Goal: Task Accomplishment & Management: Complete application form

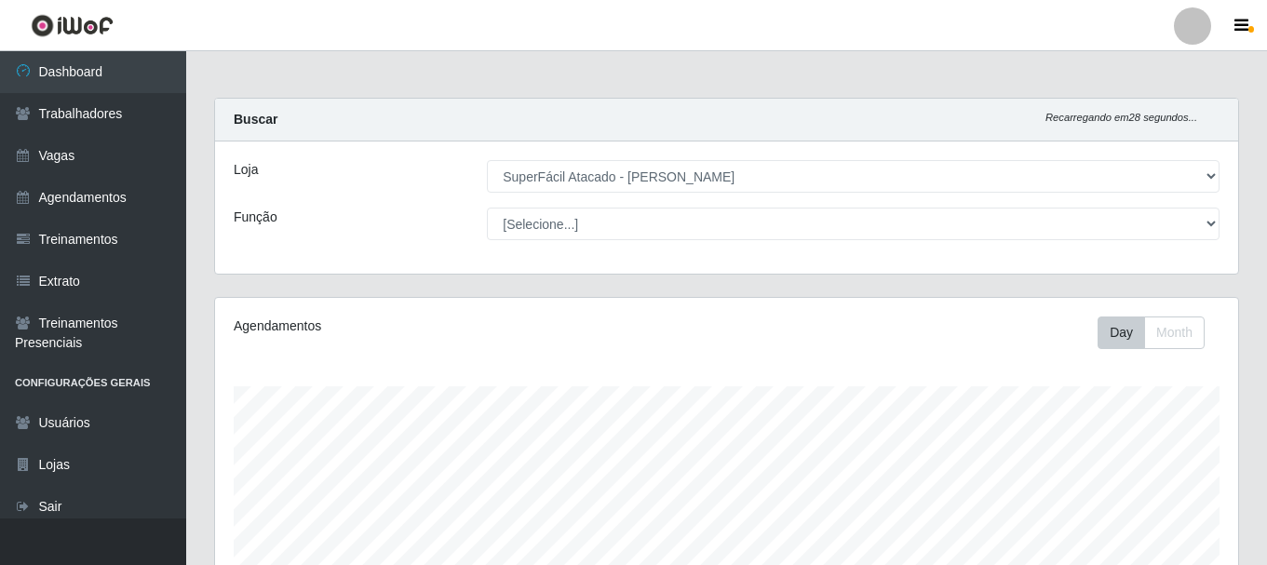
select select "399"
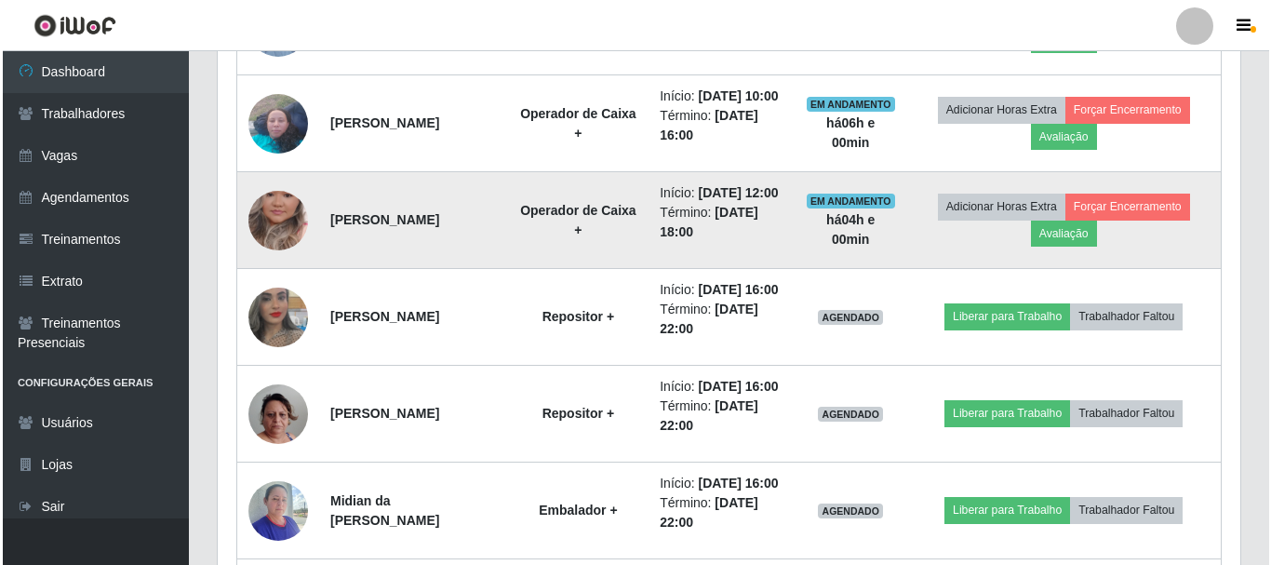
scroll to position [931, 0]
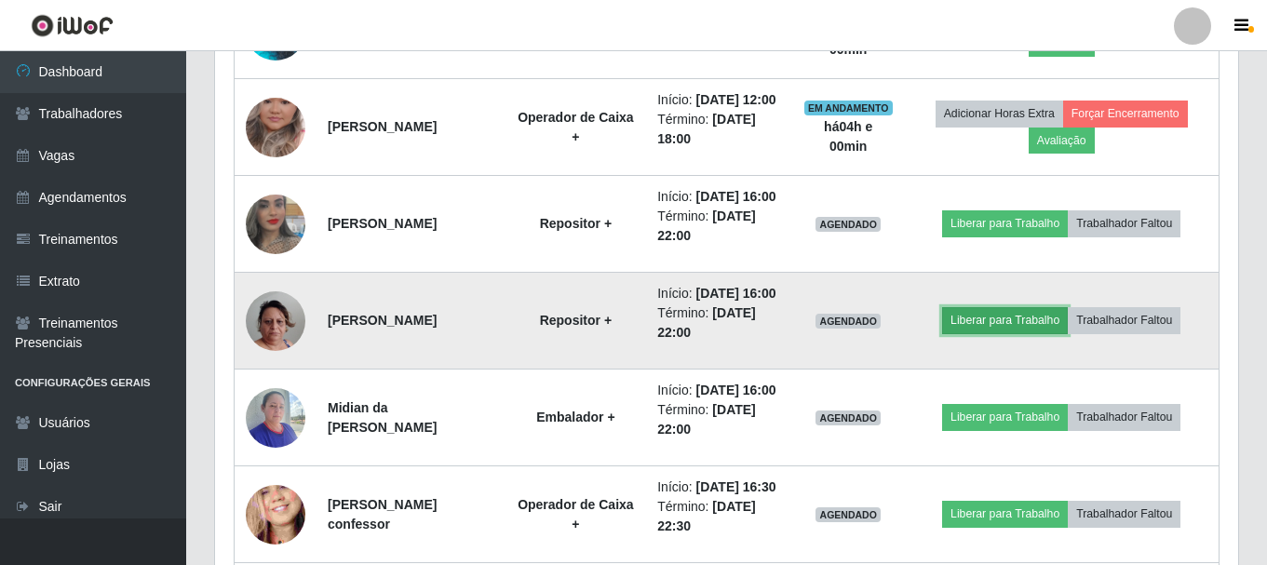
click at [1042, 333] on button "Liberar para Trabalho" at bounding box center [1005, 320] width 126 height 26
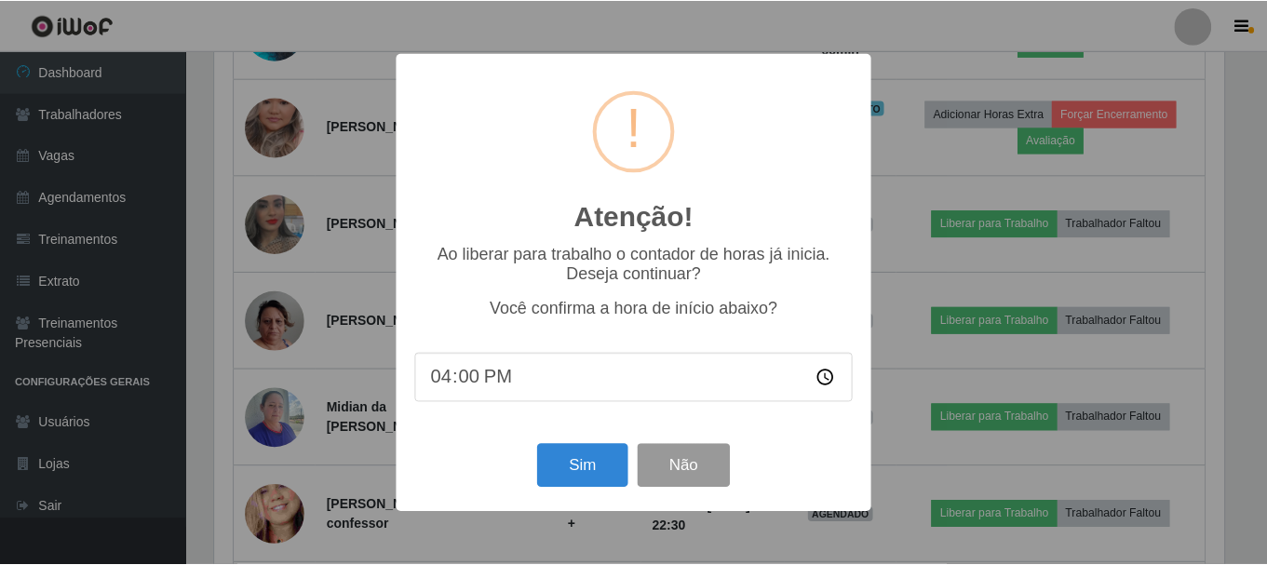
scroll to position [386, 1014]
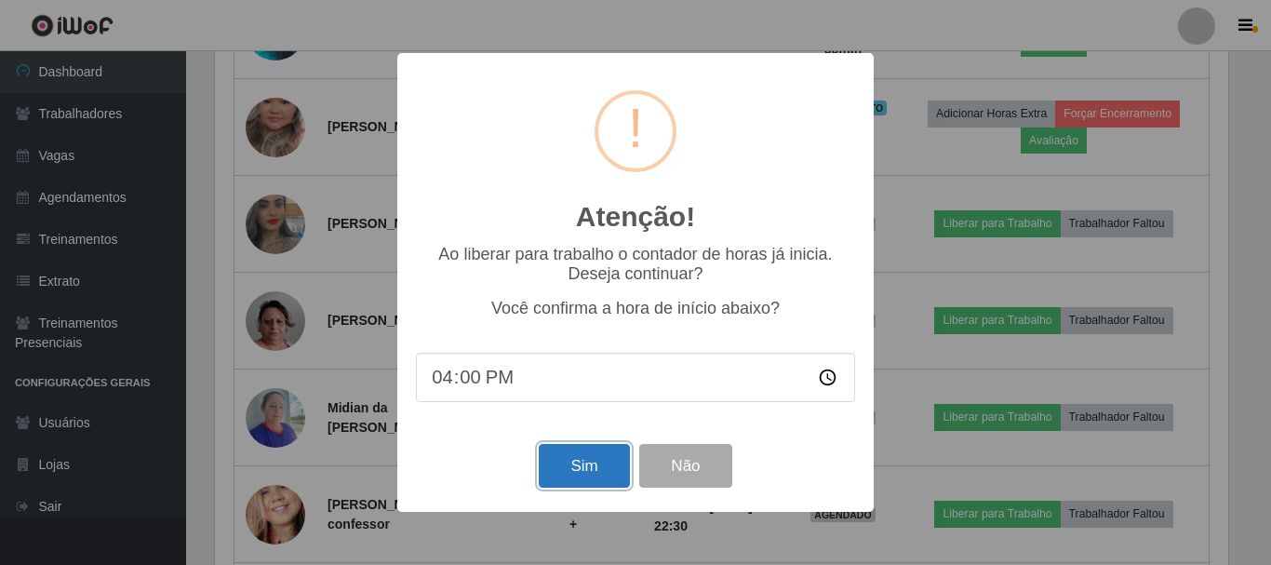
click at [594, 472] on button "Sim" at bounding box center [584, 466] width 90 height 44
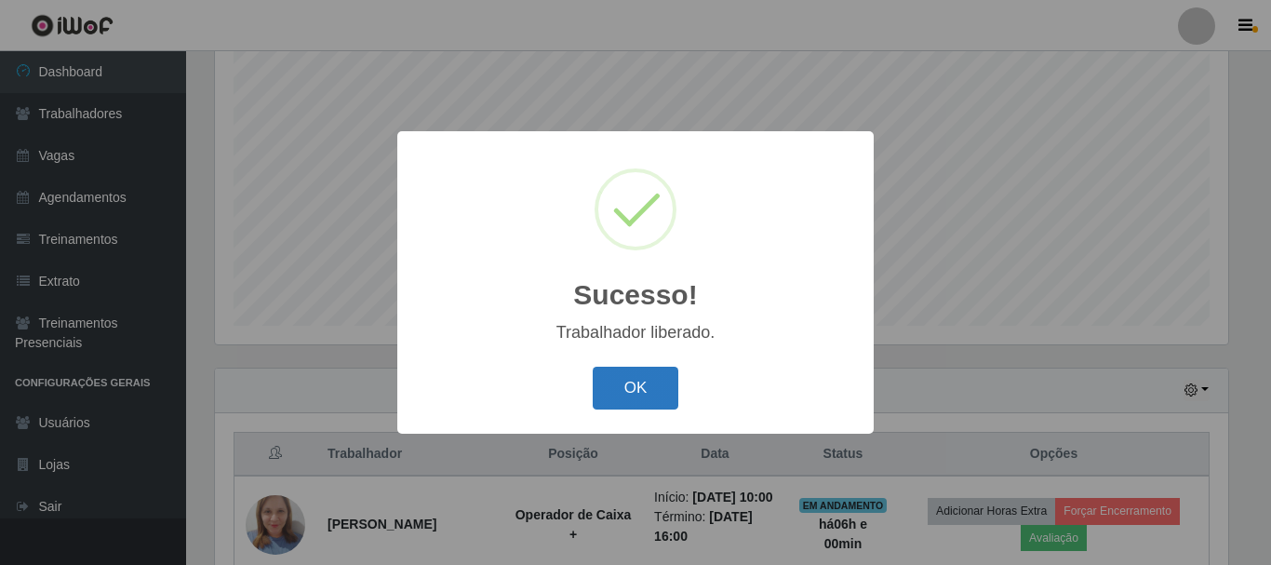
click at [618, 375] on button "OK" at bounding box center [636, 389] width 87 height 44
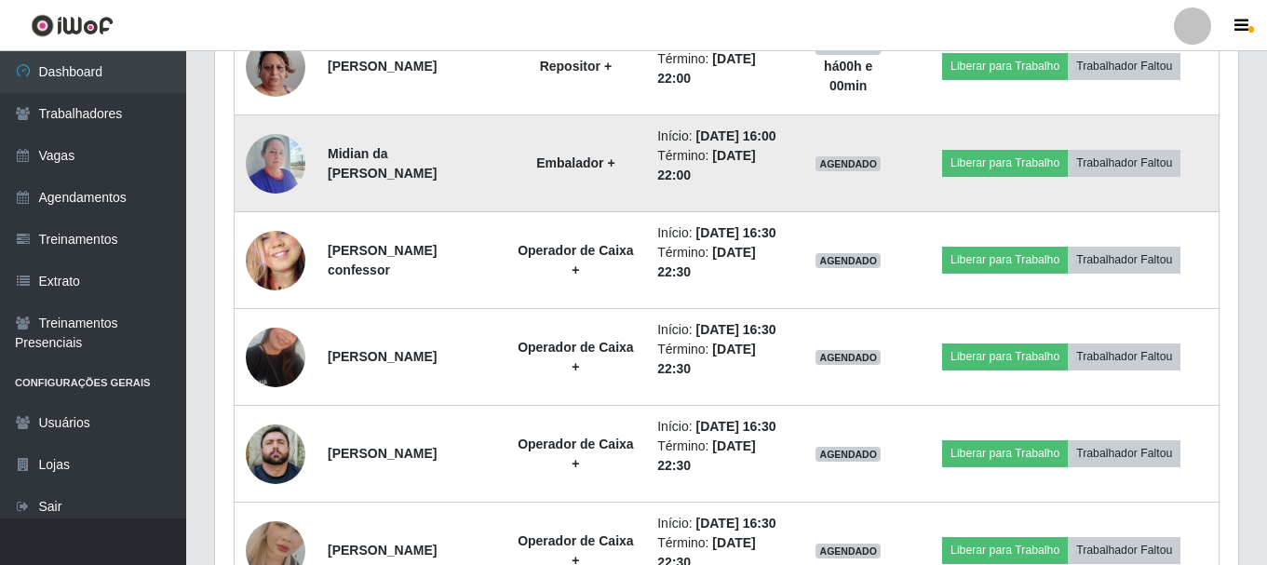
scroll to position [1177, 0]
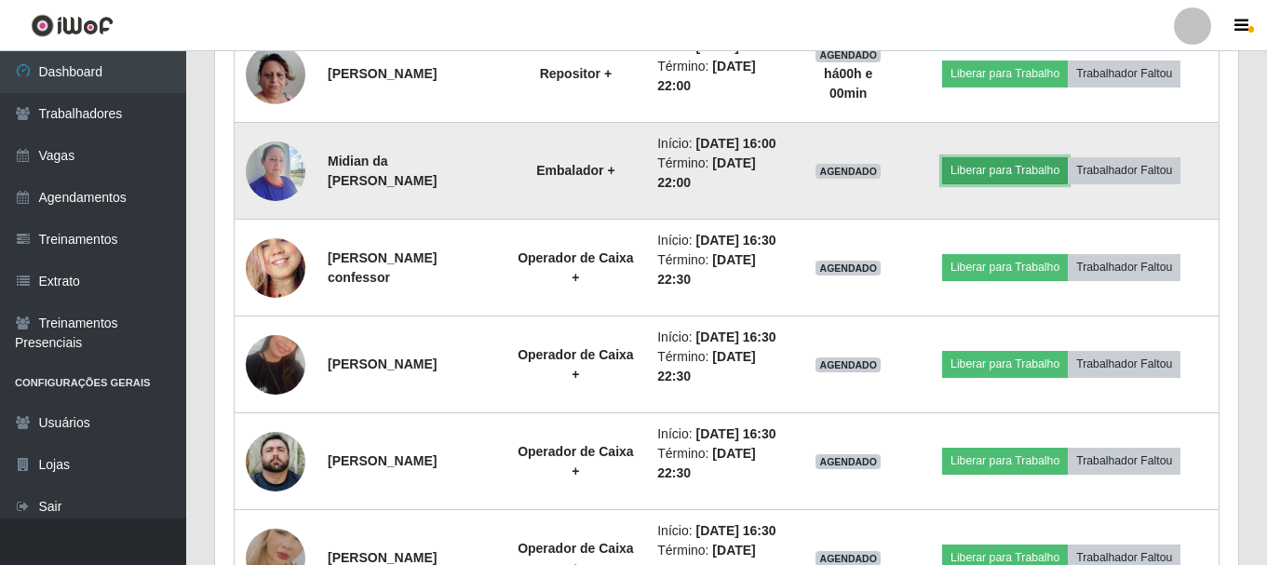
click at [1050, 183] on button "Liberar para Trabalho" at bounding box center [1005, 170] width 126 height 26
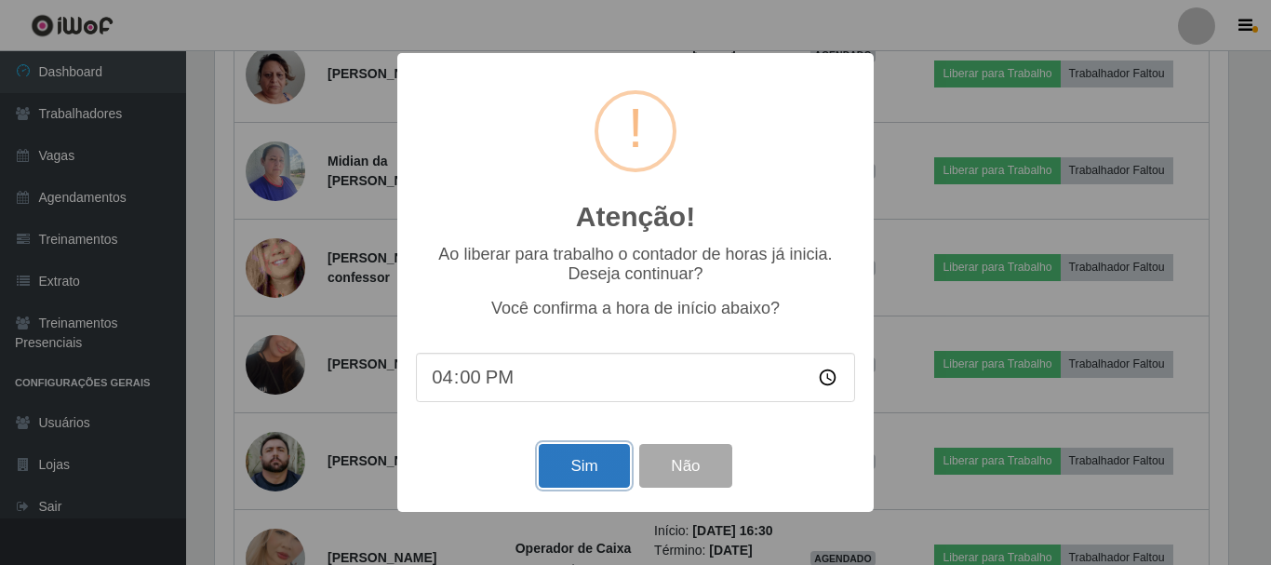
click at [611, 478] on button "Sim" at bounding box center [584, 466] width 90 height 44
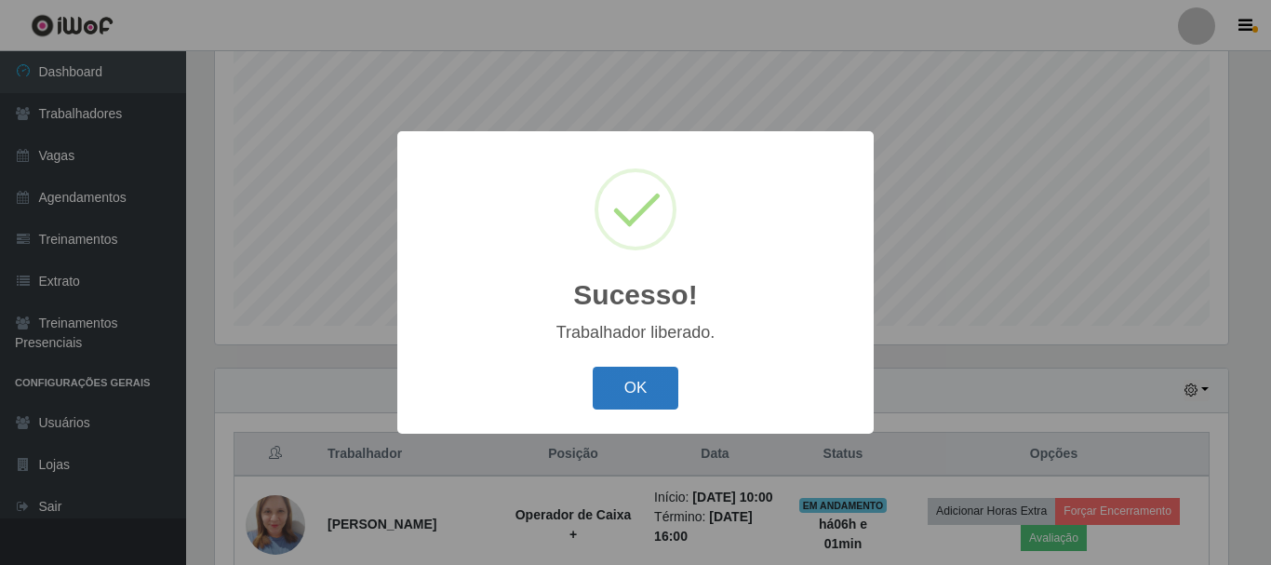
click at [645, 397] on button "OK" at bounding box center [636, 389] width 87 height 44
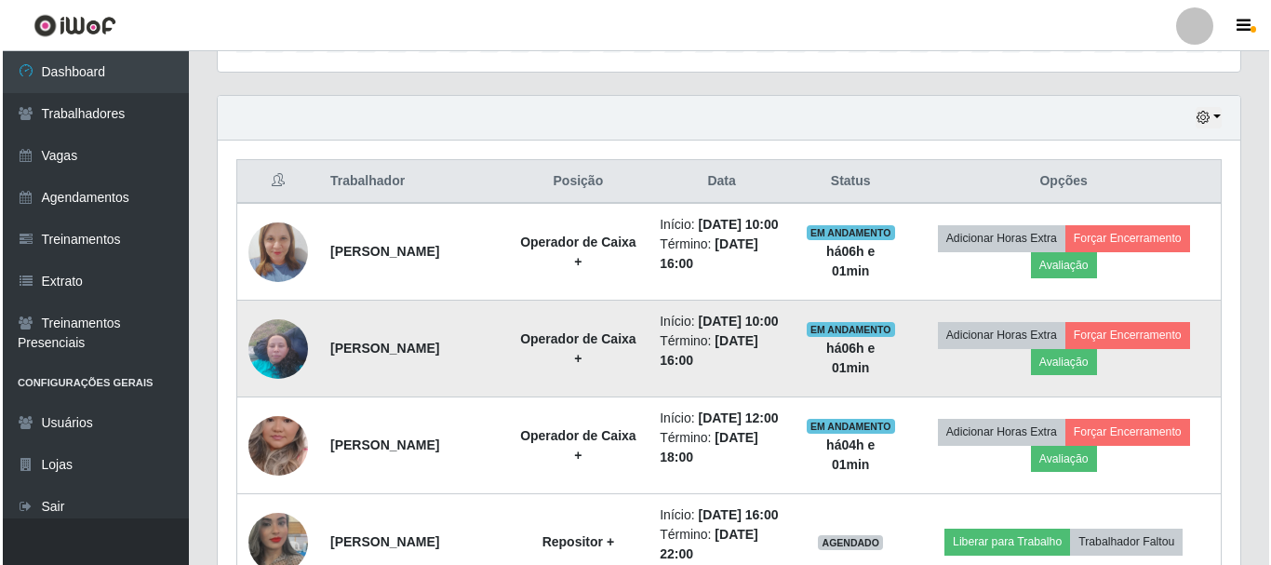
scroll to position [619, 0]
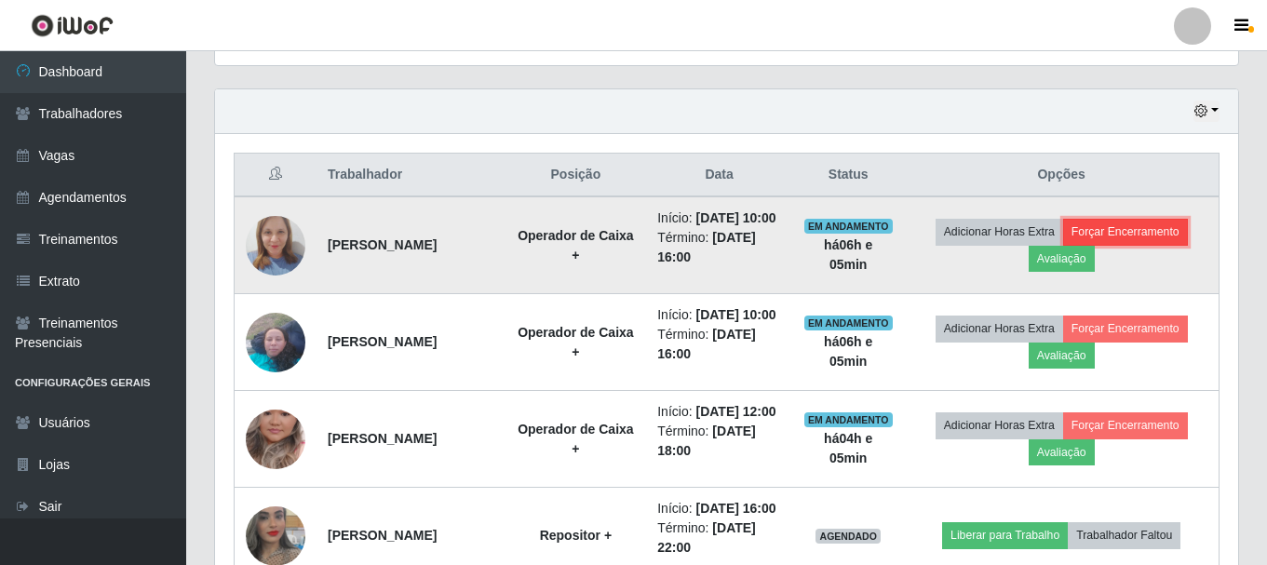
click at [1116, 241] on button "Forçar Encerramento" at bounding box center [1125, 232] width 125 height 26
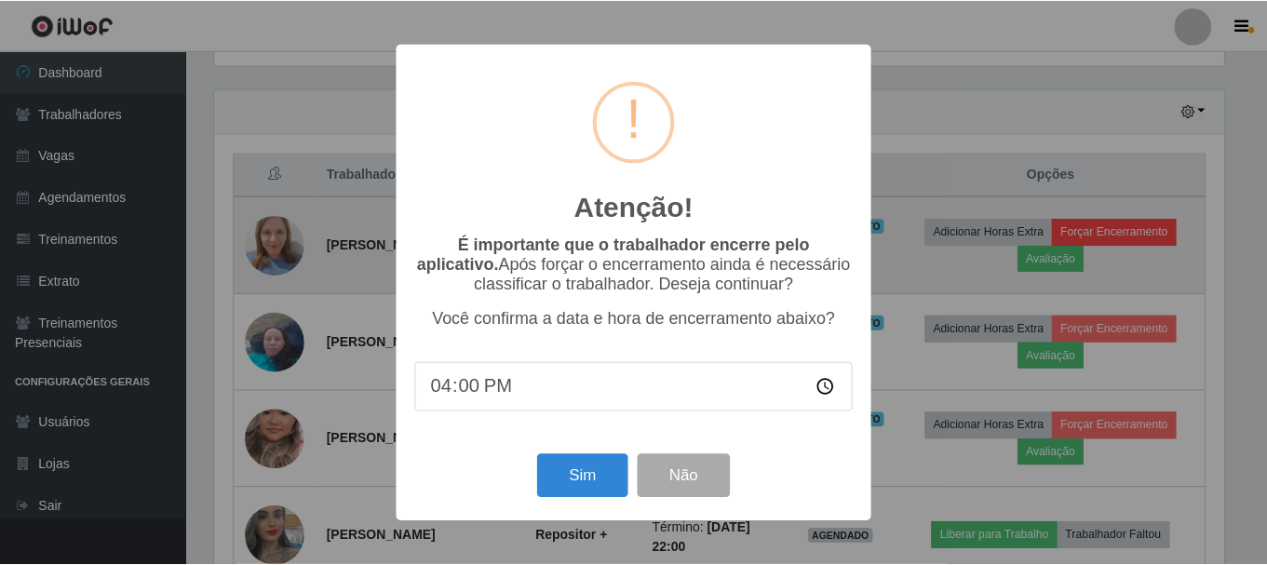
scroll to position [386, 1014]
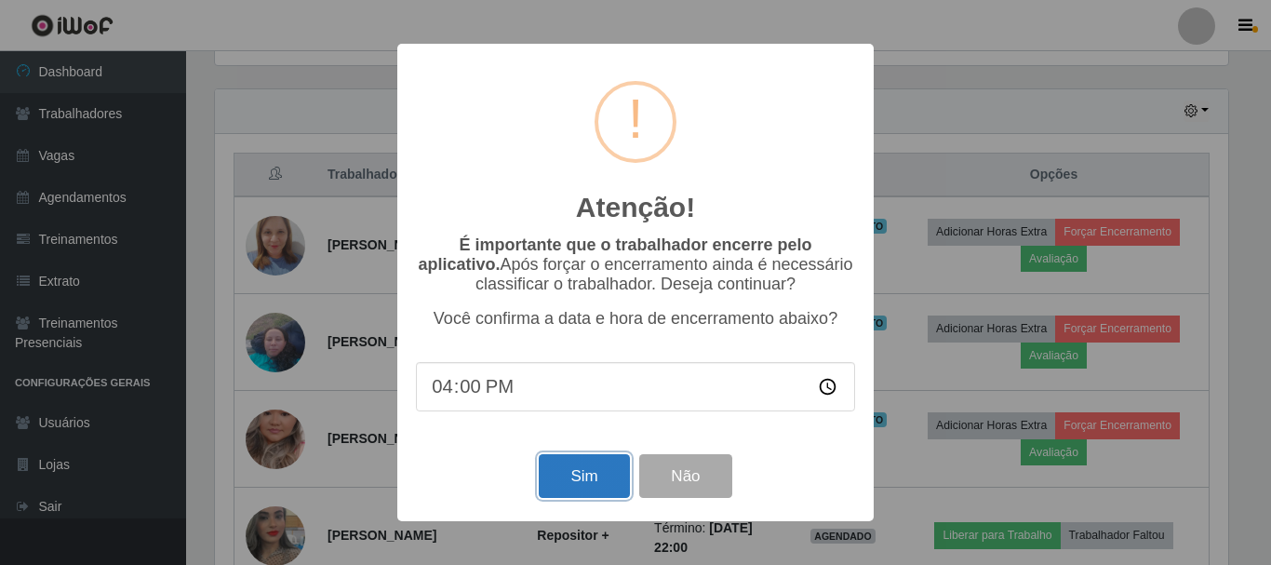
click at [585, 475] on button "Sim" at bounding box center [584, 476] width 90 height 44
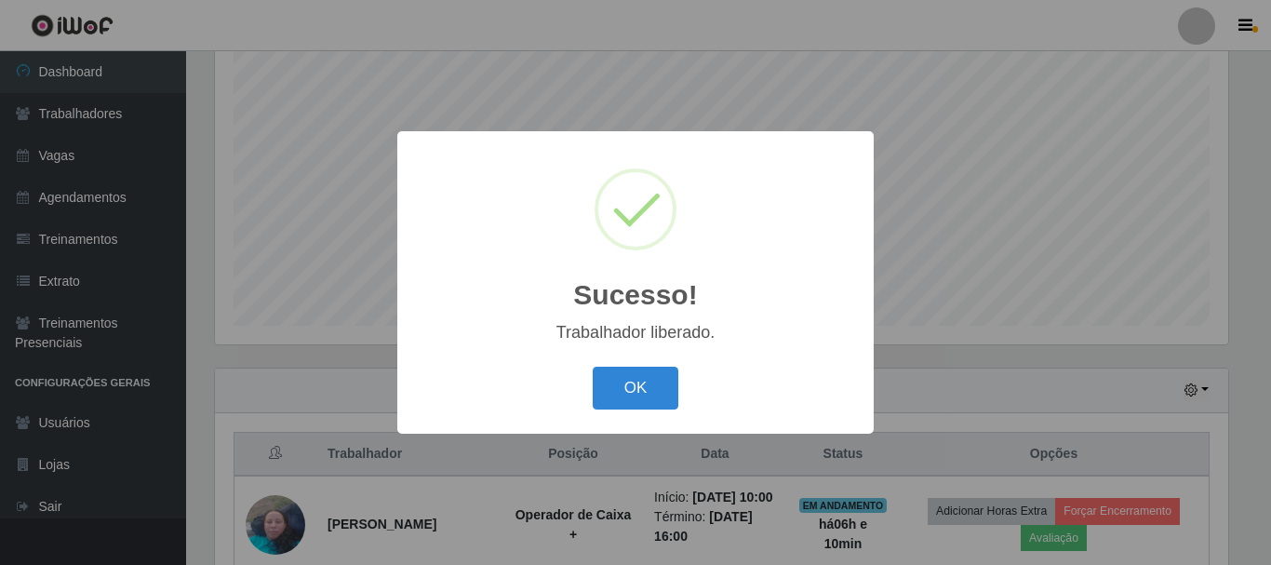
click at [593, 367] on button "OK" at bounding box center [636, 389] width 87 height 44
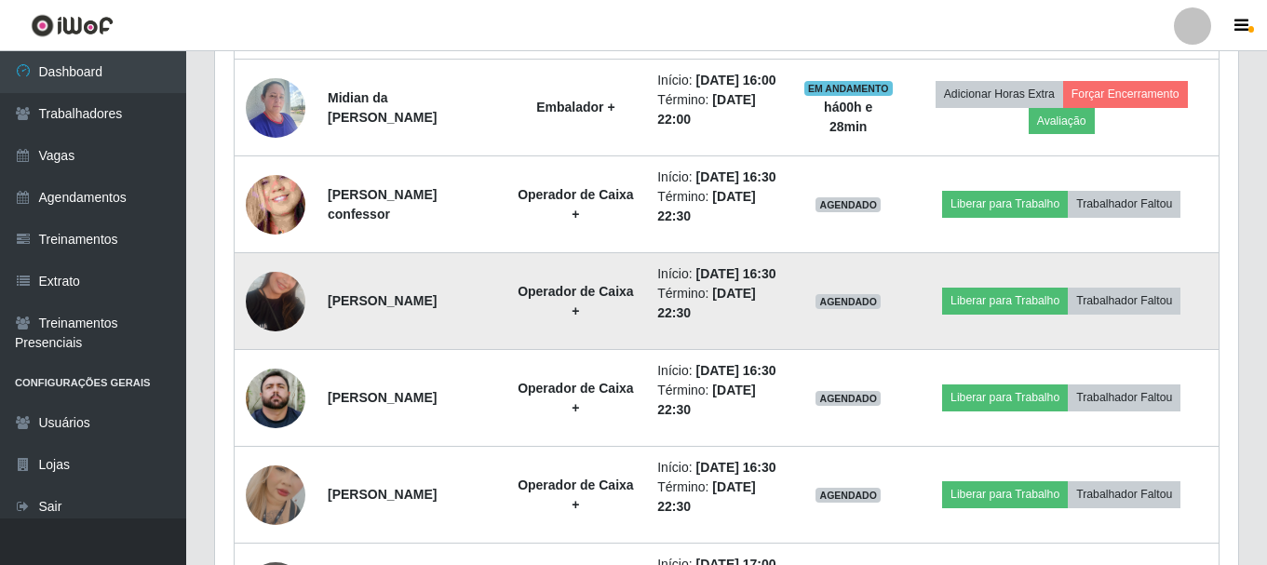
scroll to position [1247, 0]
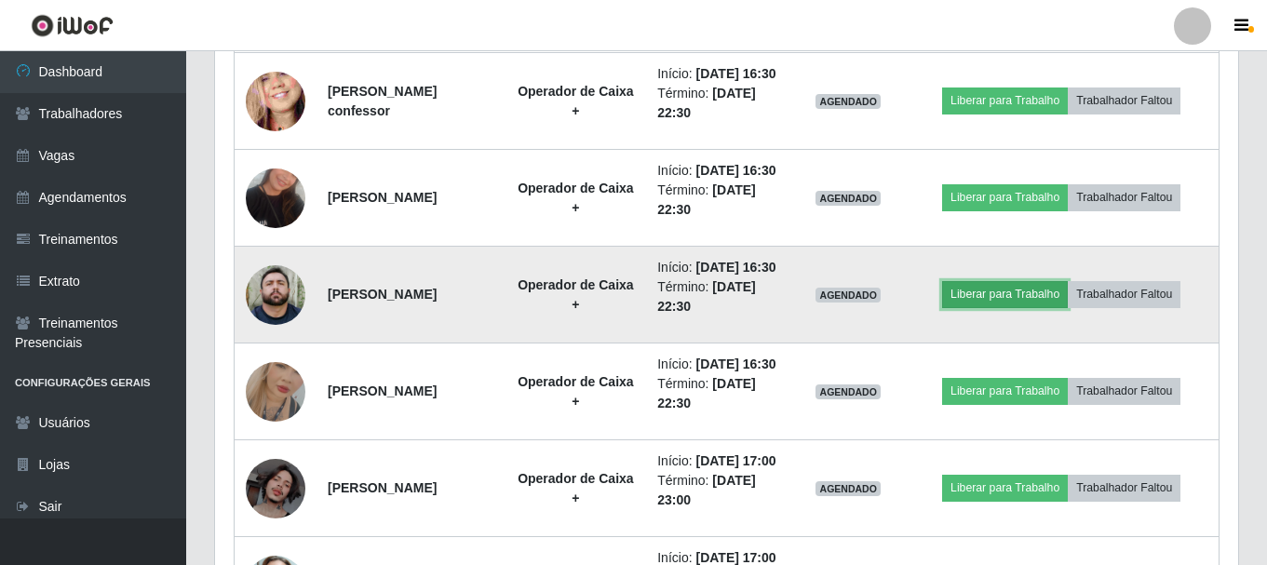
click at [1029, 307] on button "Liberar para Trabalho" at bounding box center [1005, 294] width 126 height 26
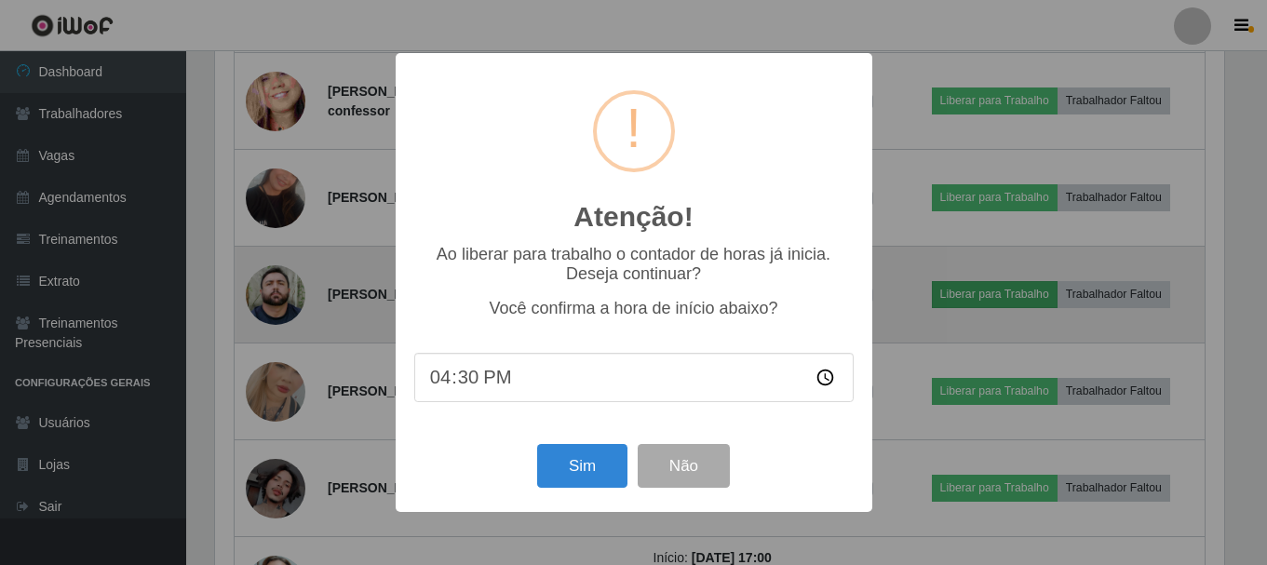
scroll to position [386, 1014]
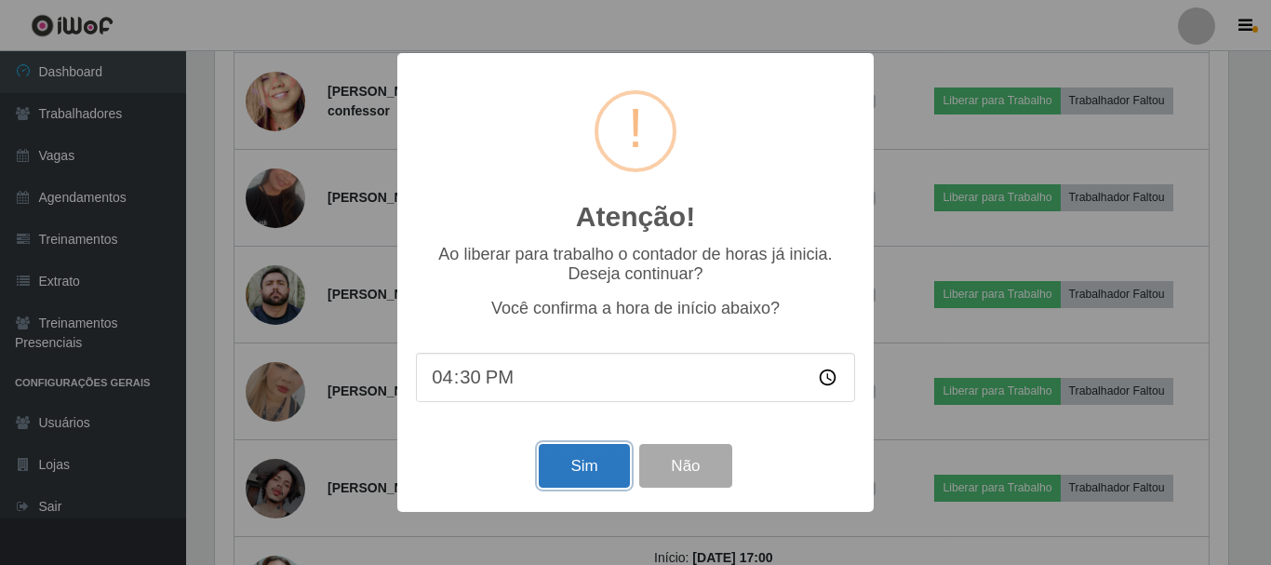
click at [555, 470] on button "Sim" at bounding box center [584, 466] width 90 height 44
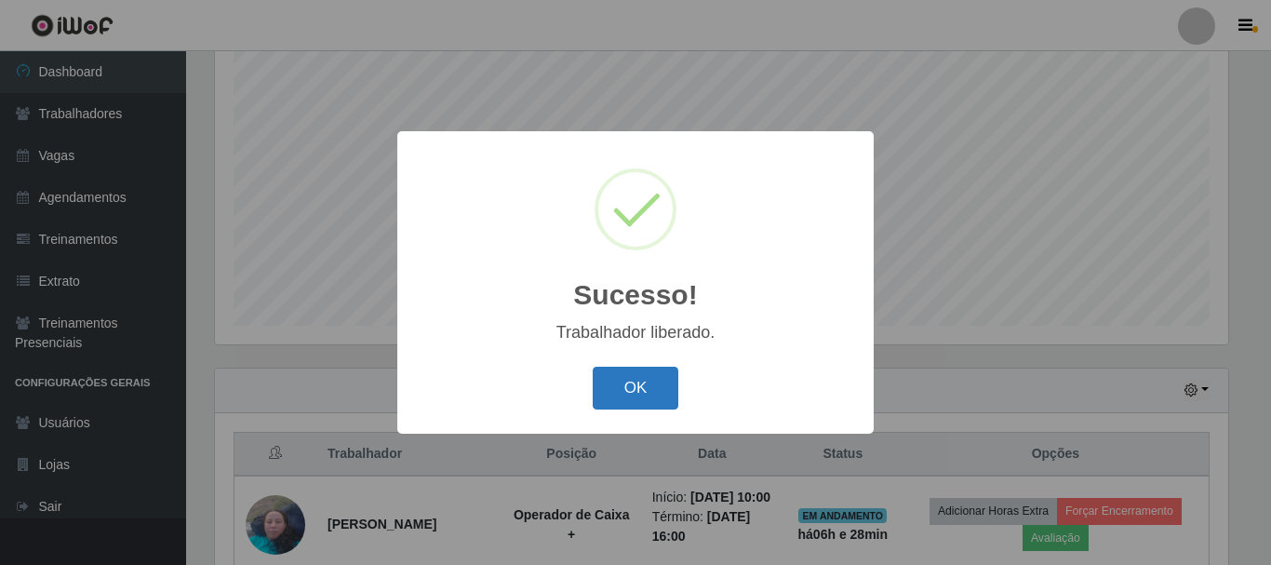
click at [641, 394] on button "OK" at bounding box center [636, 389] width 87 height 44
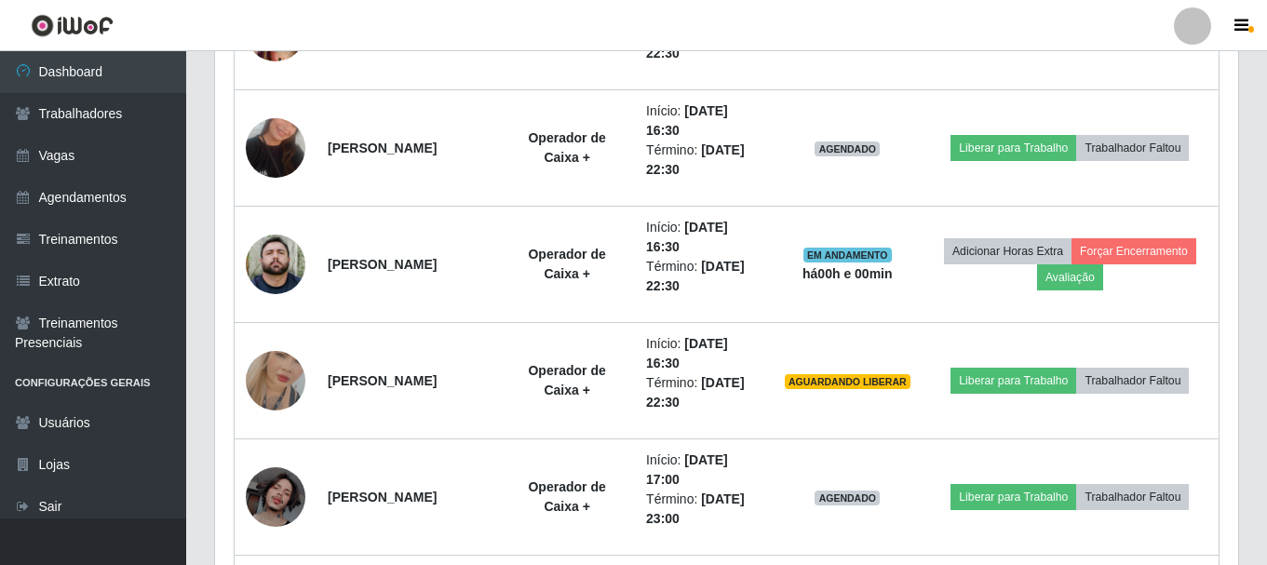
scroll to position [1457, 0]
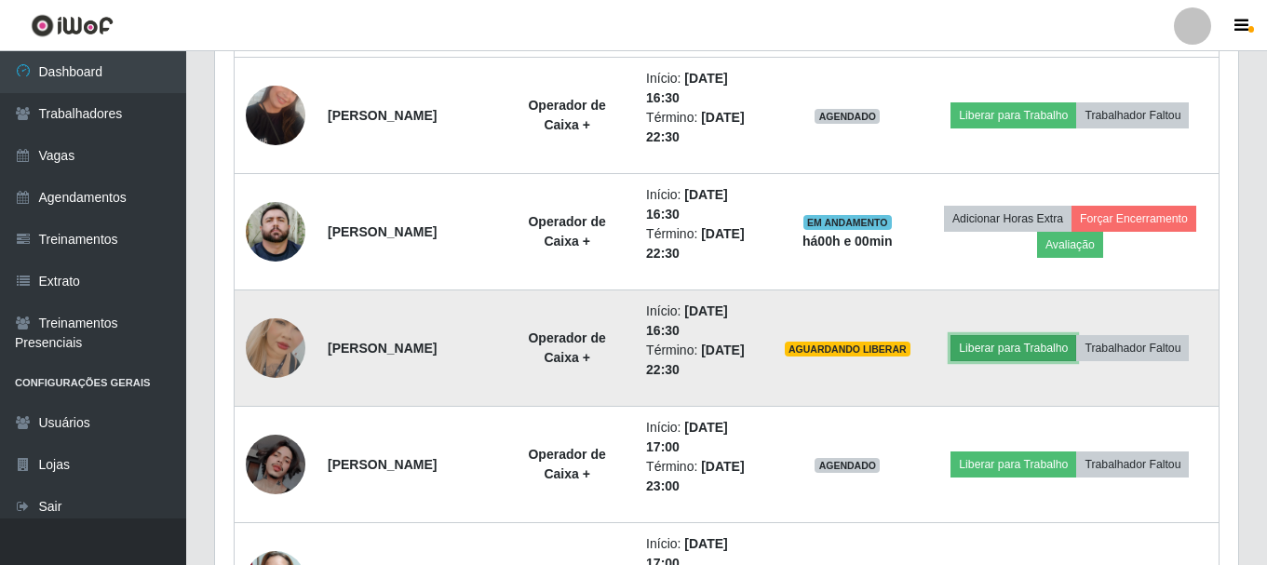
click at [1022, 348] on button "Liberar para Trabalho" at bounding box center [1013, 348] width 126 height 26
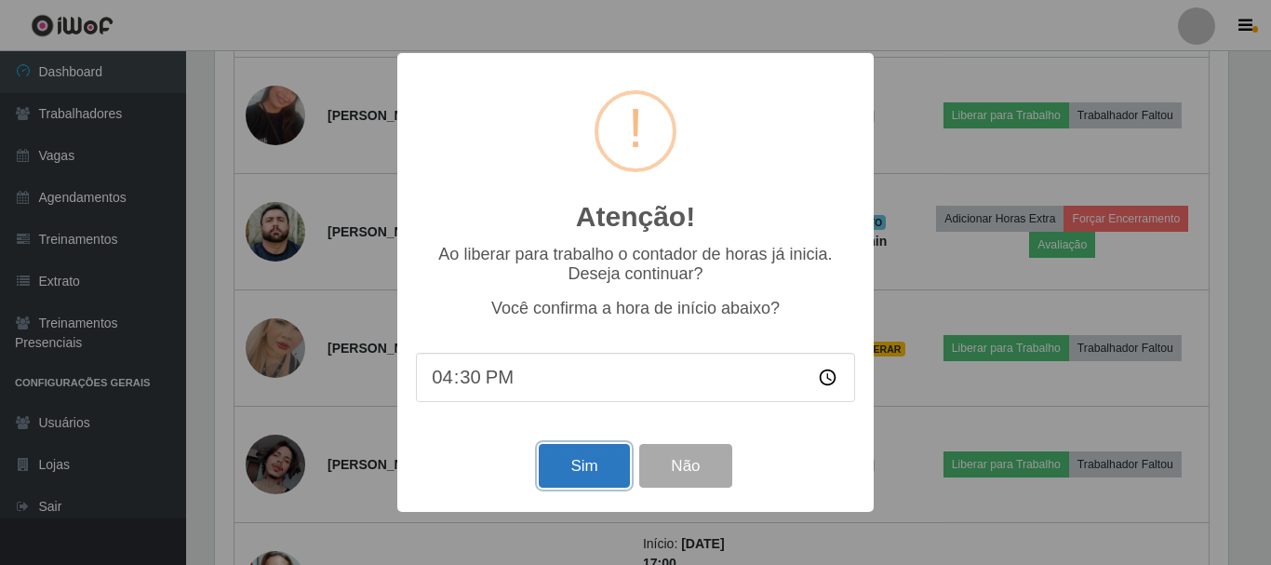
click at [572, 476] on button "Sim" at bounding box center [584, 466] width 90 height 44
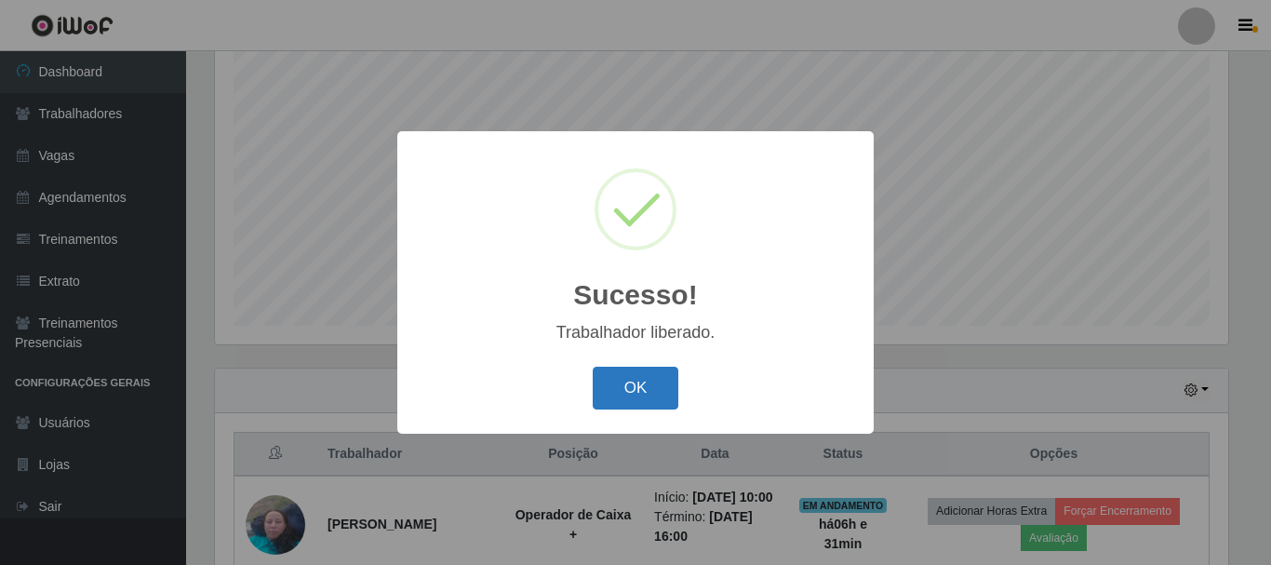
click at [673, 390] on button "OK" at bounding box center [636, 389] width 87 height 44
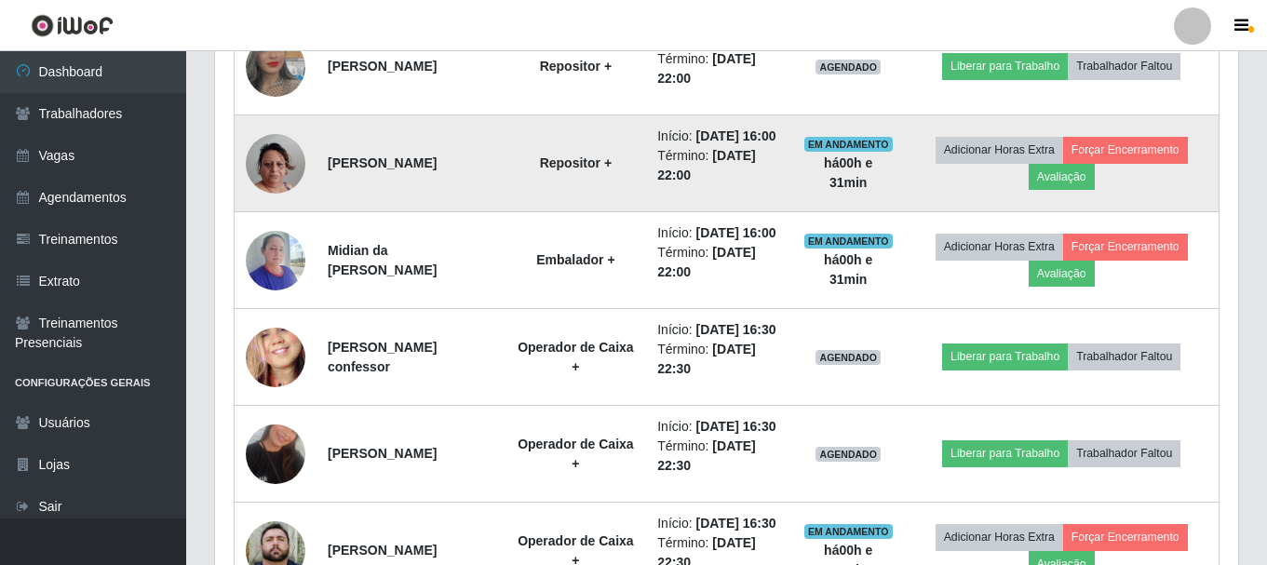
scroll to position [1271, 0]
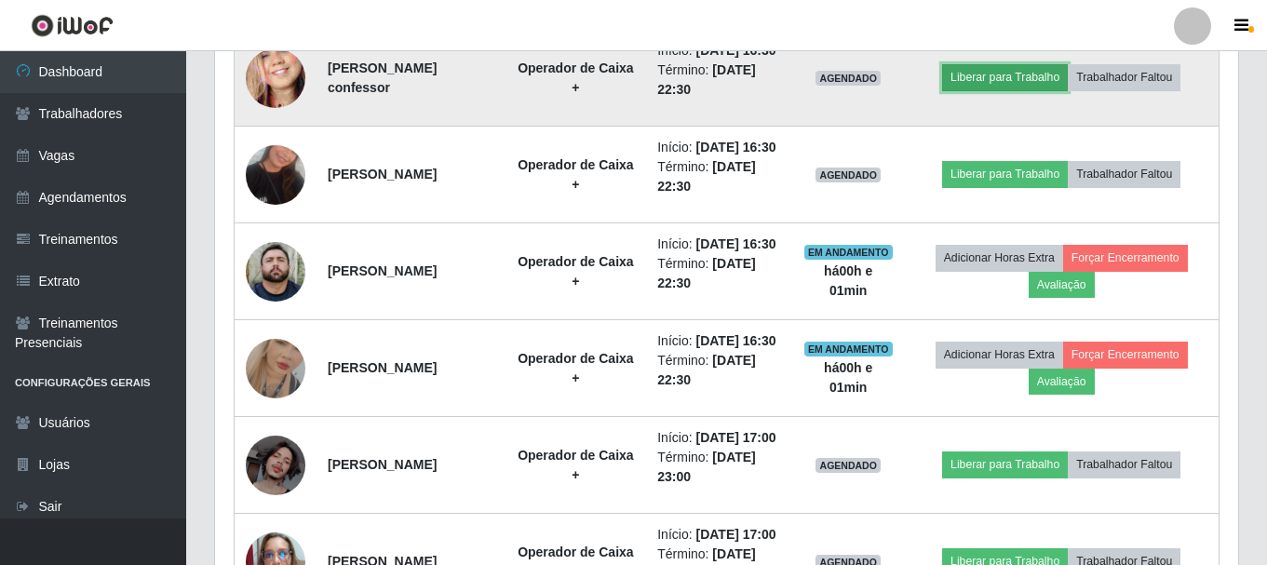
click at [998, 90] on button "Liberar para Trabalho" at bounding box center [1005, 77] width 126 height 26
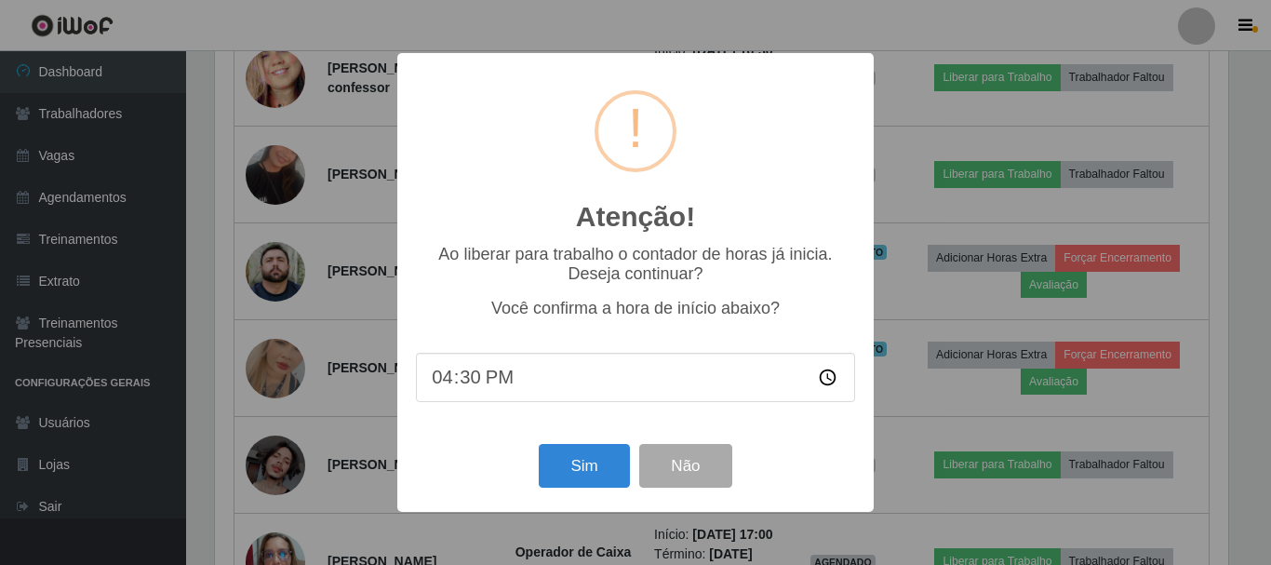
click at [345, 180] on div "Atenção! × Ao liberar para trabalho o contador de horas já inicia. Deseja conti…" at bounding box center [635, 282] width 1271 height 565
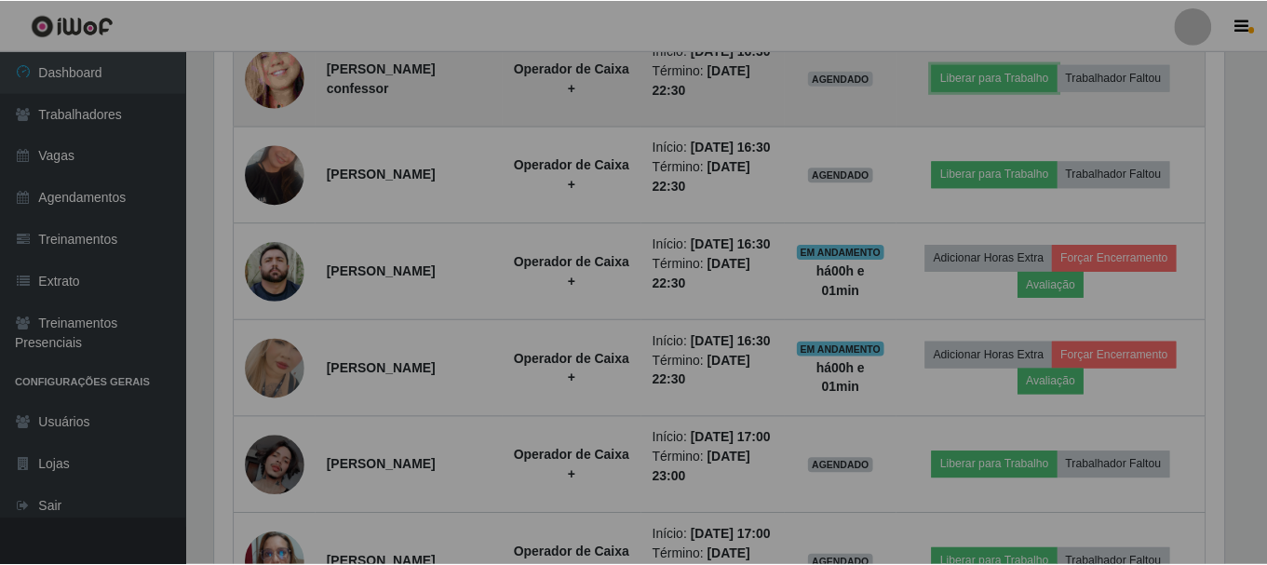
scroll to position [386, 1023]
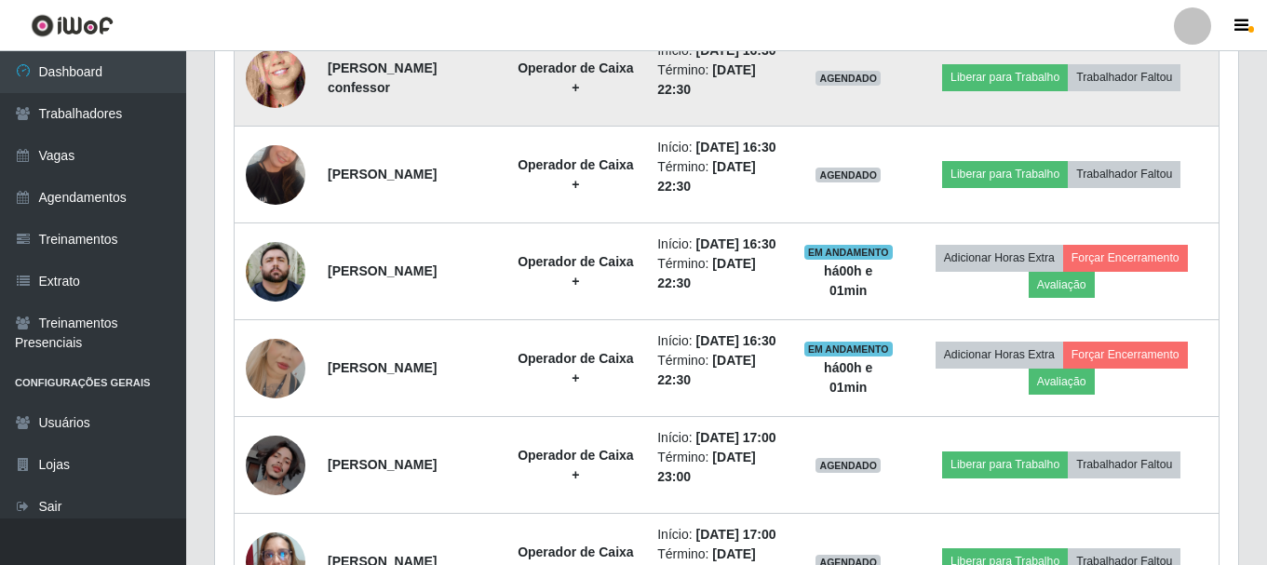
click at [290, 142] on img at bounding box center [276, 77] width 60 height 129
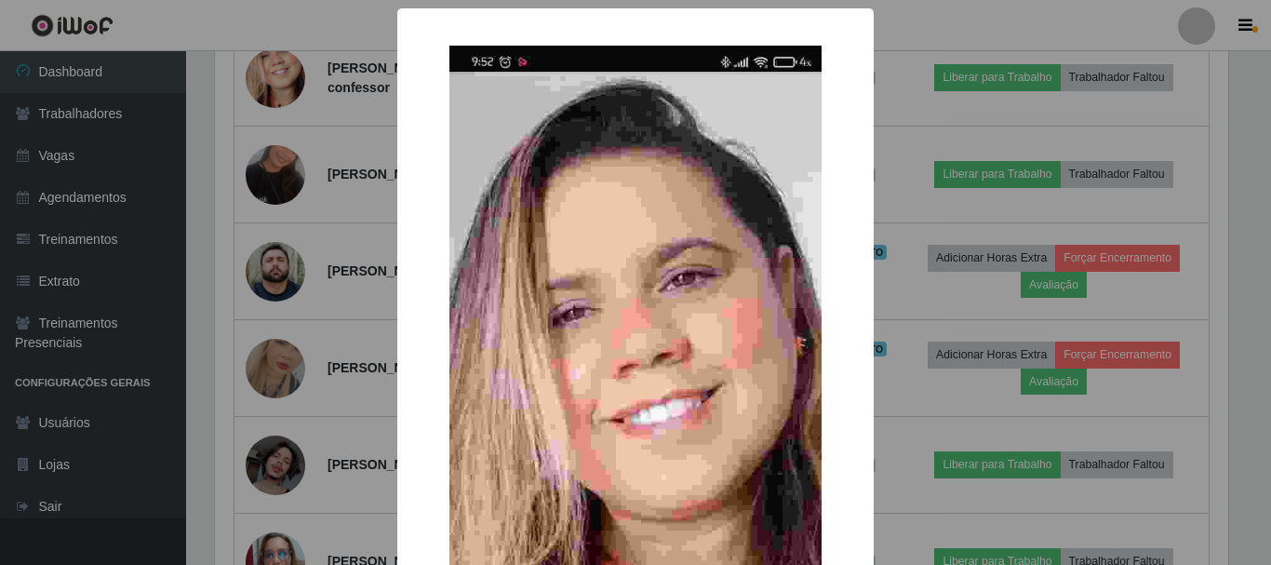
click at [937, 256] on div "× OK Cancel" at bounding box center [635, 282] width 1271 height 565
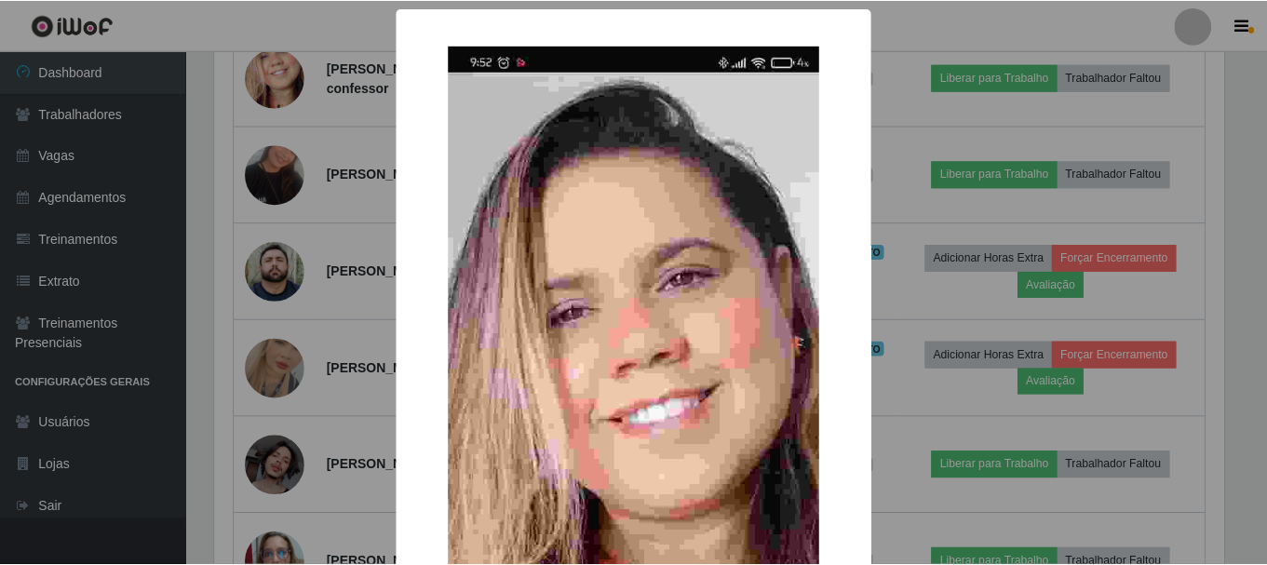
scroll to position [386, 1023]
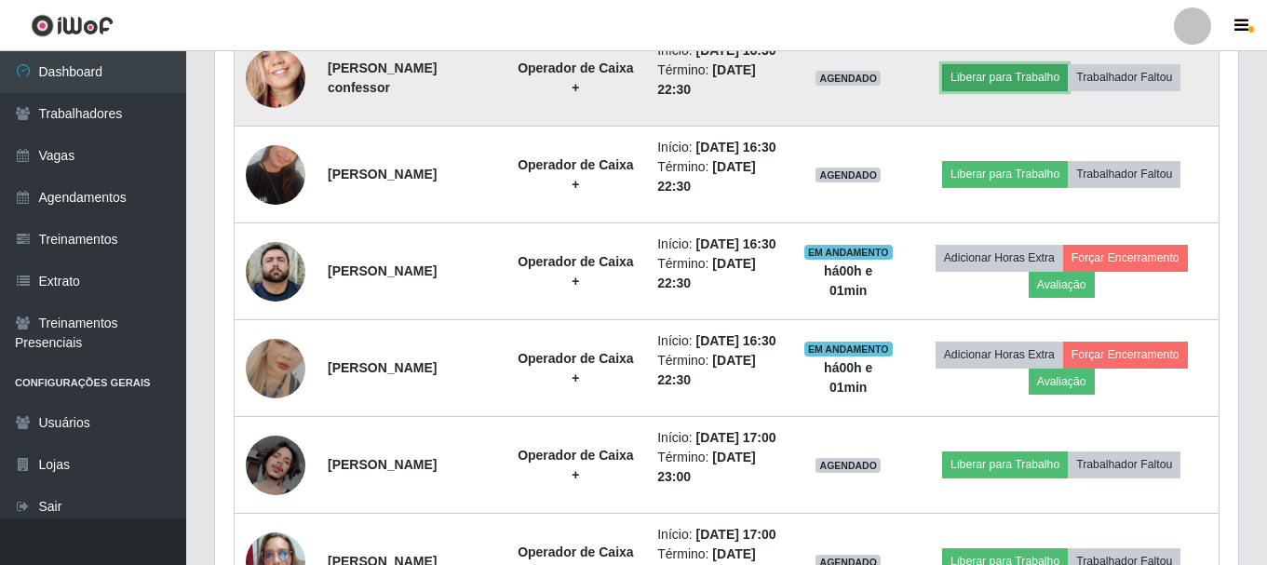
click at [989, 90] on button "Liberar para Trabalho" at bounding box center [1005, 77] width 126 height 26
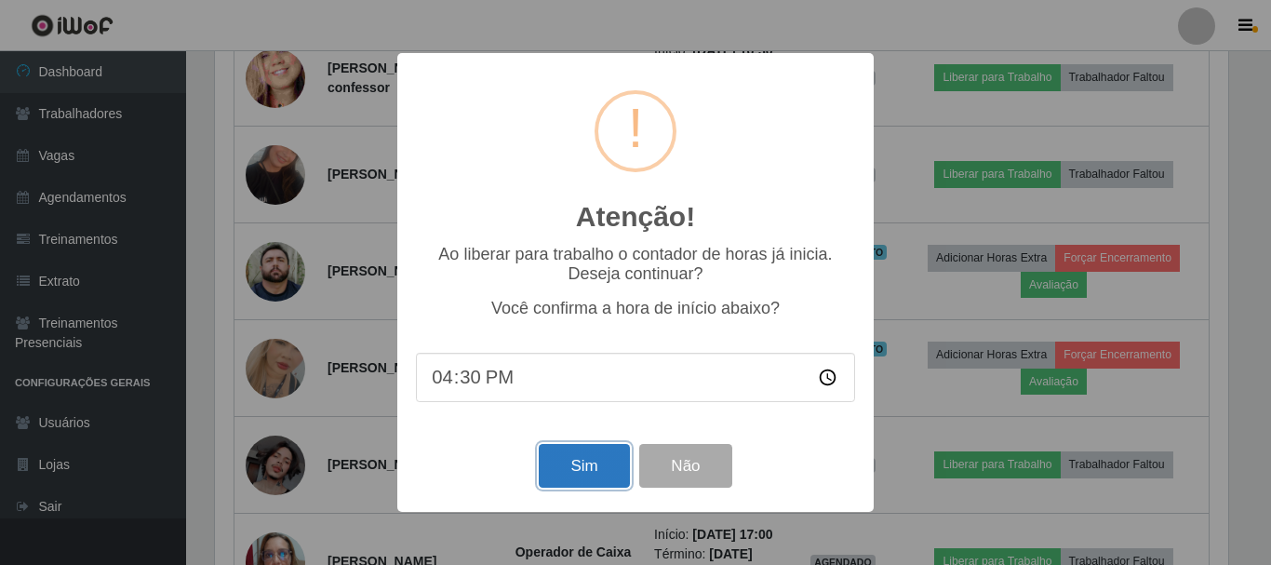
click at [580, 472] on button "Sim" at bounding box center [584, 466] width 90 height 44
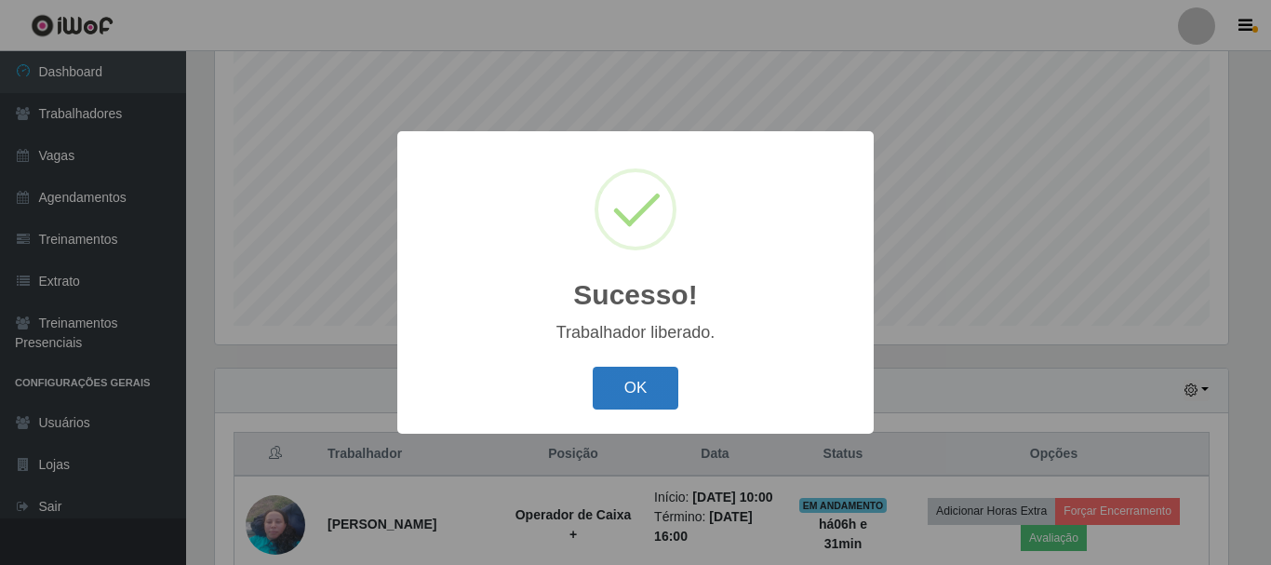
click at [639, 385] on button "OK" at bounding box center [636, 389] width 87 height 44
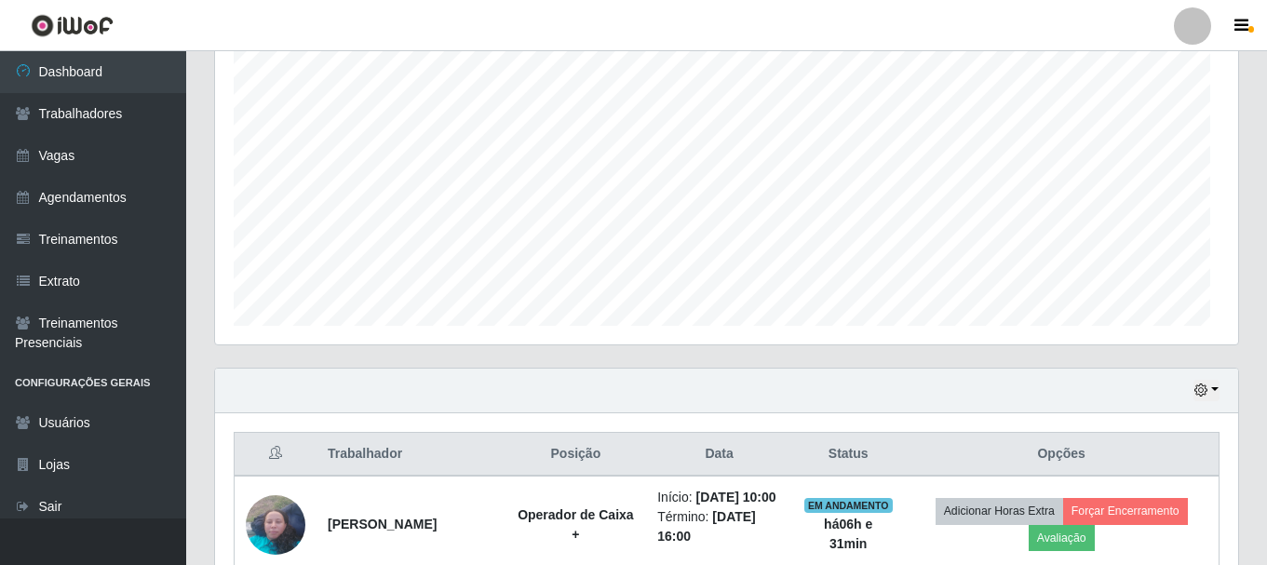
scroll to position [0, 0]
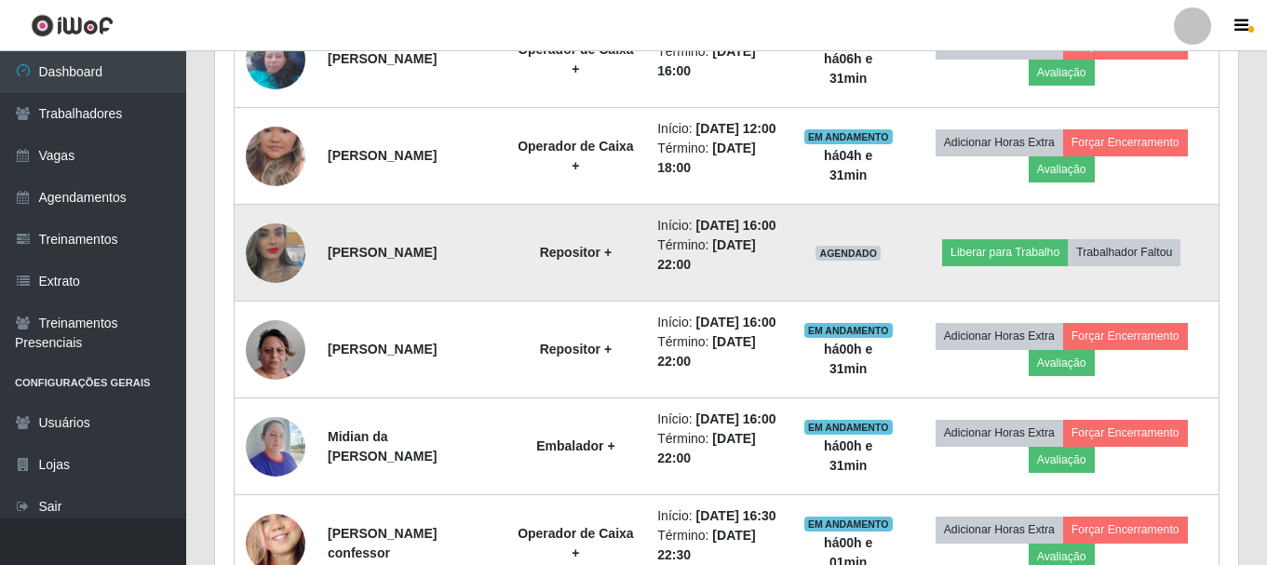
click at [295, 288] on img at bounding box center [276, 253] width 60 height 106
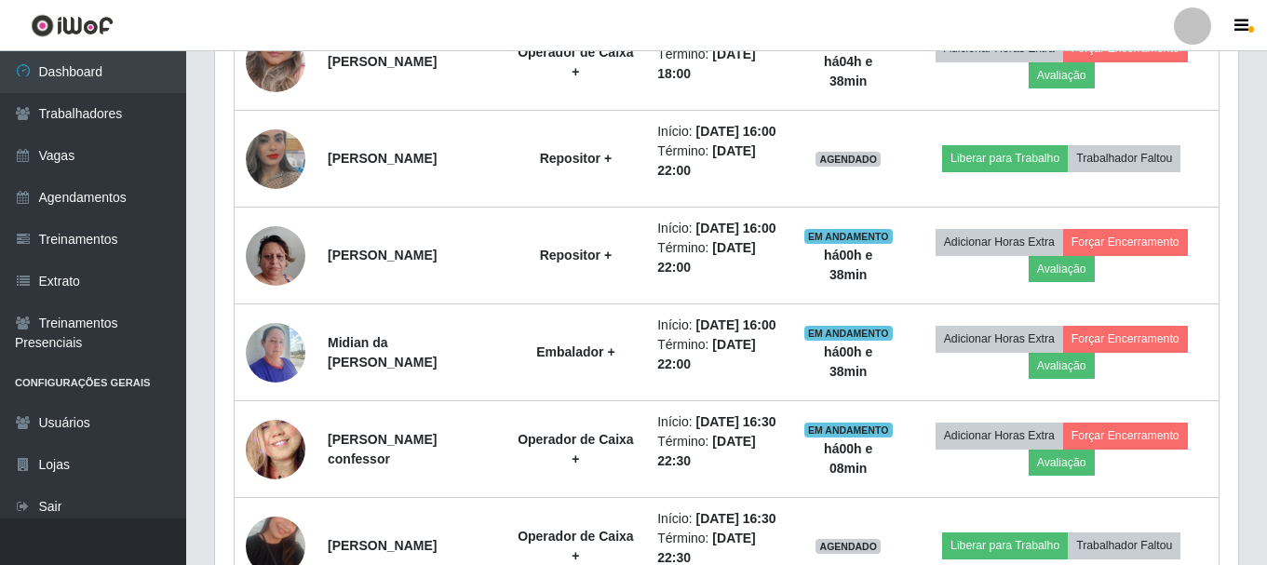
scroll to position [898, 0]
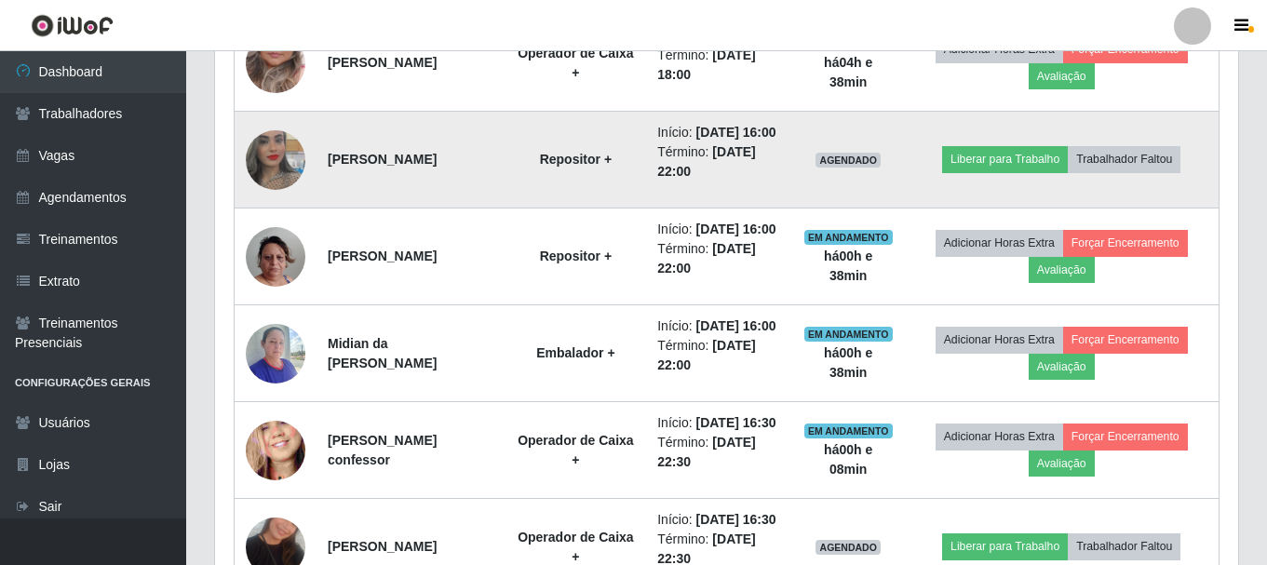
click at [297, 213] on img at bounding box center [276, 160] width 60 height 106
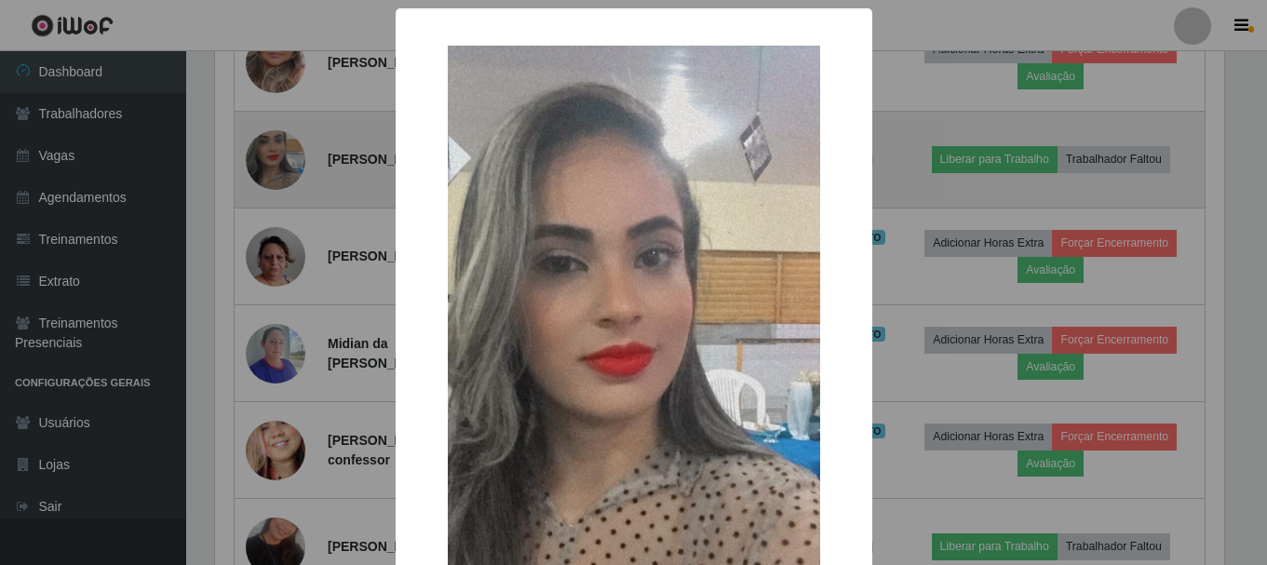
scroll to position [386, 1014]
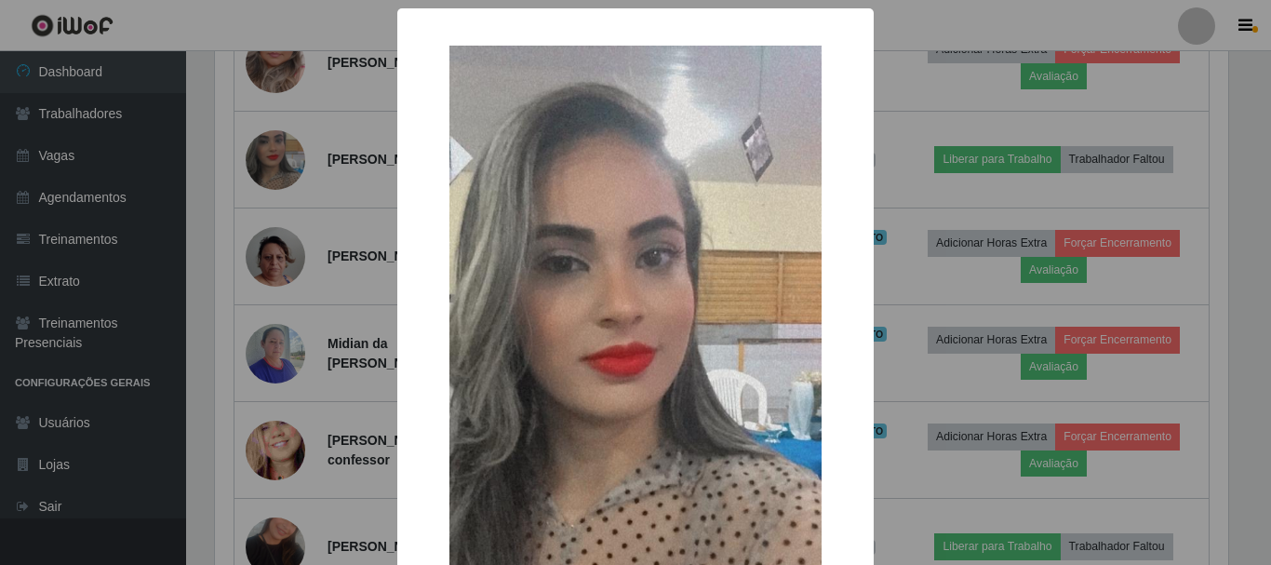
click at [1010, 252] on div "× OK Cancel" at bounding box center [635, 282] width 1271 height 565
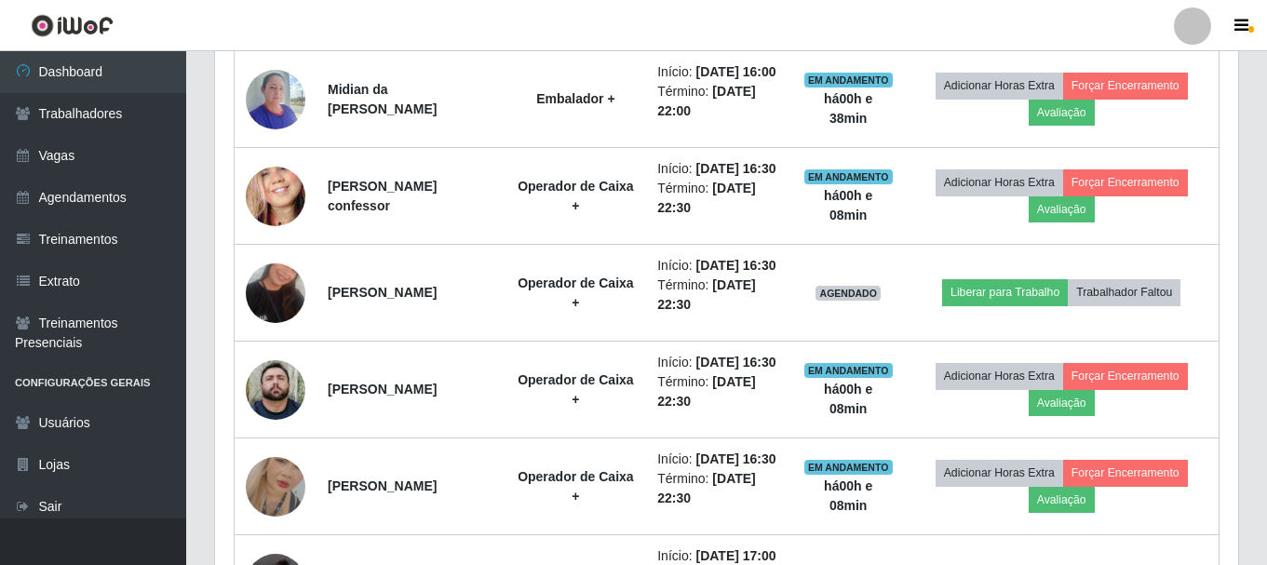
scroll to position [1177, 0]
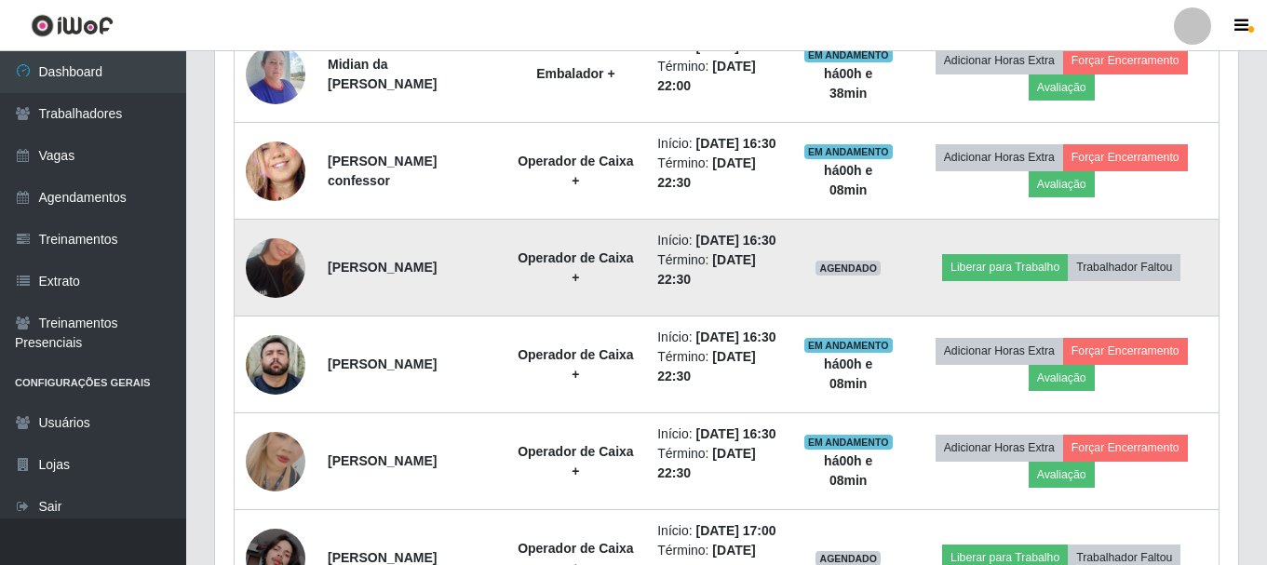
click at [286, 321] on img at bounding box center [276, 268] width 60 height 106
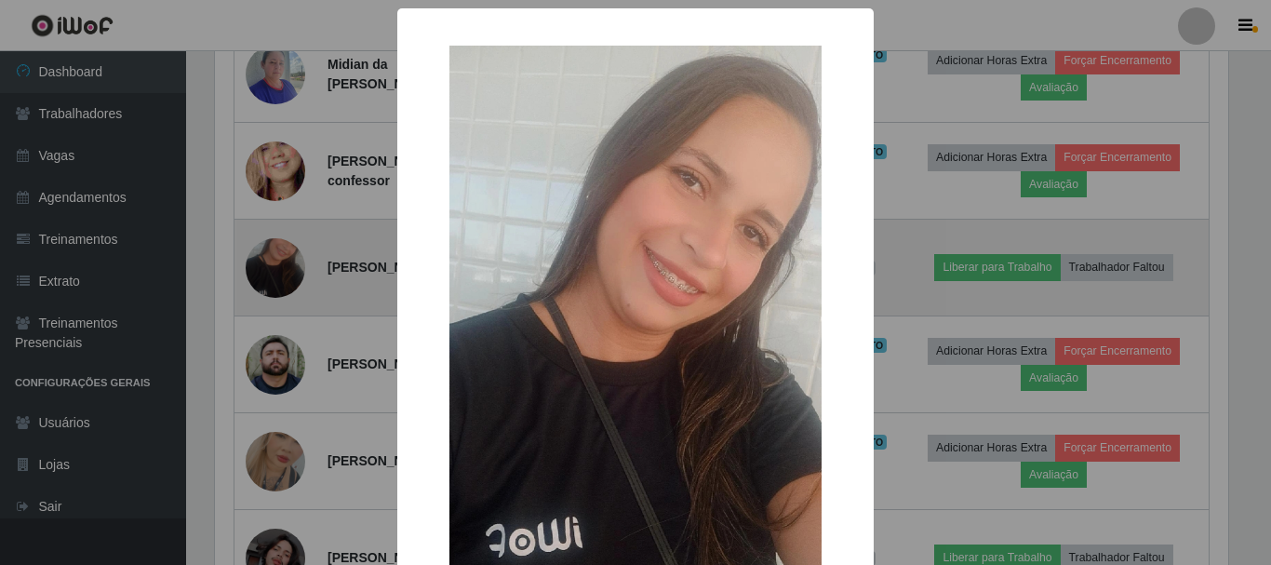
click at [286, 398] on div "× OK Cancel" at bounding box center [635, 282] width 1271 height 565
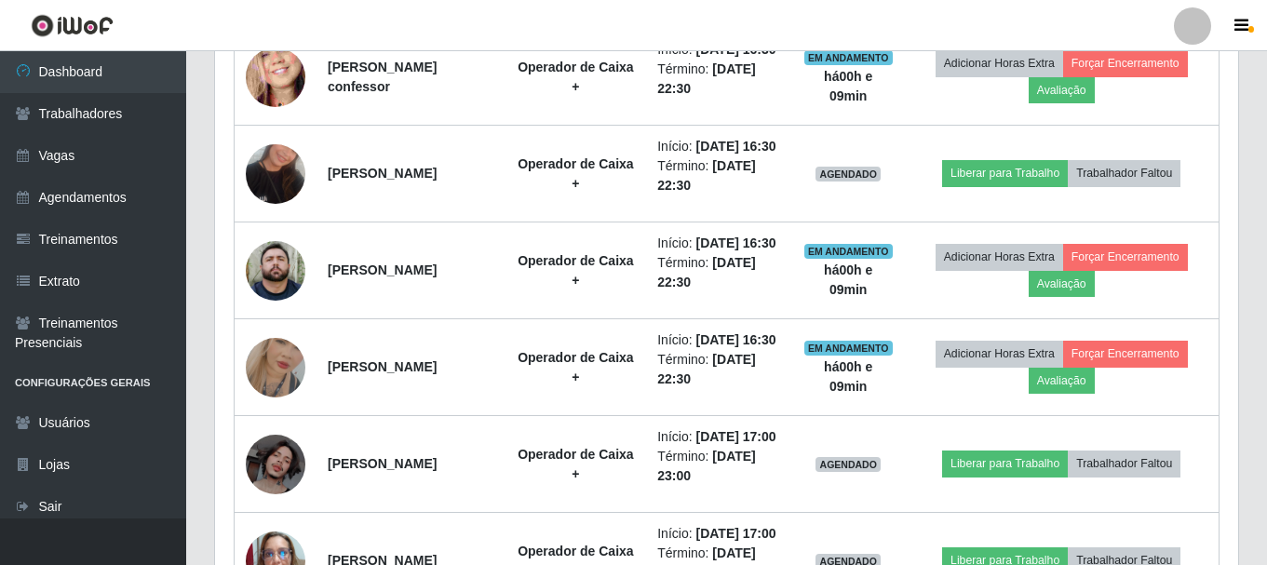
scroll to position [1177, 0]
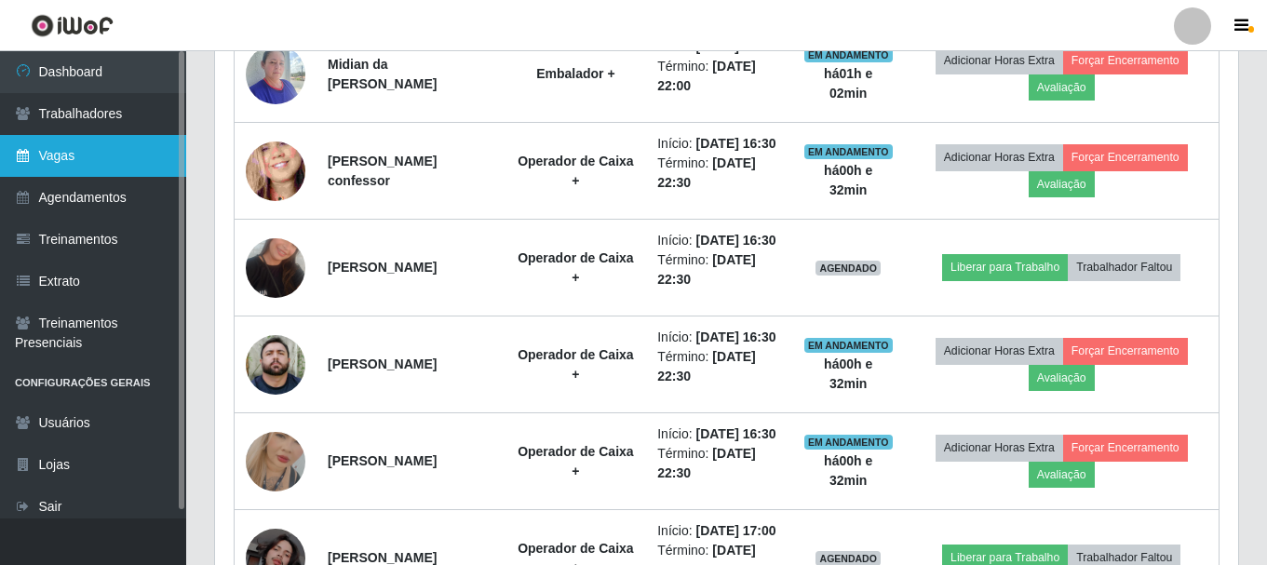
click at [91, 155] on link "Vagas" at bounding box center [93, 156] width 186 height 42
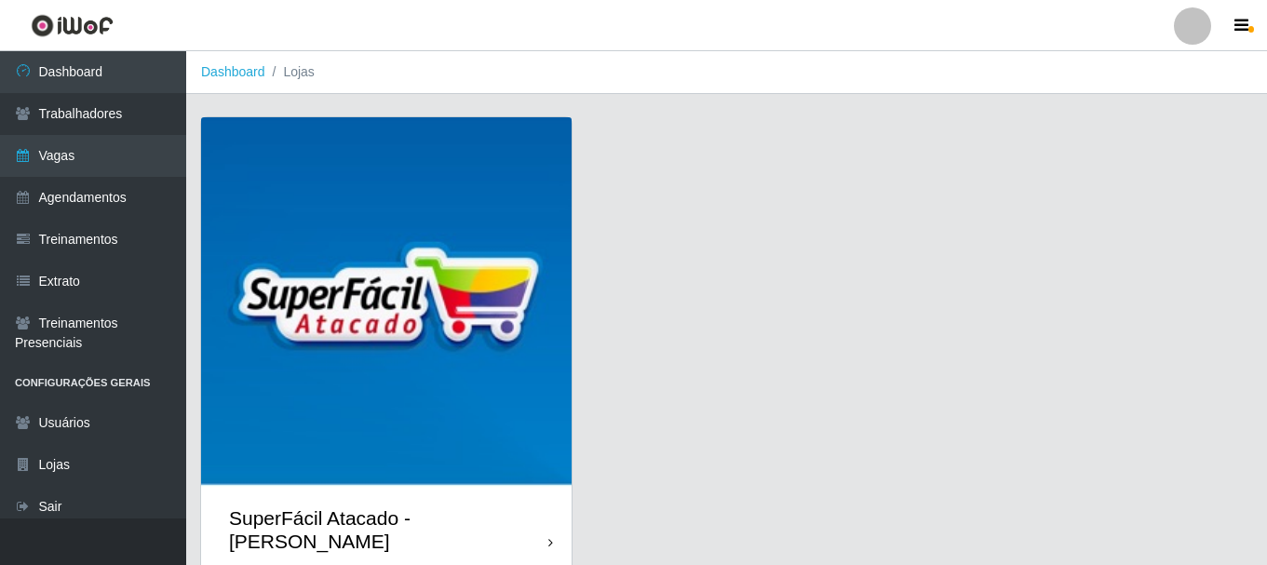
click at [556, 189] on img at bounding box center [386, 302] width 370 height 370
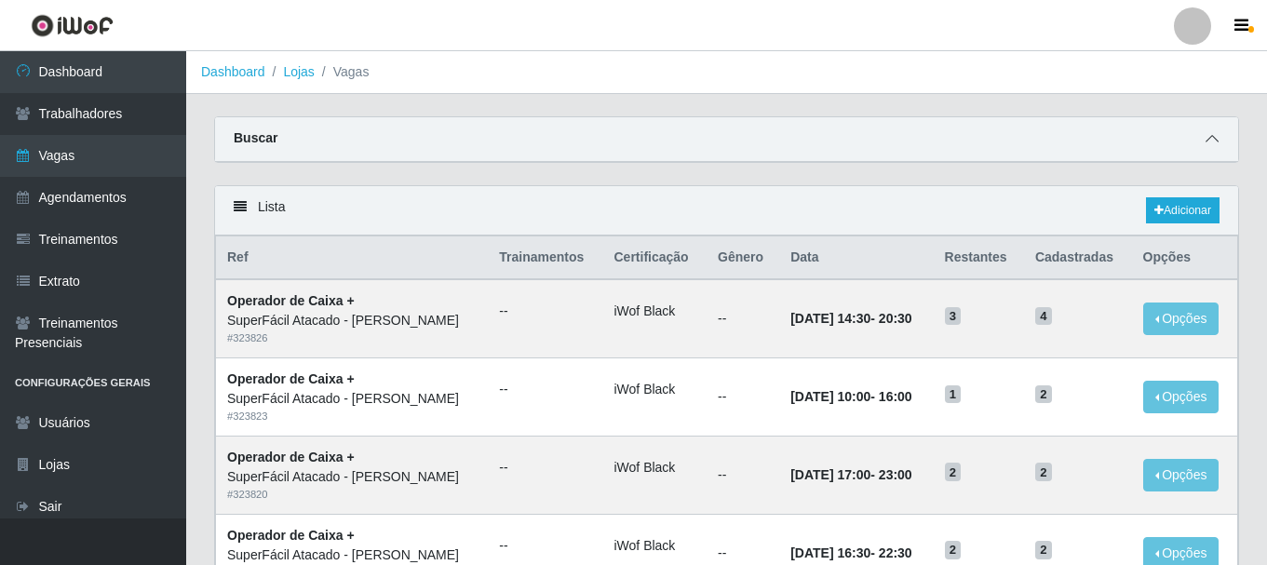
click at [1215, 143] on icon at bounding box center [1211, 138] width 13 height 13
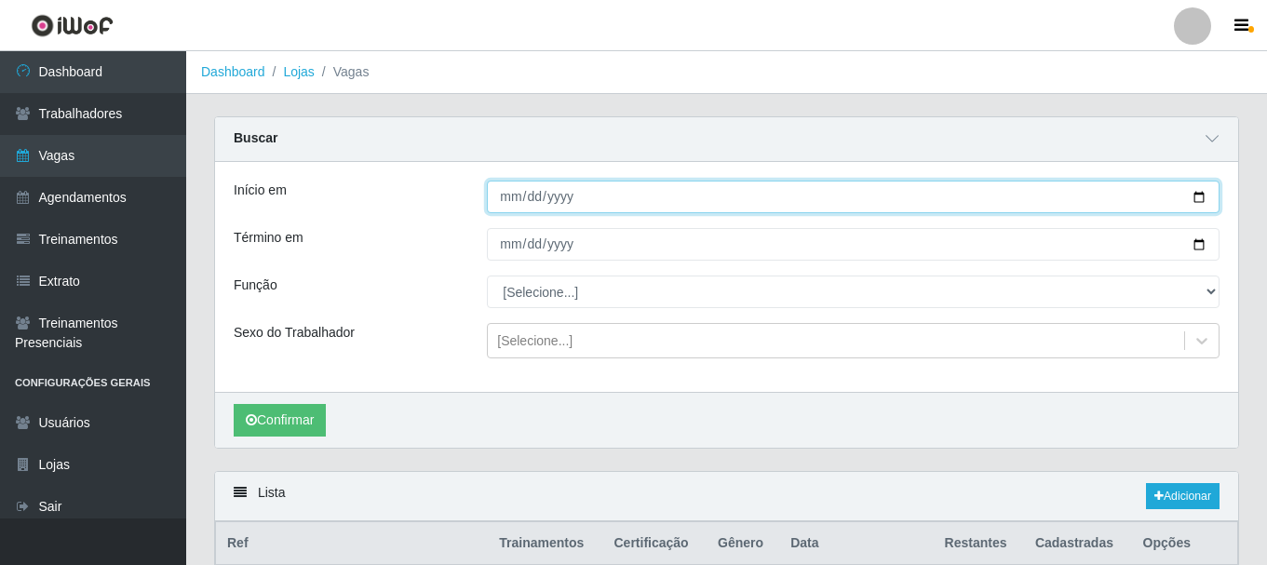
click at [1198, 202] on input "Início em" at bounding box center [853, 197] width 733 height 33
type input "[DATE]"
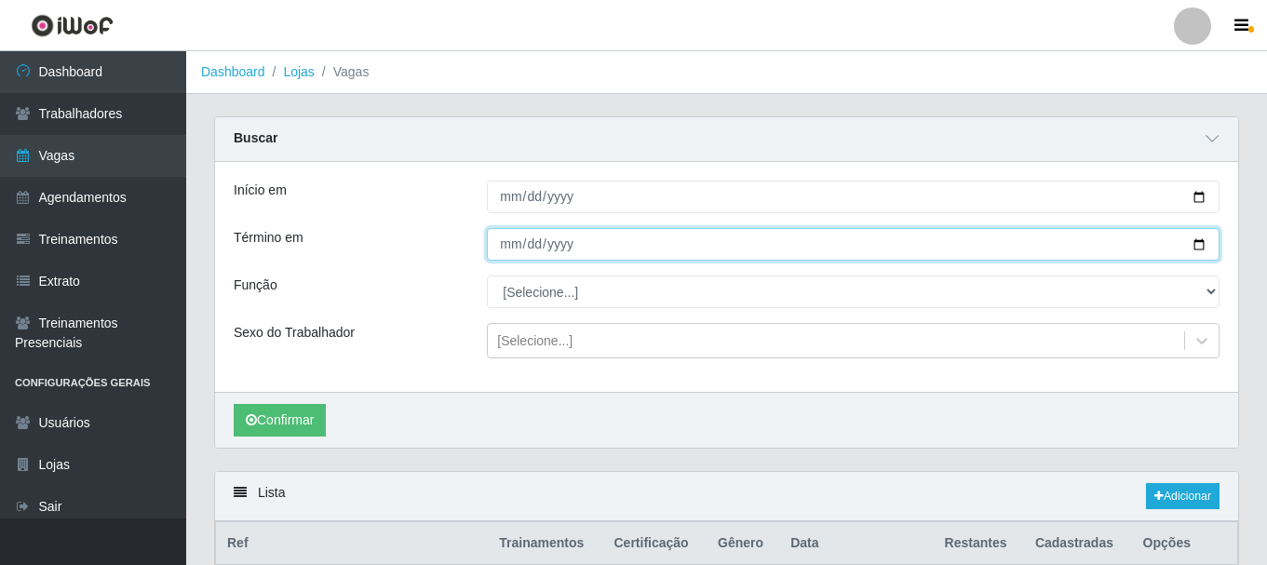
click at [1200, 247] on input "Término em" at bounding box center [853, 244] width 733 height 33
type input "[DATE]"
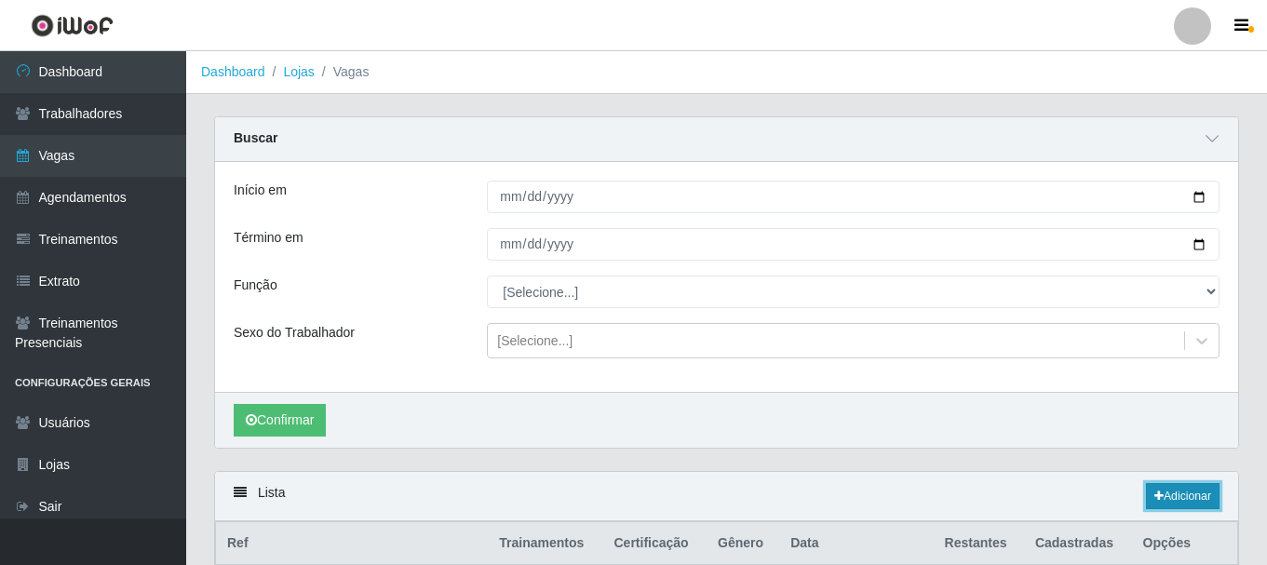
click at [1148, 500] on link "Adicionar" at bounding box center [1183, 496] width 74 height 26
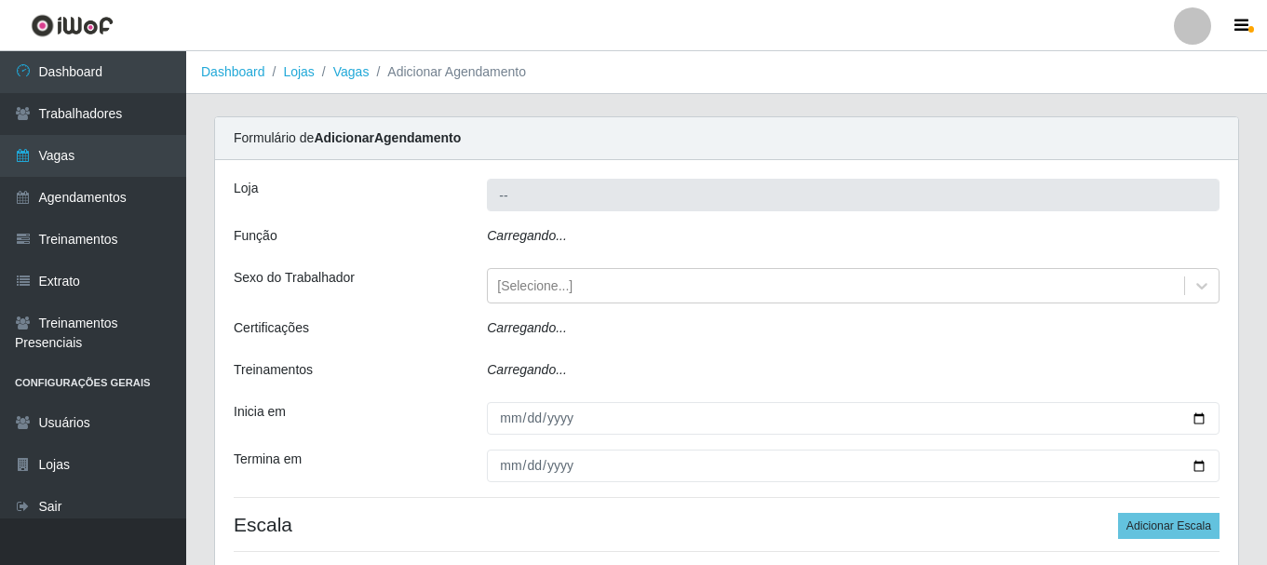
type input "SuperFácil Atacado - [PERSON_NAME]"
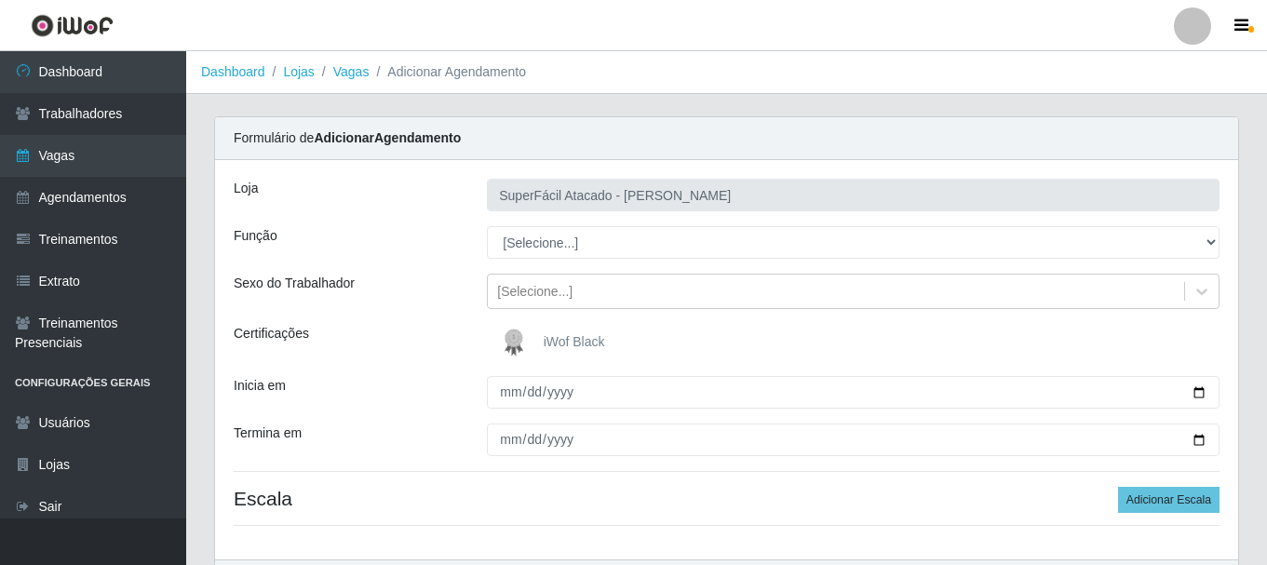
scroll to position [93, 0]
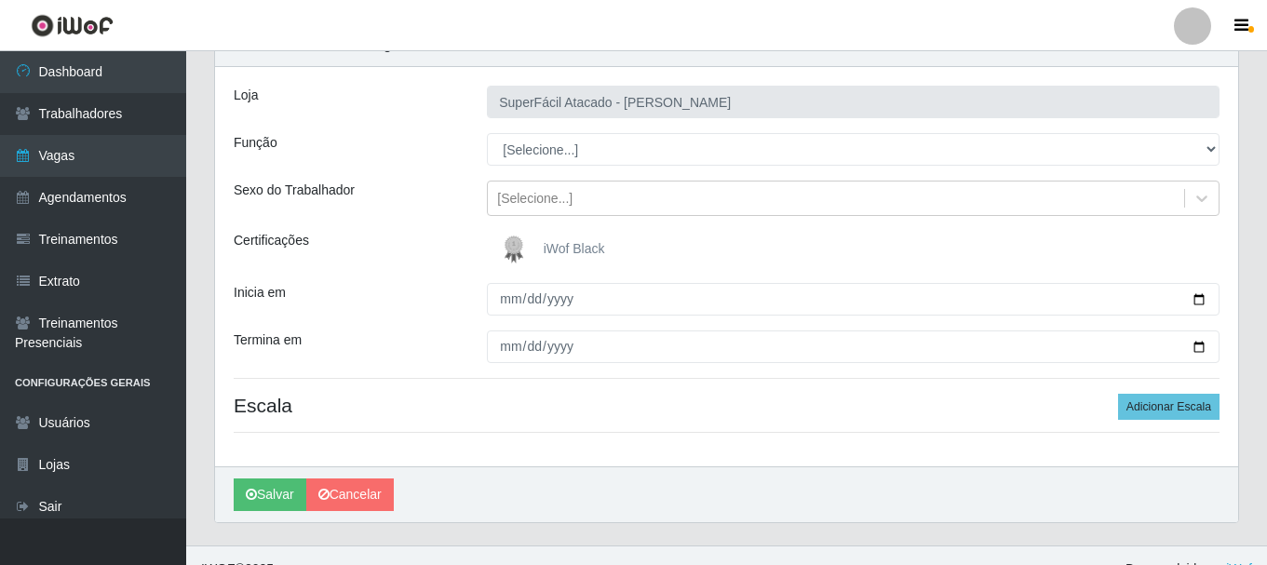
click at [574, 259] on label "iWof Black" at bounding box center [550, 249] width 110 height 37
click at [0, 0] on input "iWof Black" at bounding box center [0, 0] width 0 height 0
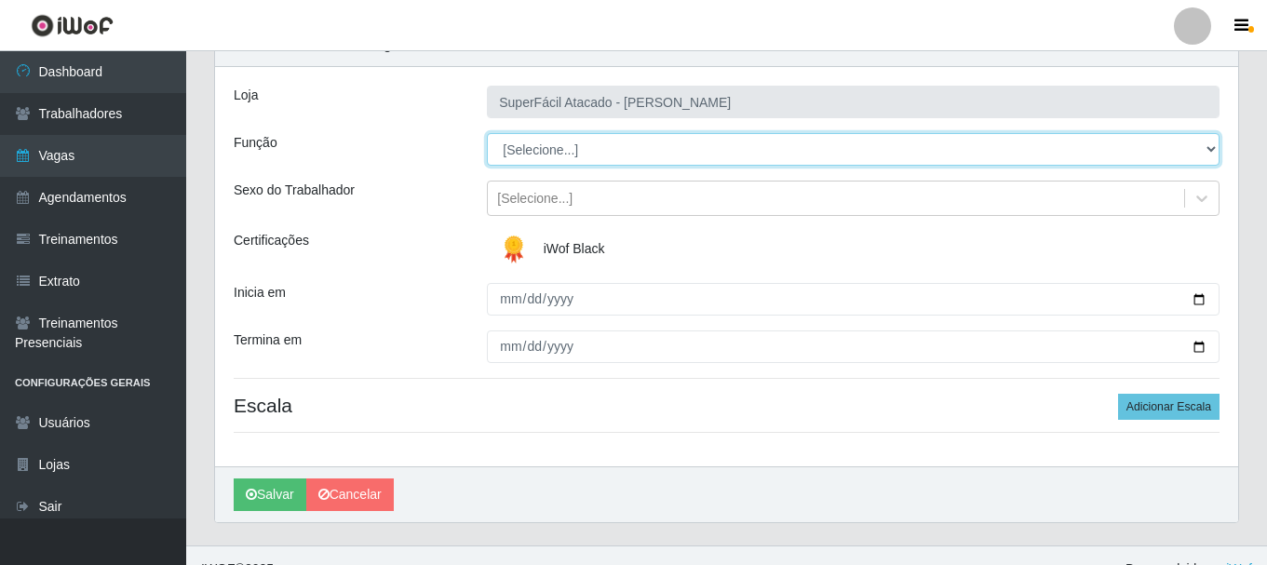
click at [1208, 142] on select "[Selecione...] Embalador Embalador + Embalador ++ Operador de Caixa Operador de…" at bounding box center [853, 149] width 733 height 33
select select "72"
click at [487, 133] on select "[Selecione...] Embalador Embalador + Embalador ++ Operador de Caixa Operador de…" at bounding box center [853, 149] width 733 height 33
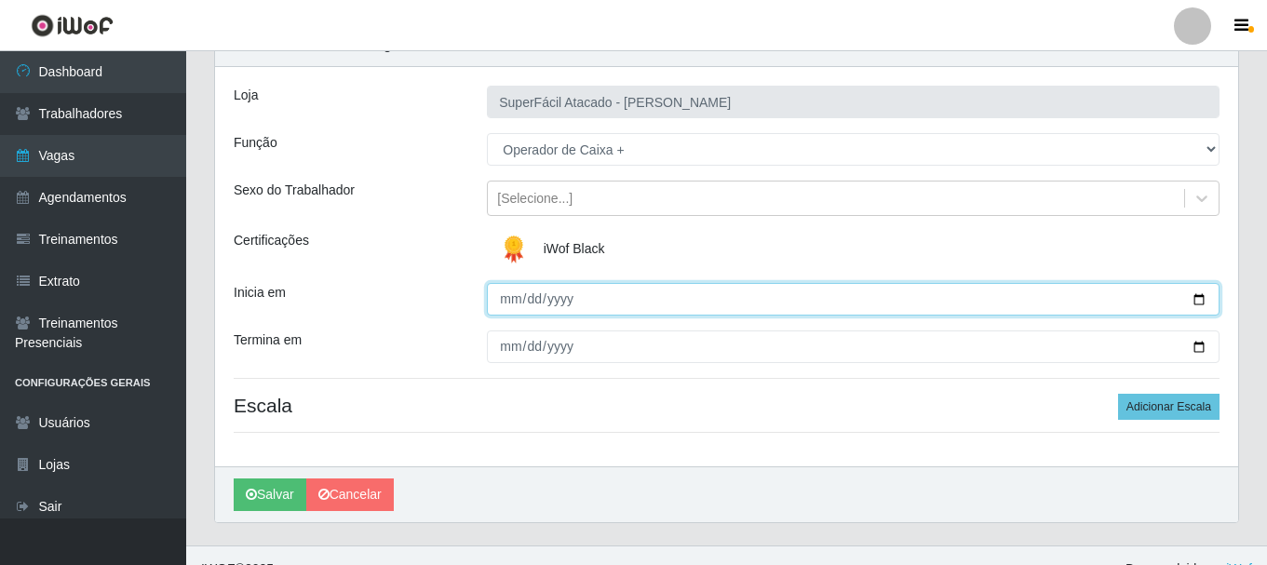
click at [1193, 294] on input "Inicia em" at bounding box center [853, 299] width 733 height 33
type input "[DATE]"
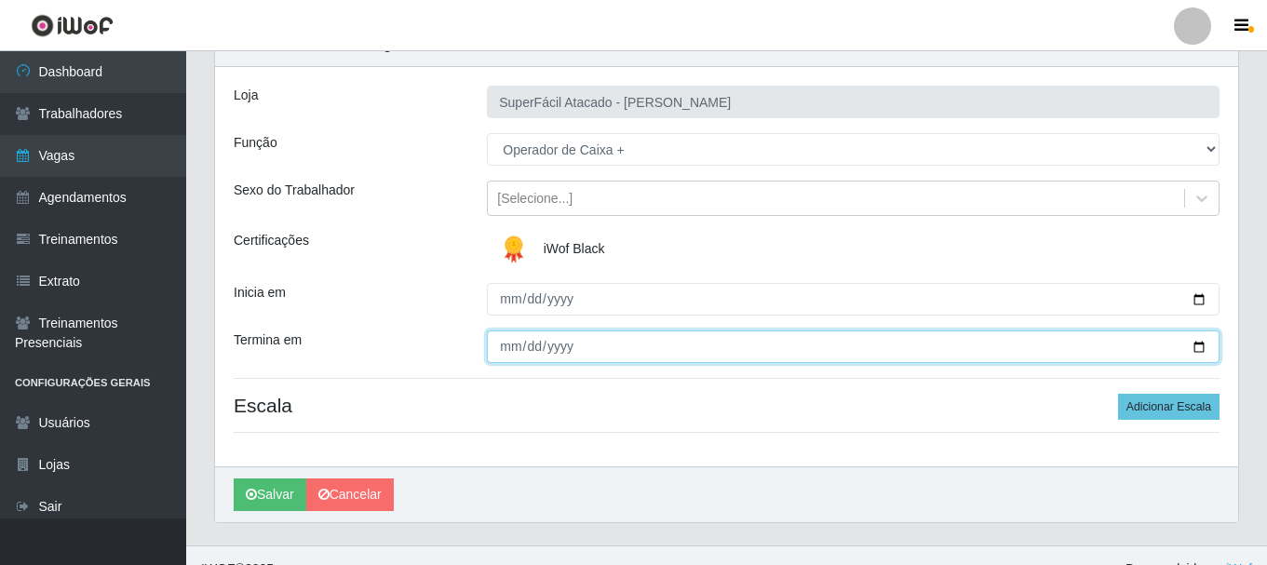
click at [1204, 352] on input "Termina em" at bounding box center [853, 346] width 733 height 33
type input "[DATE]"
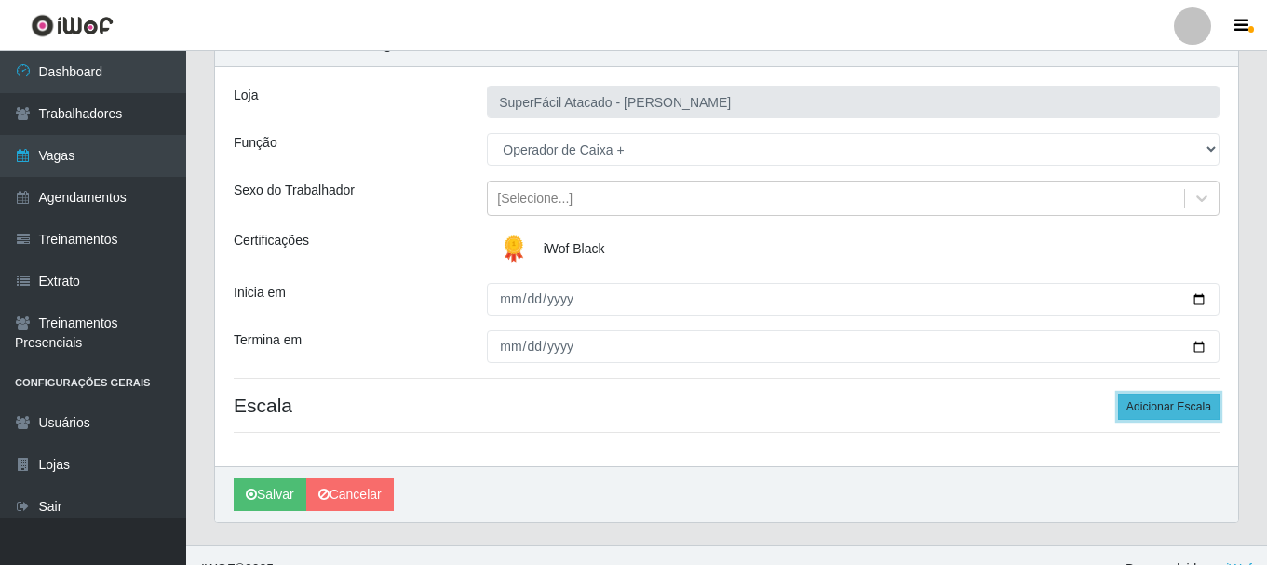
click at [1149, 403] on button "Adicionar Escala" at bounding box center [1168, 407] width 101 height 26
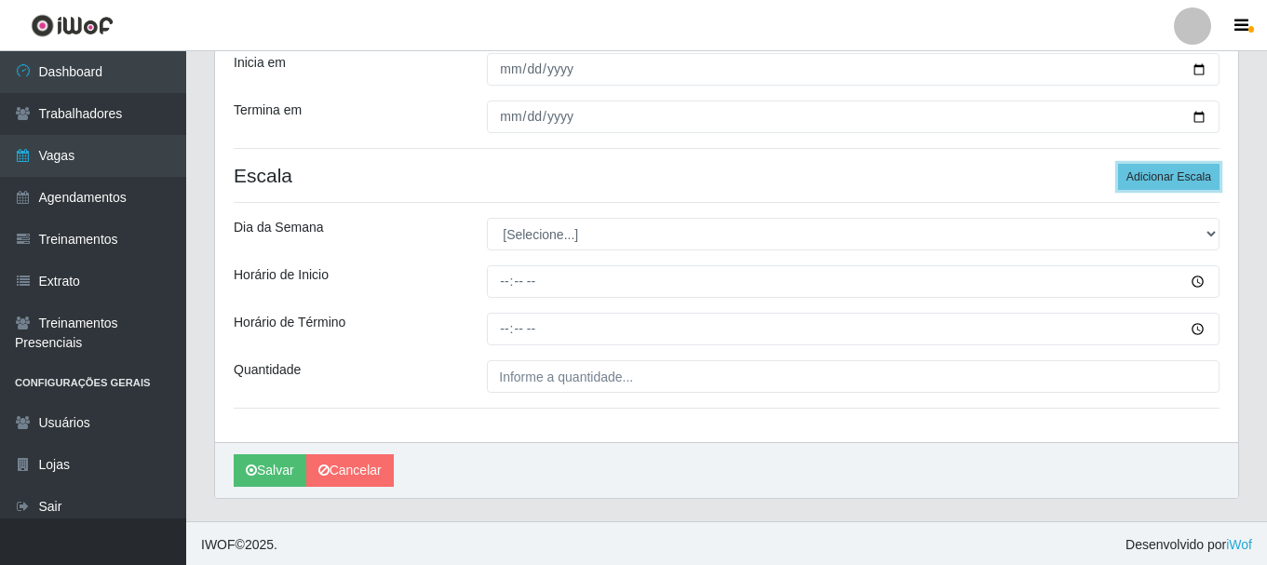
scroll to position [326, 0]
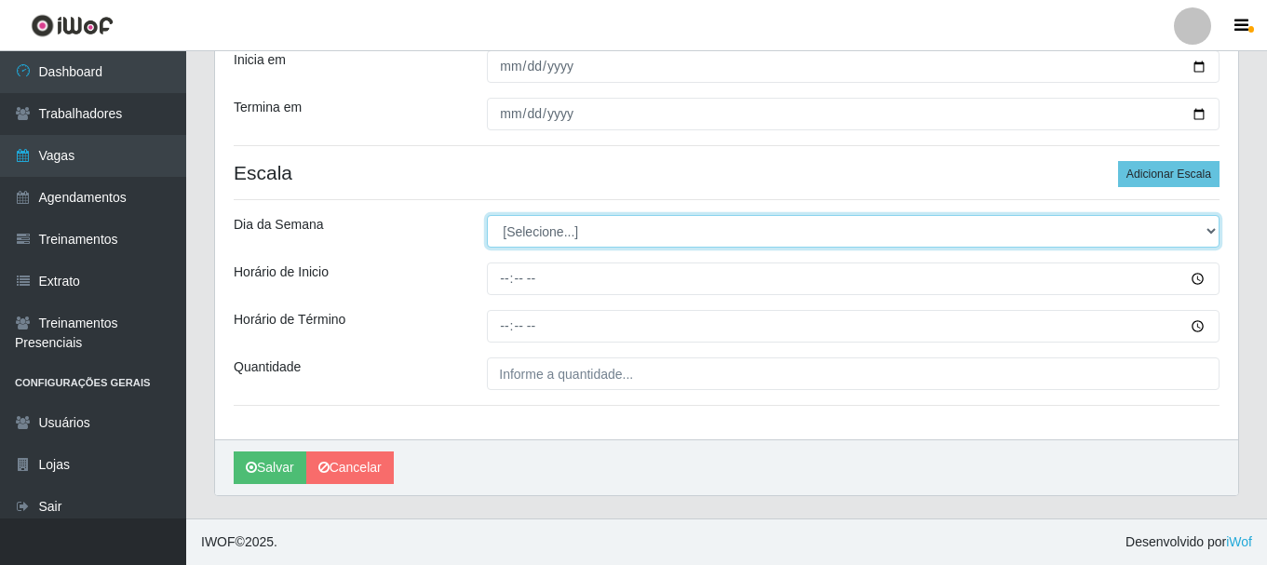
click at [1214, 237] on select "[Selecione...] Segunda Terça Quarta Quinta Sexta Sábado Domingo" at bounding box center [853, 231] width 733 height 33
select select "0"
click at [487, 215] on select "[Selecione...] Segunda Terça Quarta Quinta Sexta Sábado Domingo" at bounding box center [853, 231] width 733 height 33
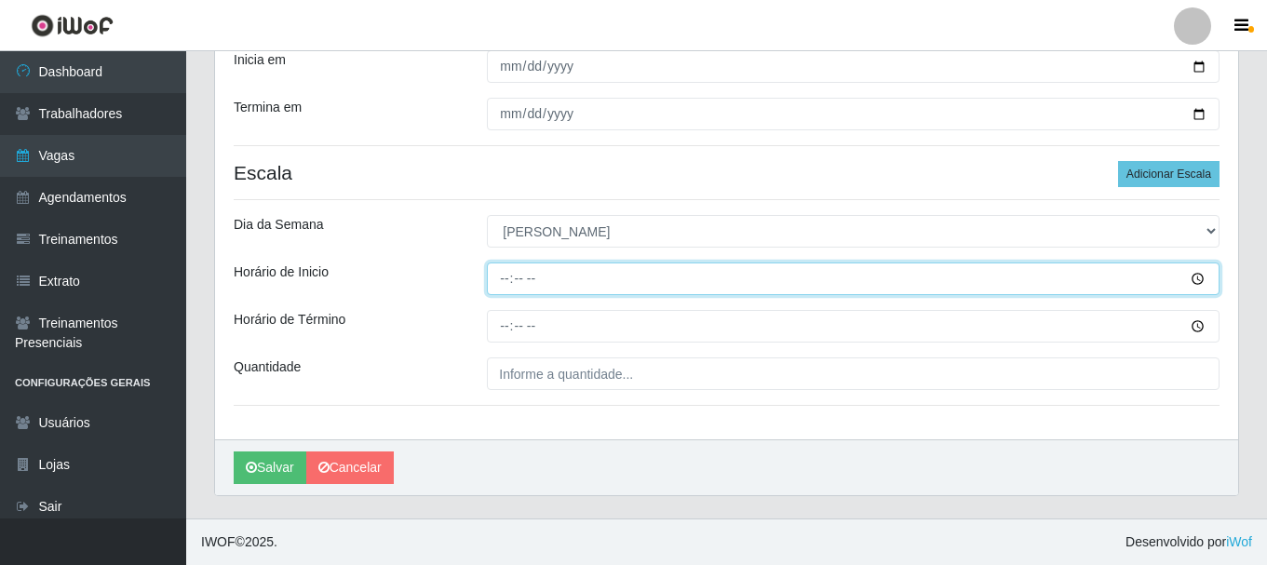
click at [1195, 278] on input "Horário de Inicio" at bounding box center [853, 278] width 733 height 33
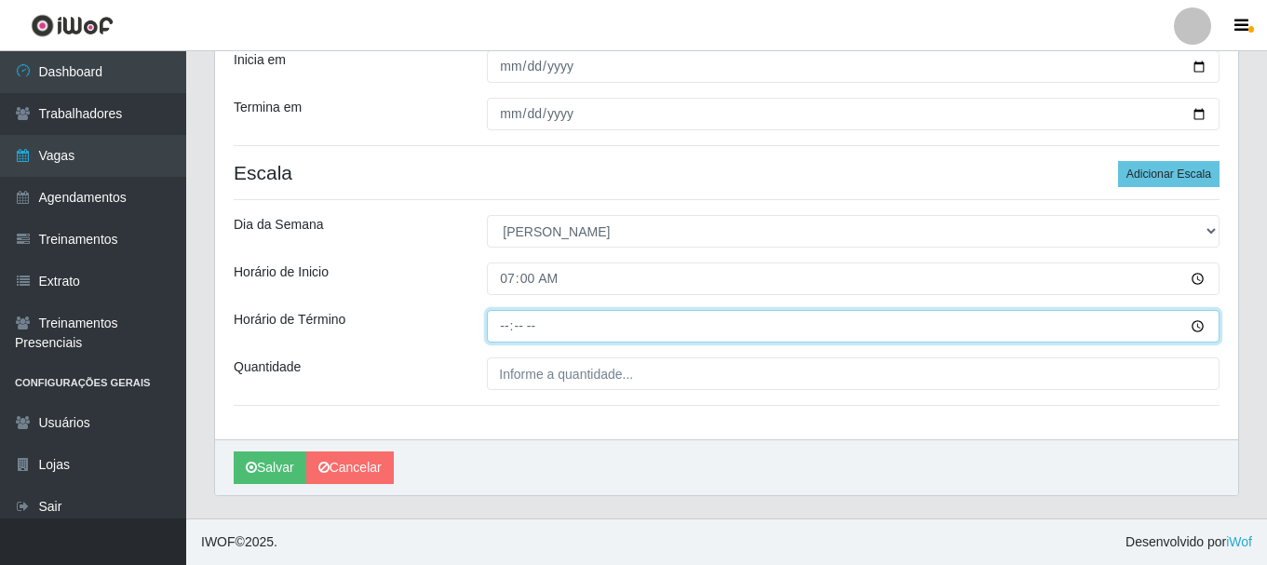
type input "07:00"
click at [1201, 326] on input "Horário de Término" at bounding box center [853, 326] width 733 height 33
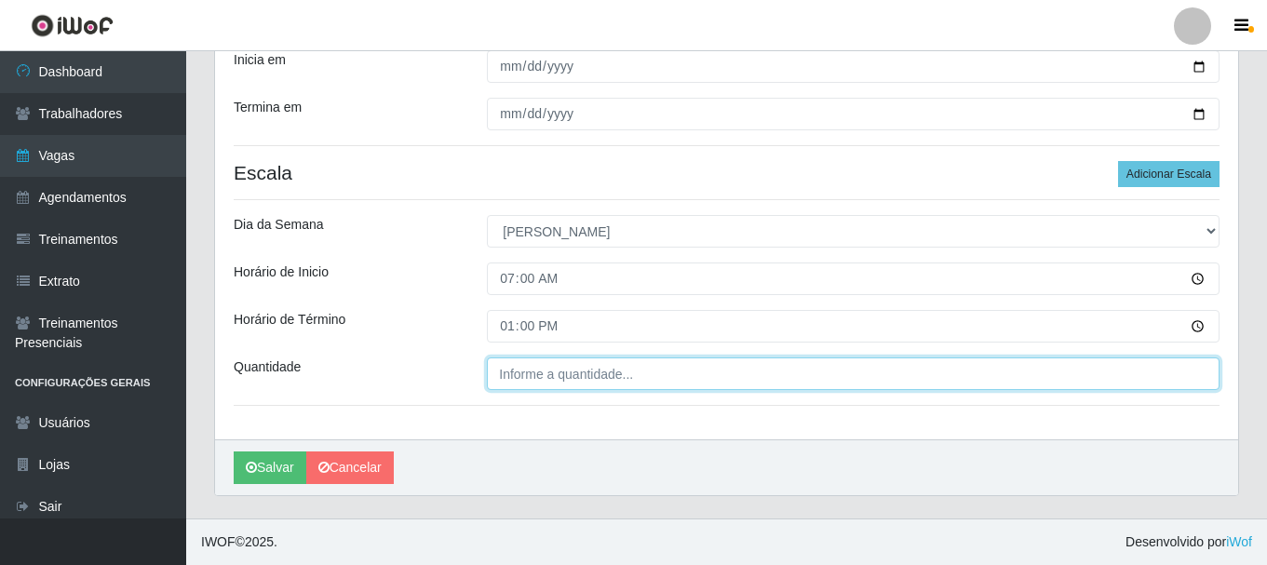
type input "13:00"
click at [553, 379] on input "___" at bounding box center [853, 373] width 733 height 33
type input "02_"
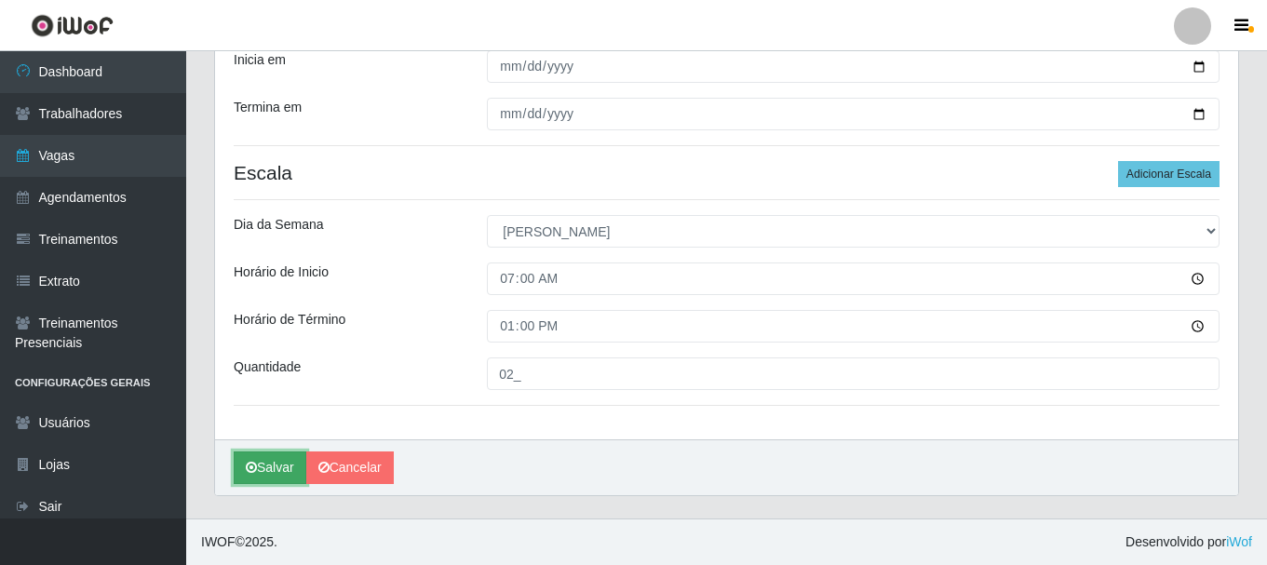
click at [264, 462] on button "Salvar" at bounding box center [270, 467] width 73 height 33
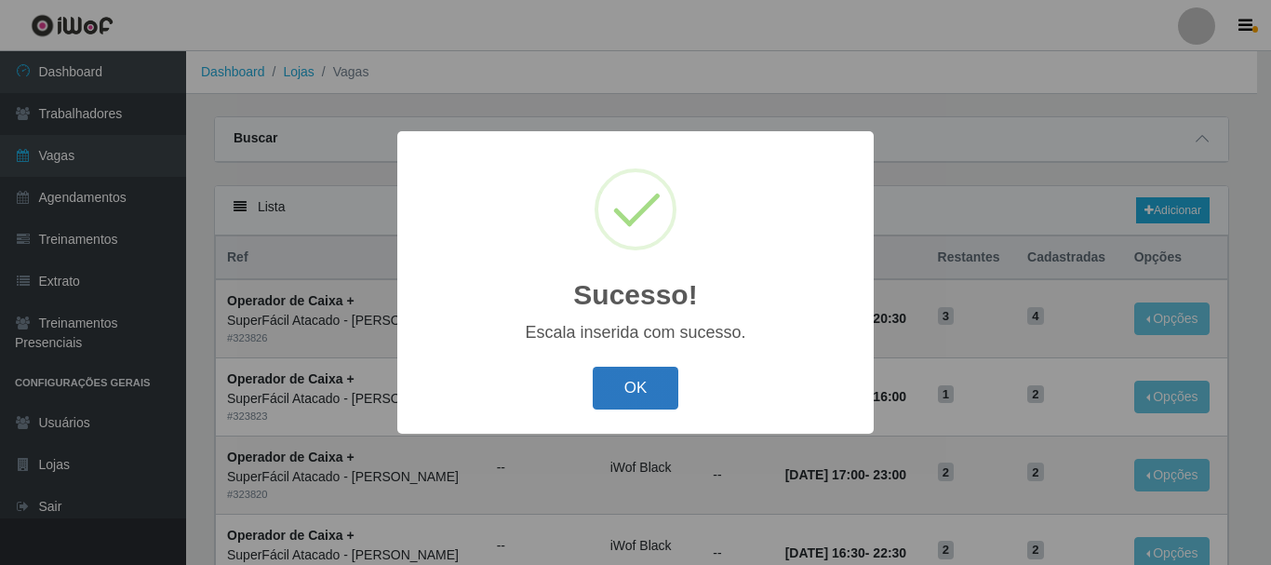
click at [641, 399] on button "OK" at bounding box center [636, 389] width 87 height 44
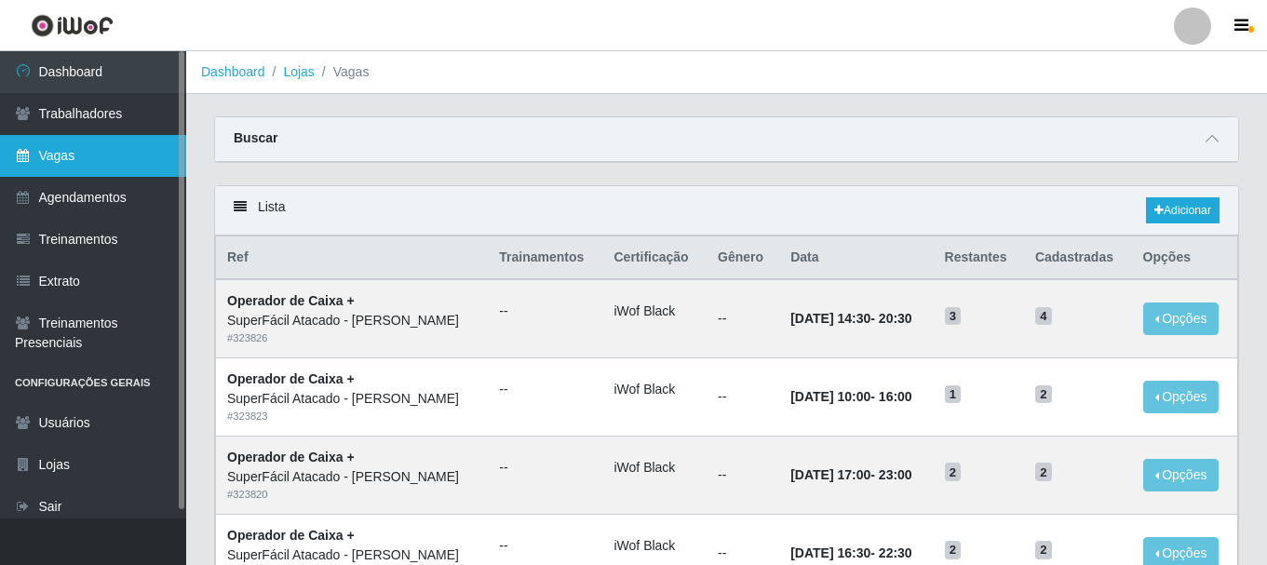
click at [132, 167] on link "Vagas" at bounding box center [93, 156] width 186 height 42
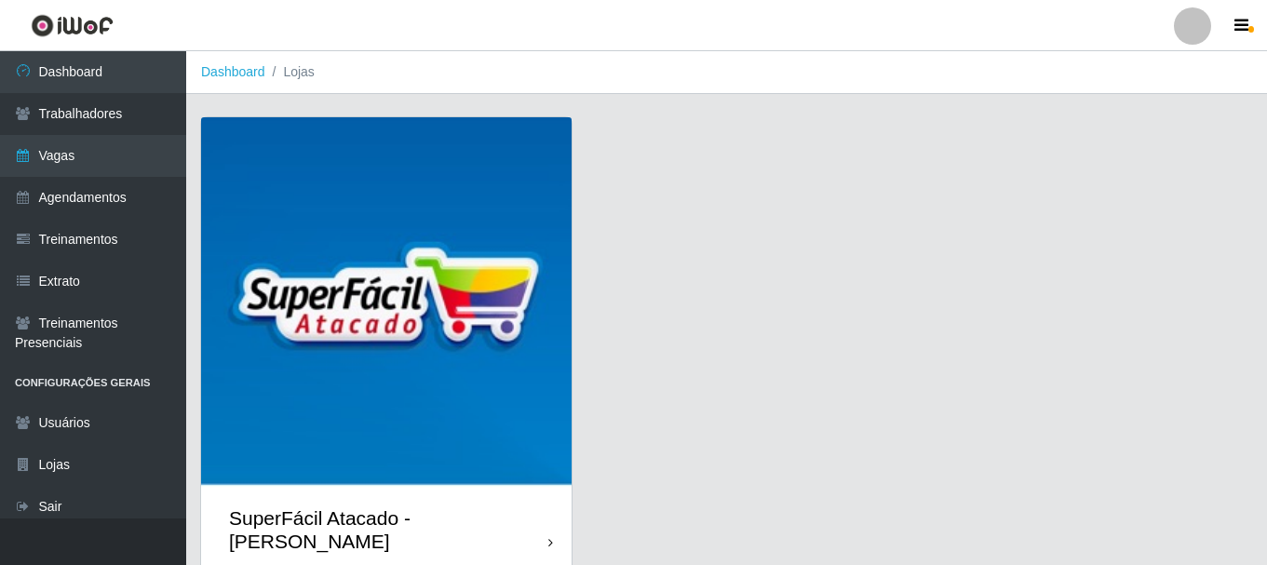
click at [505, 211] on img at bounding box center [386, 302] width 370 height 370
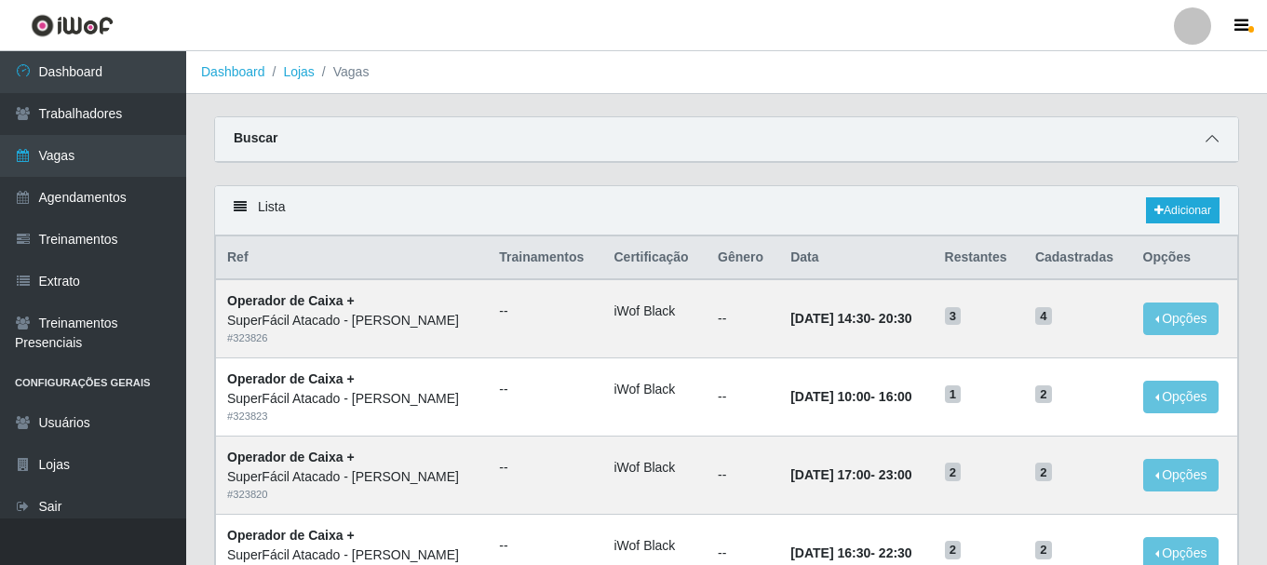
click at [1209, 141] on icon at bounding box center [1211, 138] width 13 height 13
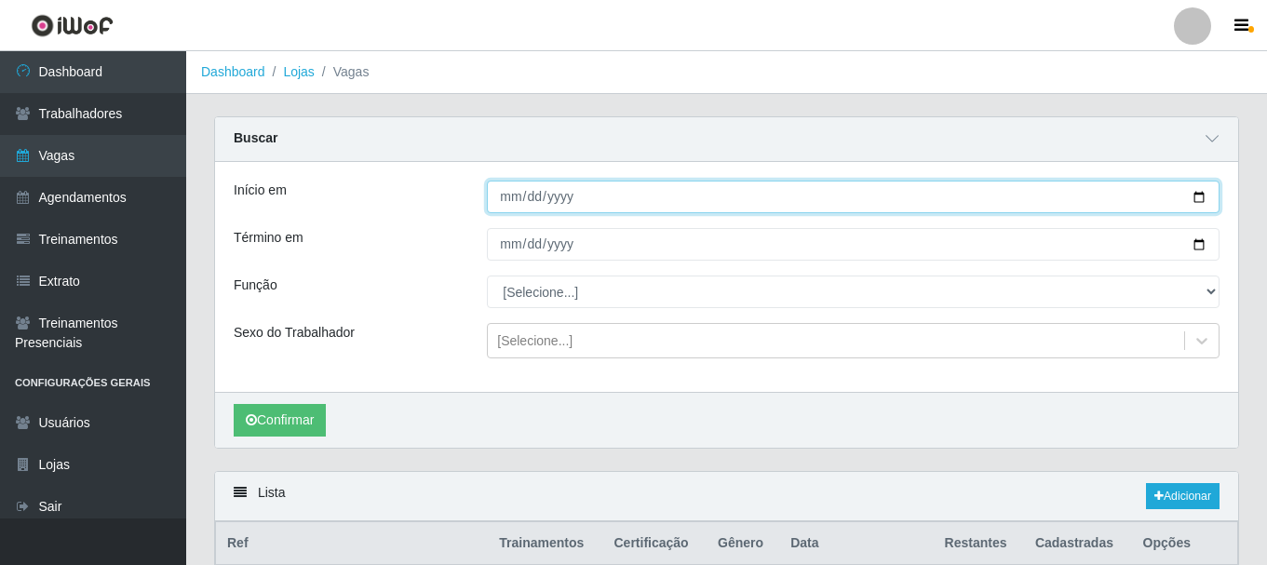
click at [1190, 192] on input "Início em" at bounding box center [853, 197] width 733 height 33
click at [1199, 196] on input "Início em" at bounding box center [853, 197] width 733 height 33
type input "[DATE]"
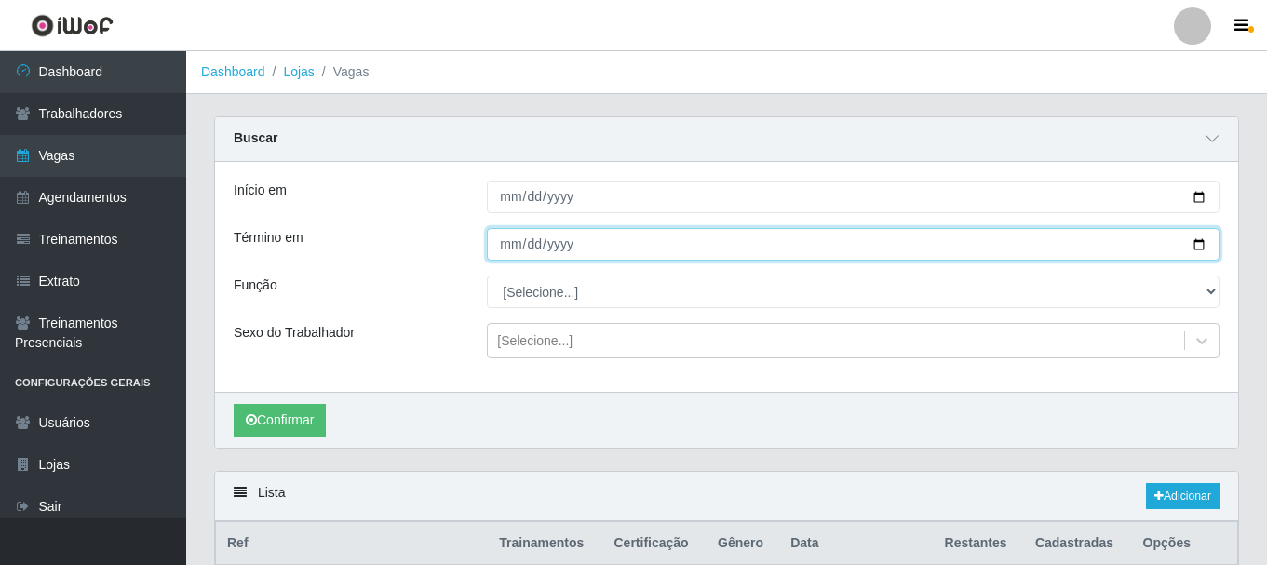
click at [1198, 249] on input "Término em" at bounding box center [853, 244] width 733 height 33
type input "[DATE]"
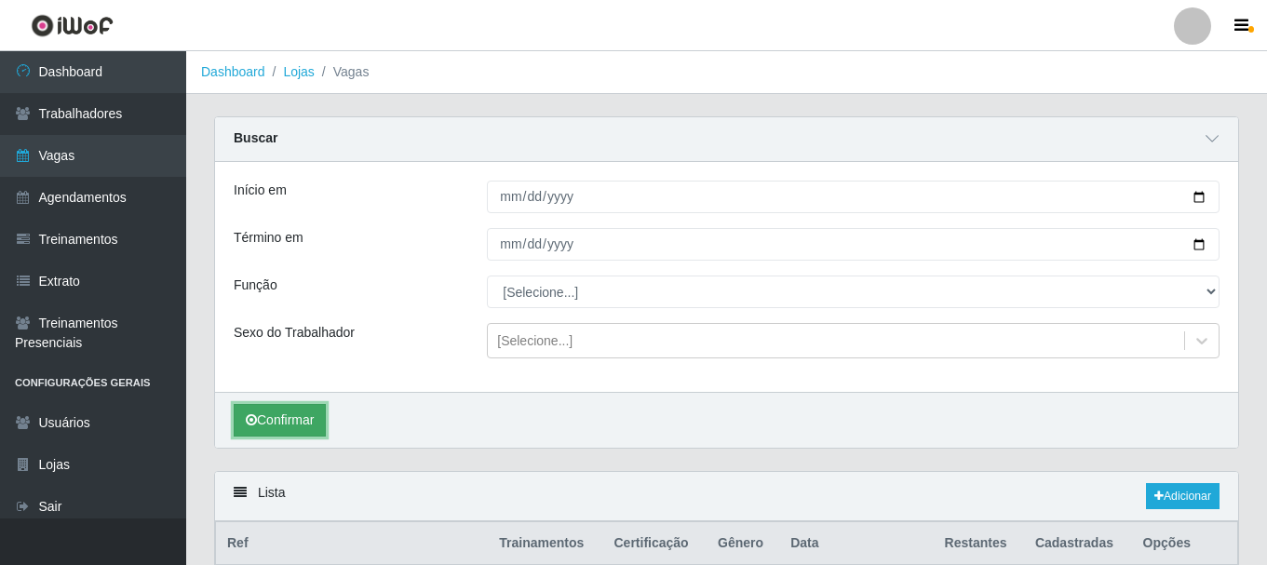
click at [280, 415] on button "Confirmar" at bounding box center [280, 420] width 92 height 33
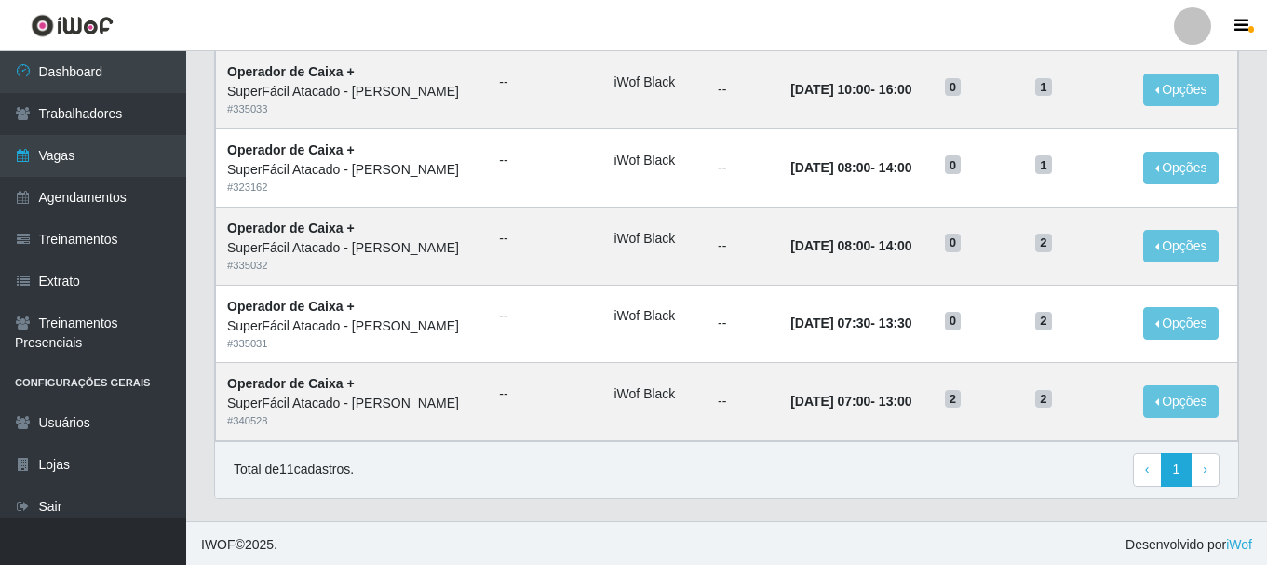
scroll to position [987, 0]
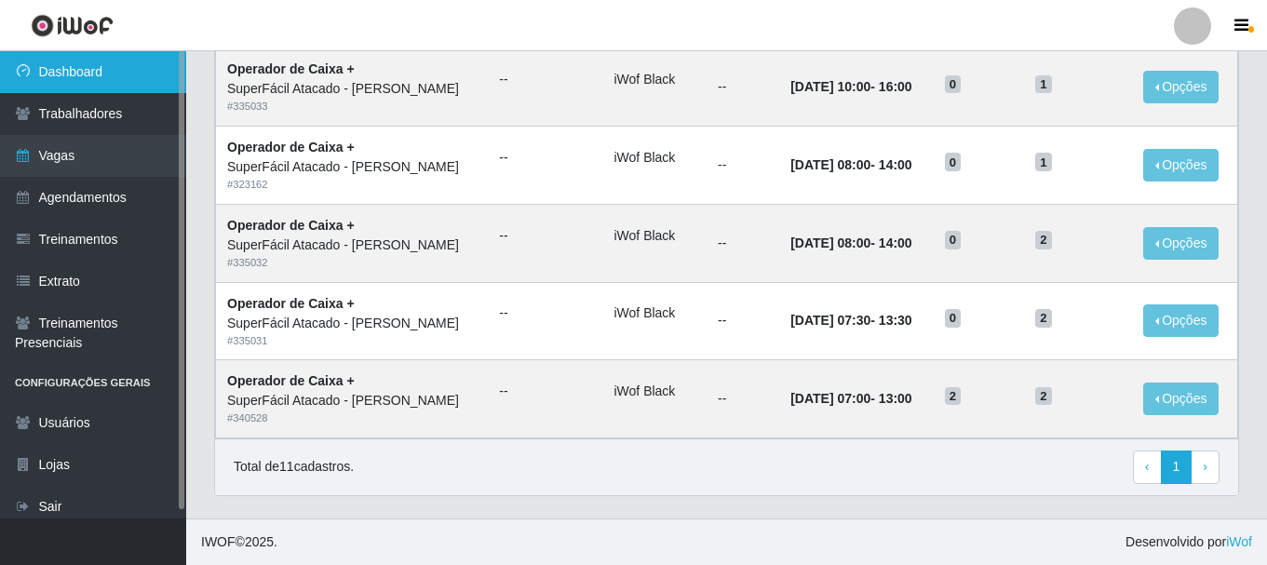
click at [60, 81] on link "Dashboard" at bounding box center [93, 72] width 186 height 42
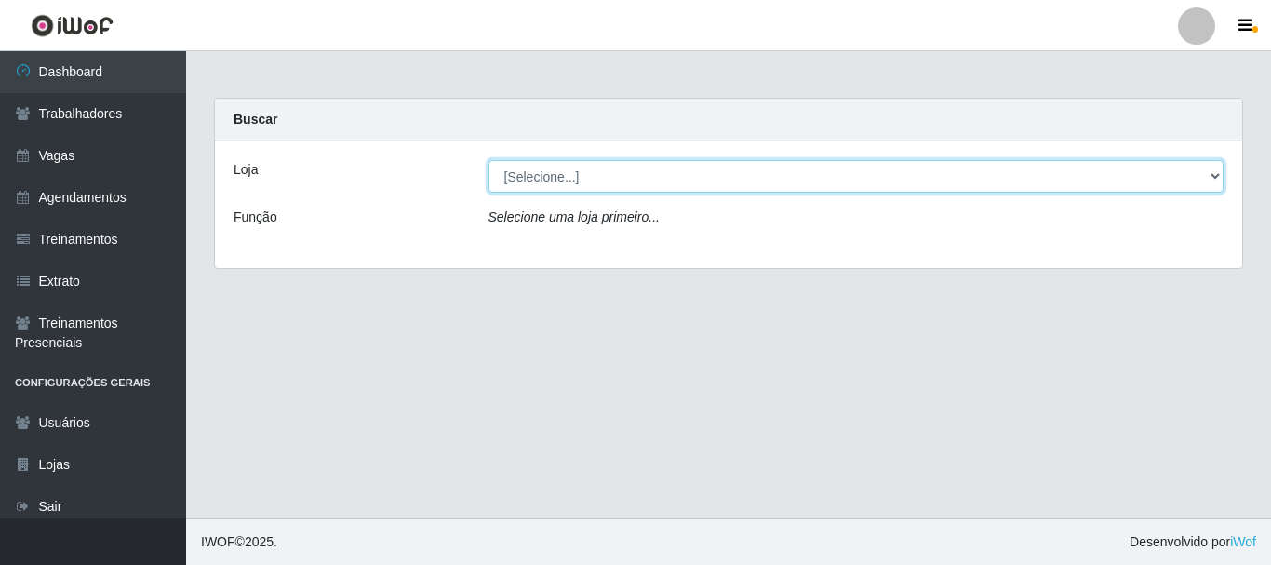
click at [1210, 171] on select "[Selecione...] SuperFácil Atacado - [PERSON_NAME]" at bounding box center [857, 176] width 736 height 33
select select "399"
click at [489, 160] on select "[Selecione...] SuperFácil Atacado - [PERSON_NAME]" at bounding box center [857, 176] width 736 height 33
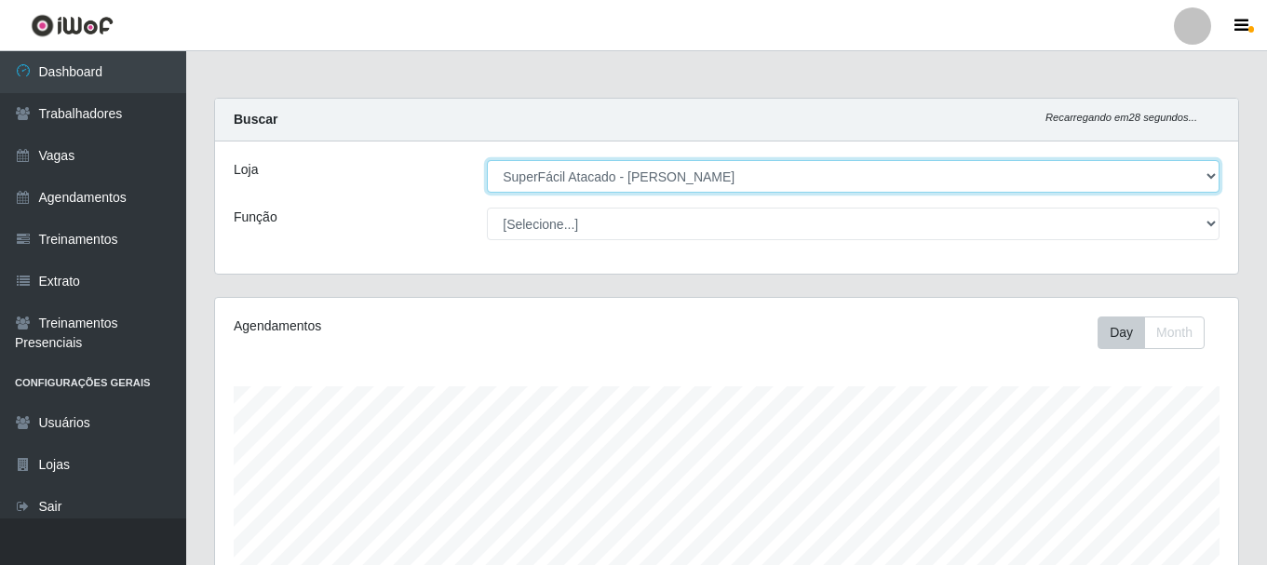
scroll to position [386, 1023]
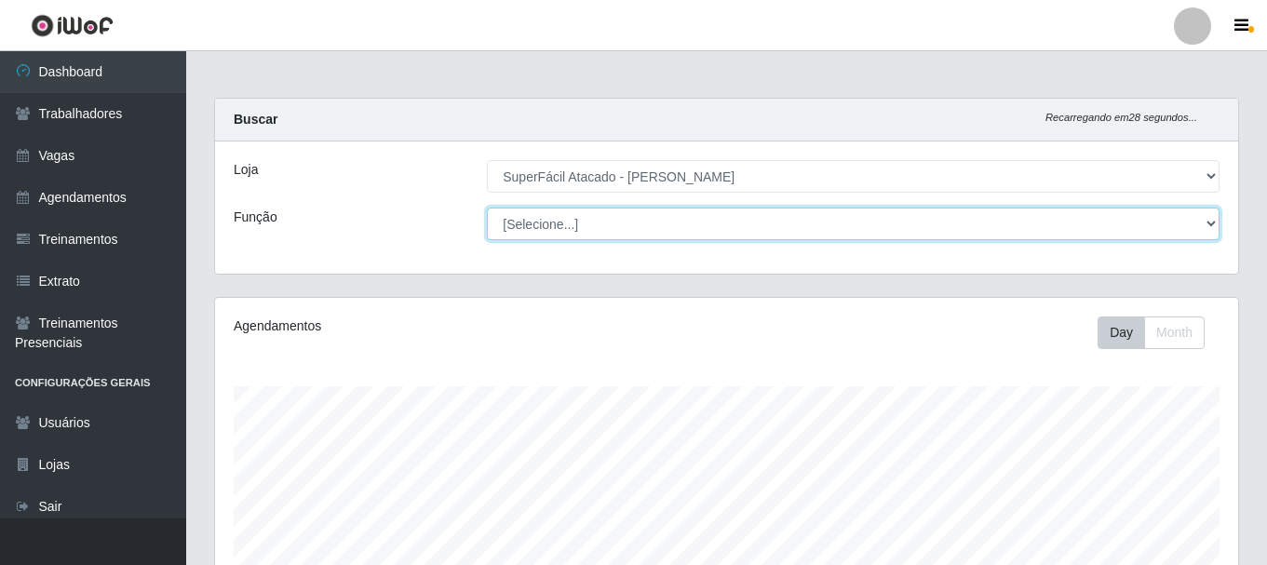
click at [1210, 223] on select "[Selecione...] Embalador Embalador + Embalador ++ Operador de Caixa Operador de…" at bounding box center [853, 224] width 733 height 33
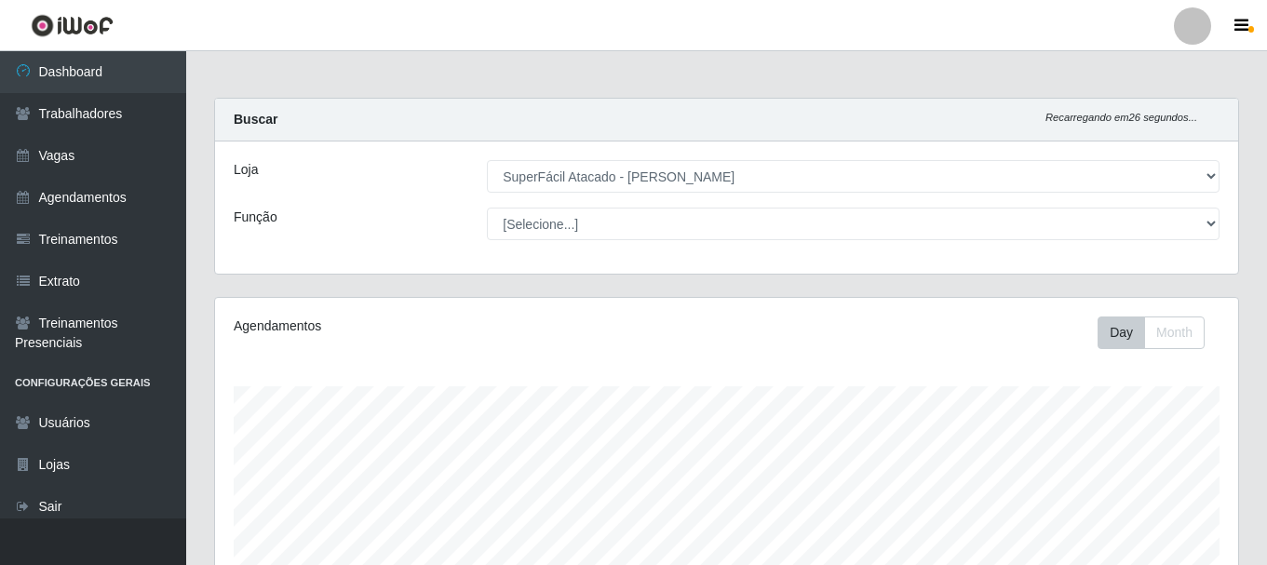
click at [430, 202] on div "Loja [Selecione...] SuperFácil Atacado - [PERSON_NAME] Função [Selecione...] Em…" at bounding box center [726, 207] width 1023 height 132
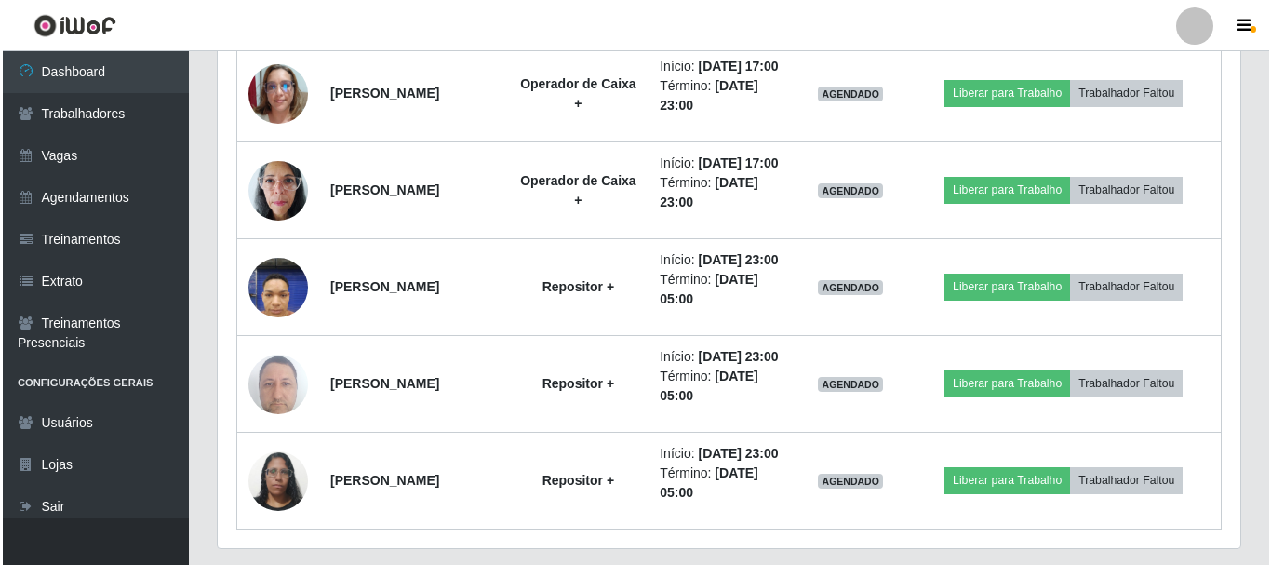
scroll to position [1768, 0]
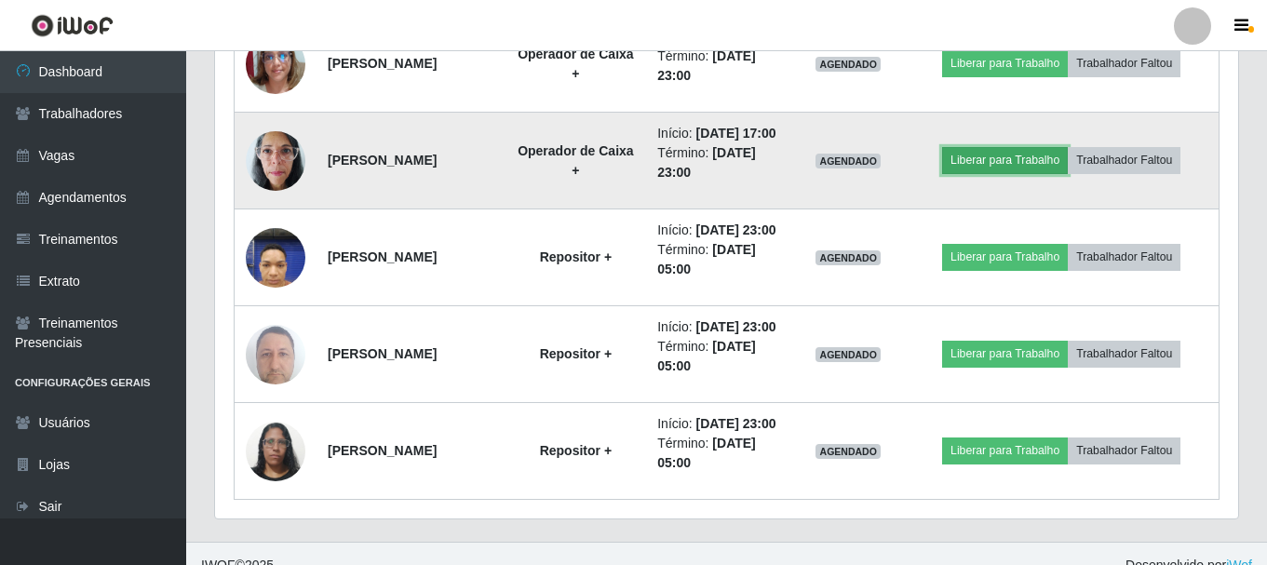
click at [1002, 173] on button "Liberar para Trabalho" at bounding box center [1005, 160] width 126 height 26
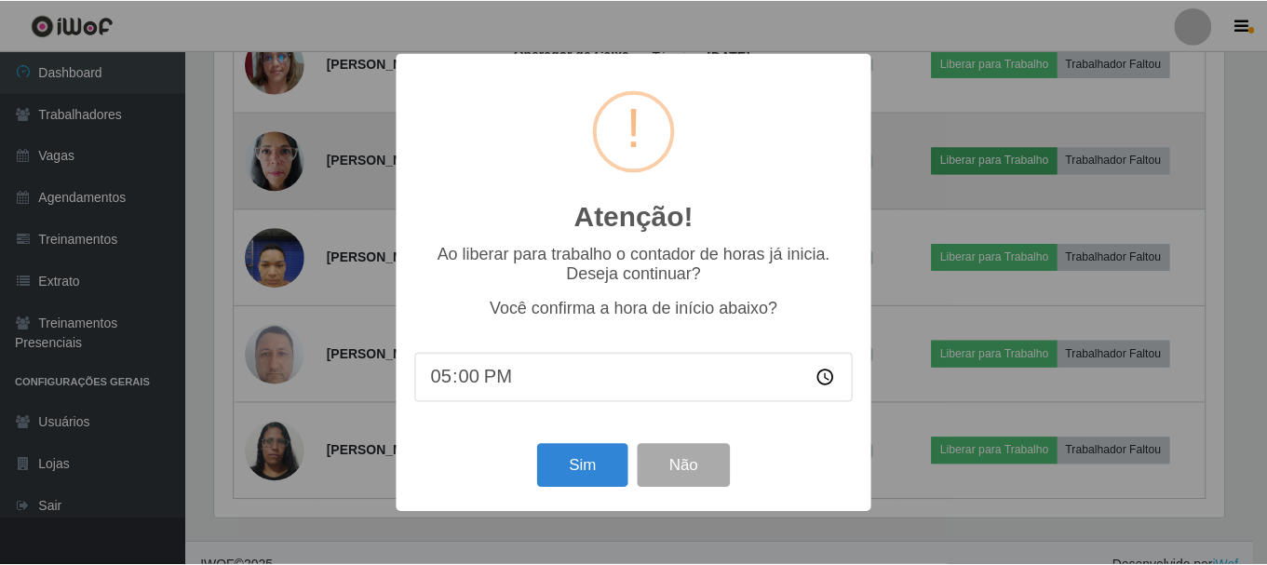
scroll to position [386, 1014]
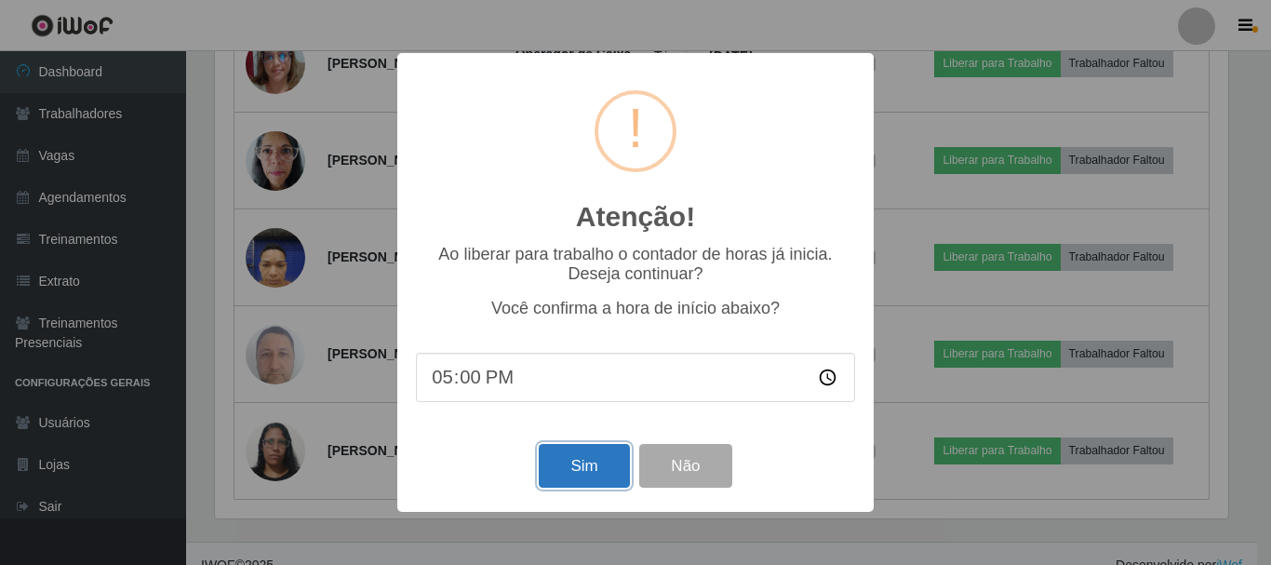
click at [588, 478] on button "Sim" at bounding box center [584, 466] width 90 height 44
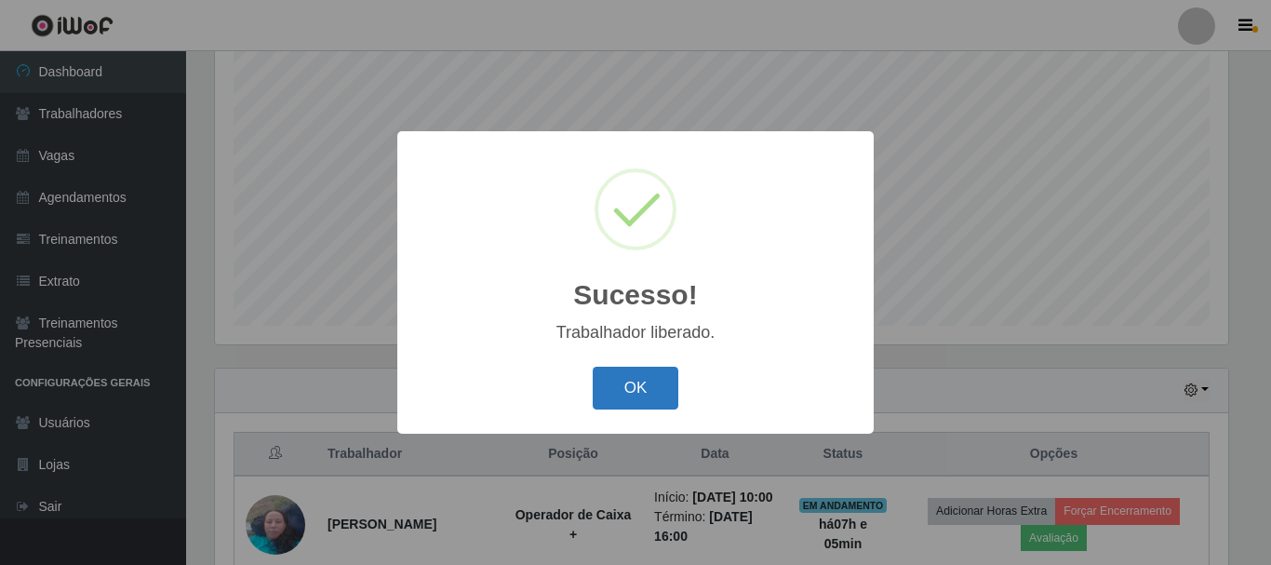
click at [630, 392] on button "OK" at bounding box center [636, 389] width 87 height 44
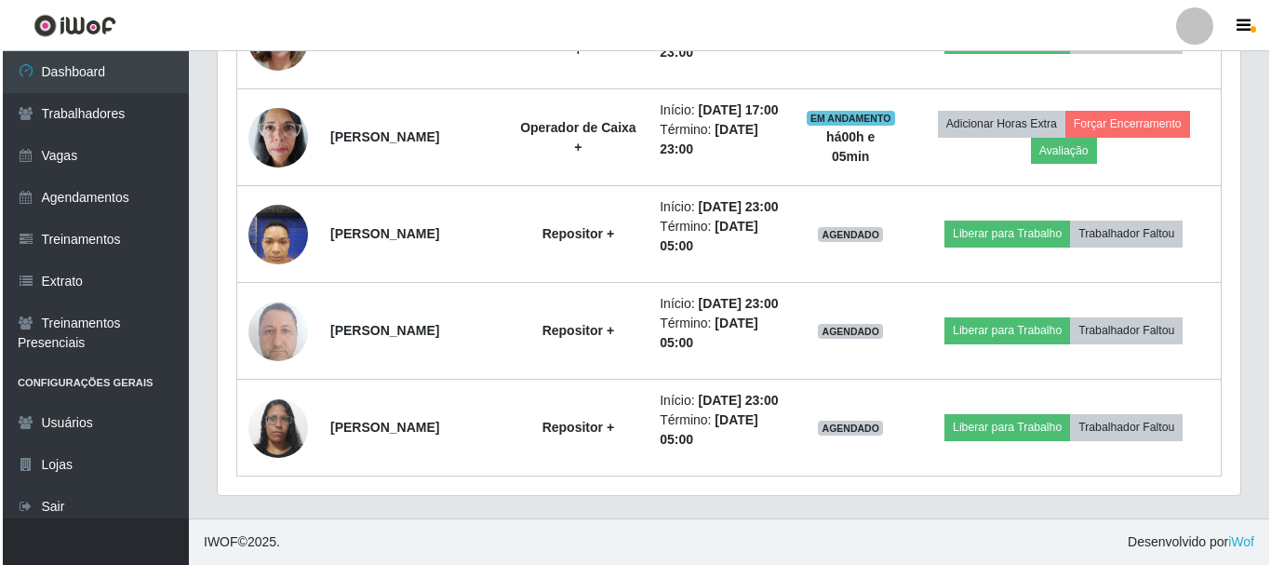
scroll to position [1922, 0]
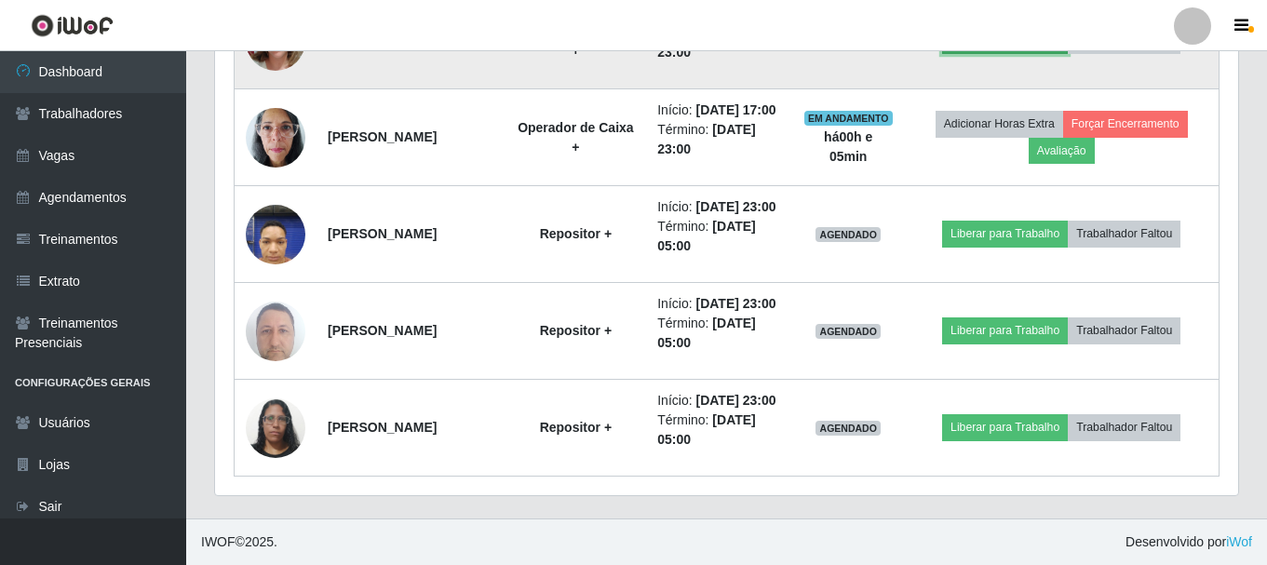
click at [1038, 53] on button "Liberar para Trabalho" at bounding box center [1005, 40] width 126 height 26
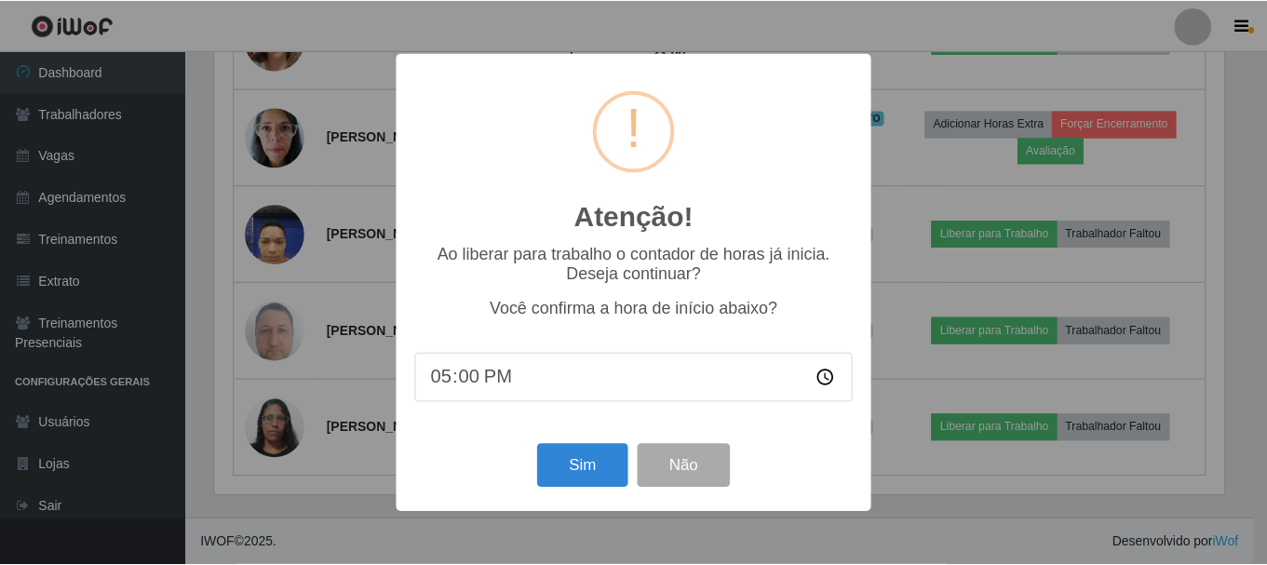
scroll to position [386, 1014]
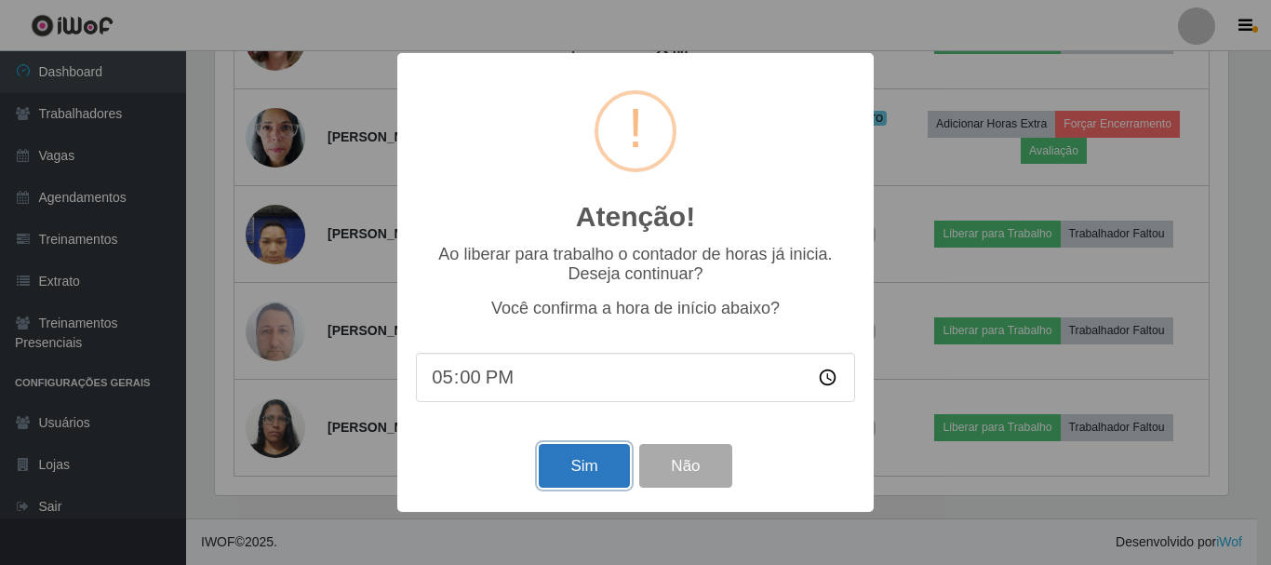
click at [602, 460] on button "Sim" at bounding box center [584, 466] width 90 height 44
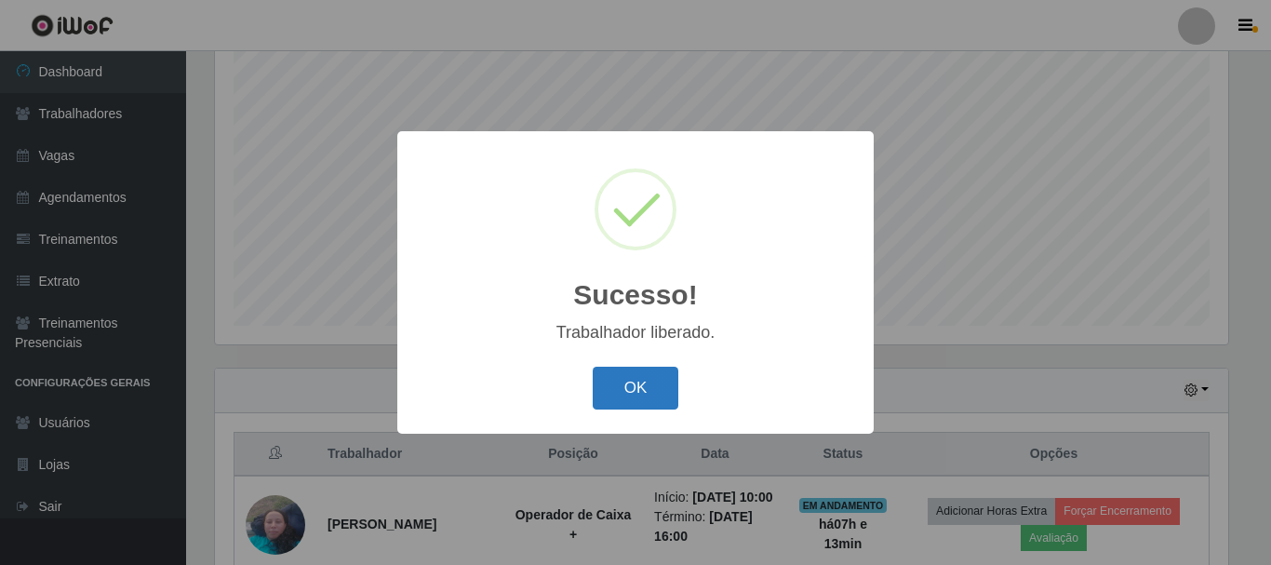
click at [624, 398] on button "OK" at bounding box center [636, 389] width 87 height 44
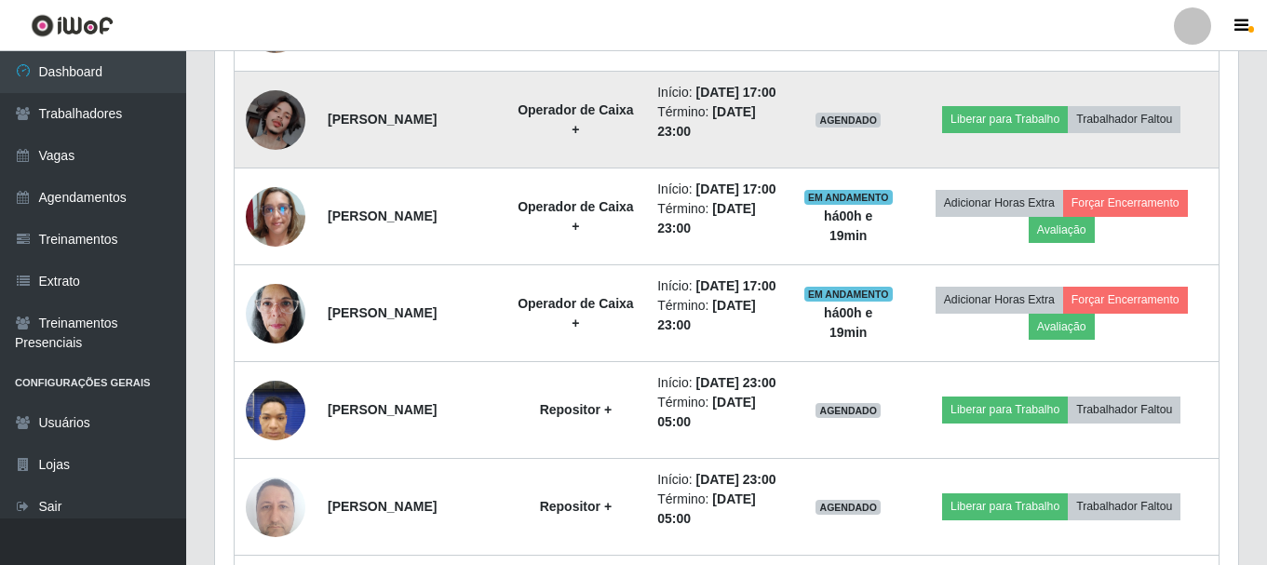
scroll to position [1643, 0]
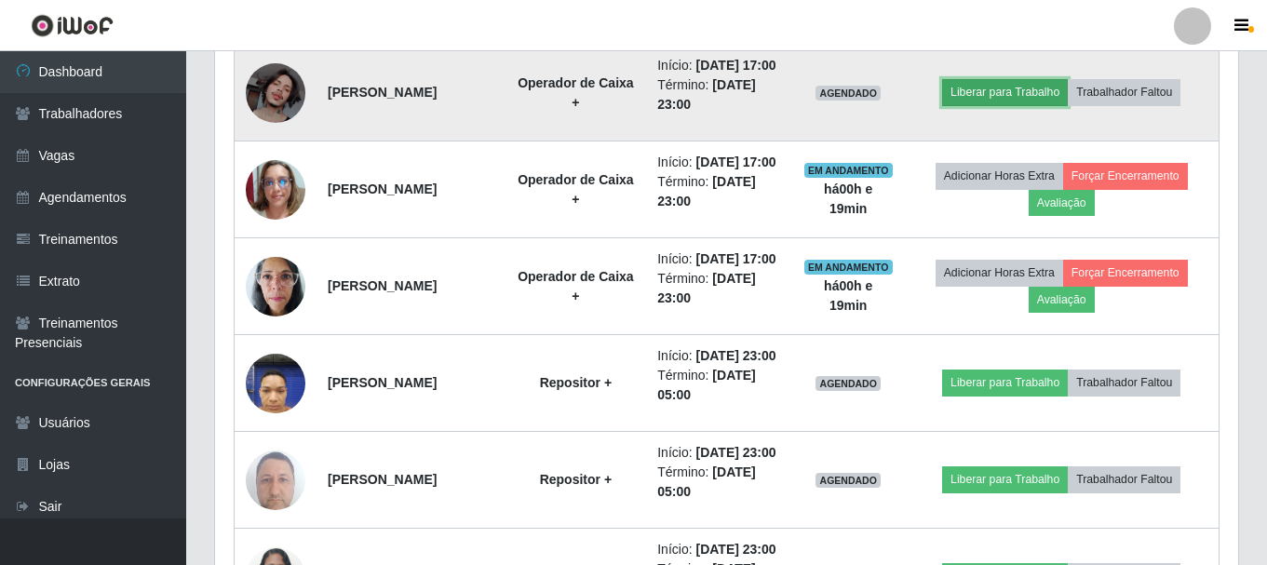
click at [1035, 105] on button "Liberar para Trabalho" at bounding box center [1005, 92] width 126 height 26
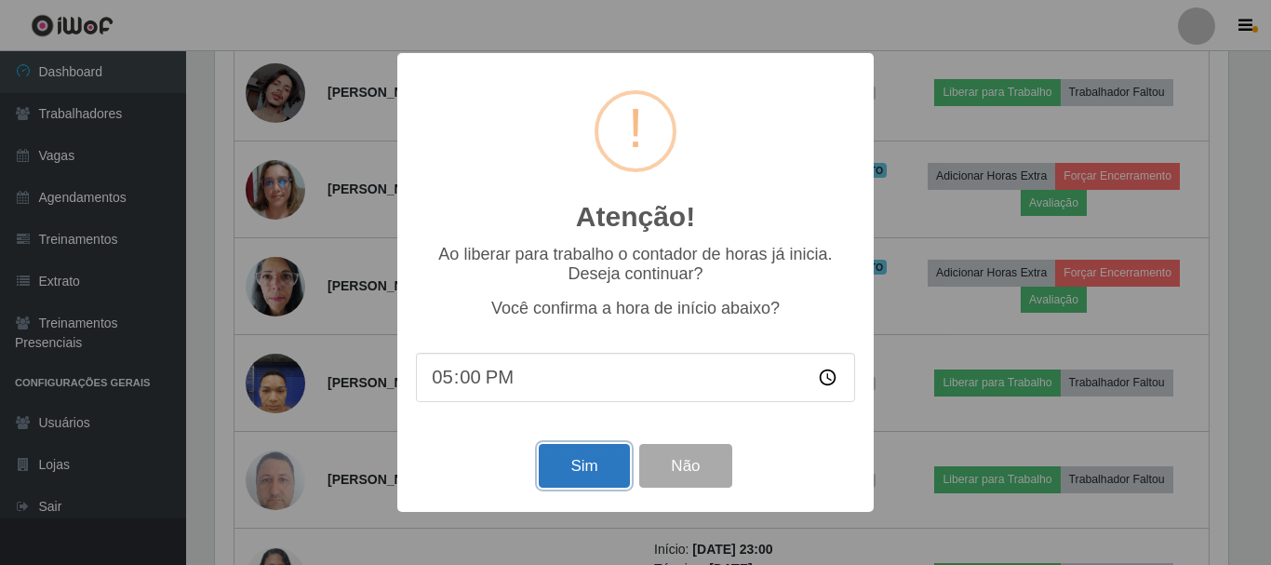
click at [558, 466] on button "Sim" at bounding box center [584, 466] width 90 height 44
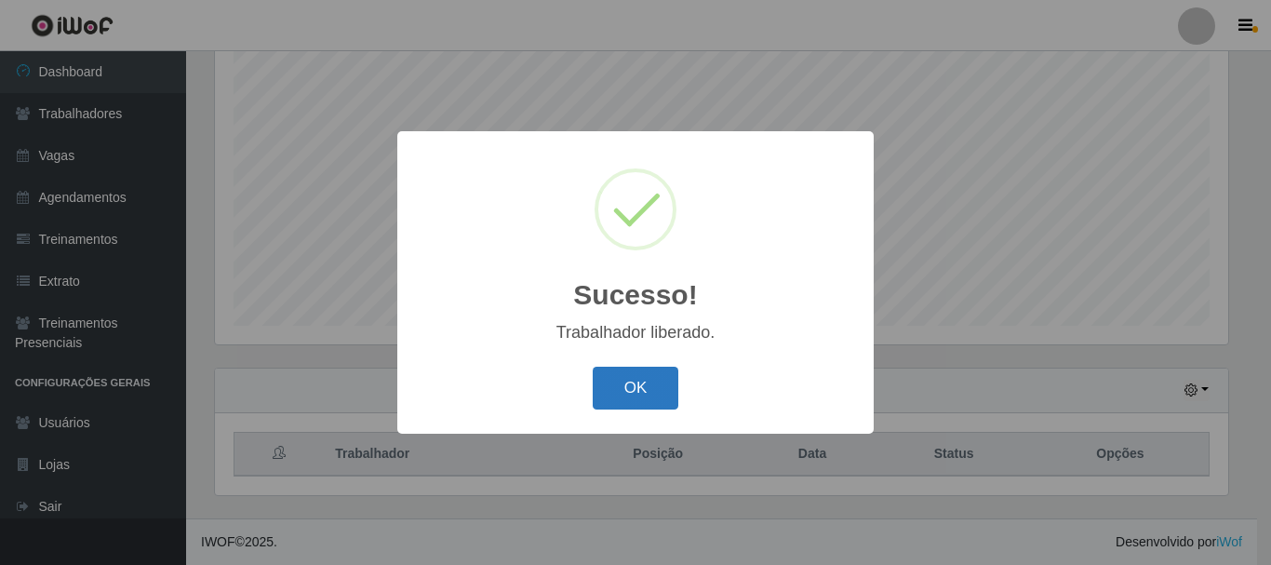
click at [622, 397] on button "OK" at bounding box center [636, 389] width 87 height 44
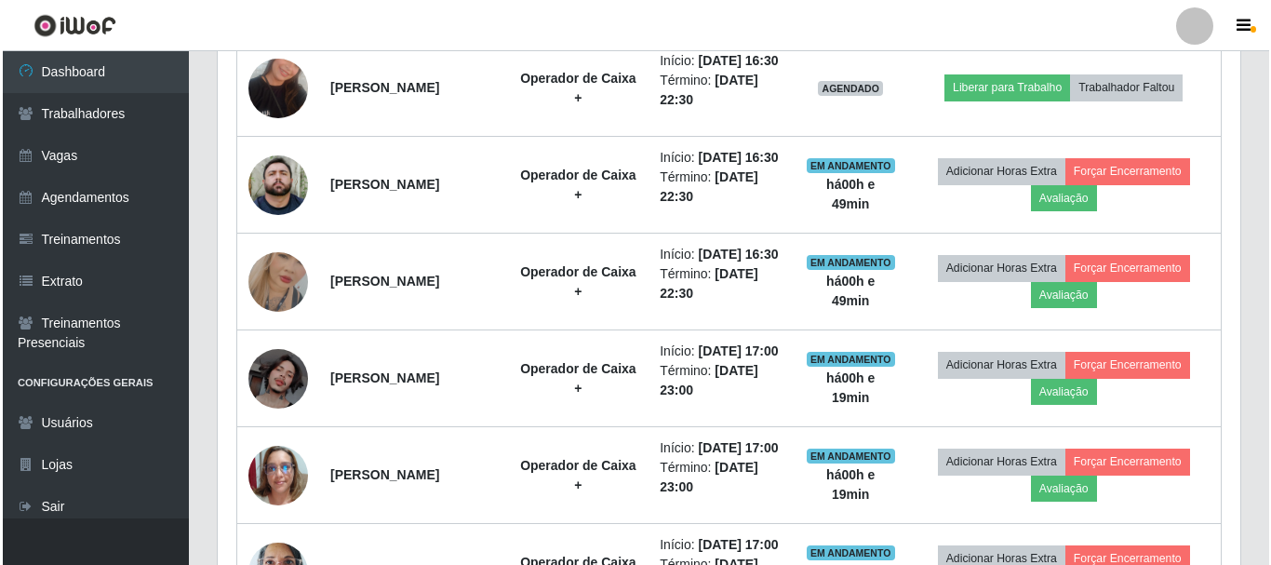
scroll to position [1364, 0]
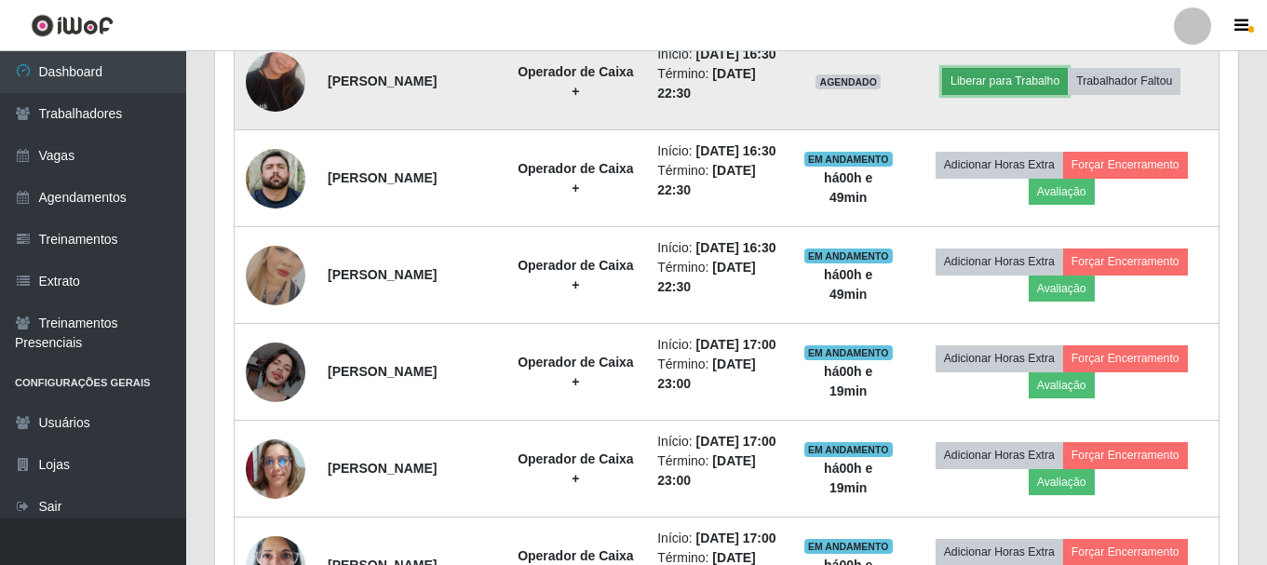
click at [967, 94] on button "Liberar para Trabalho" at bounding box center [1005, 81] width 126 height 26
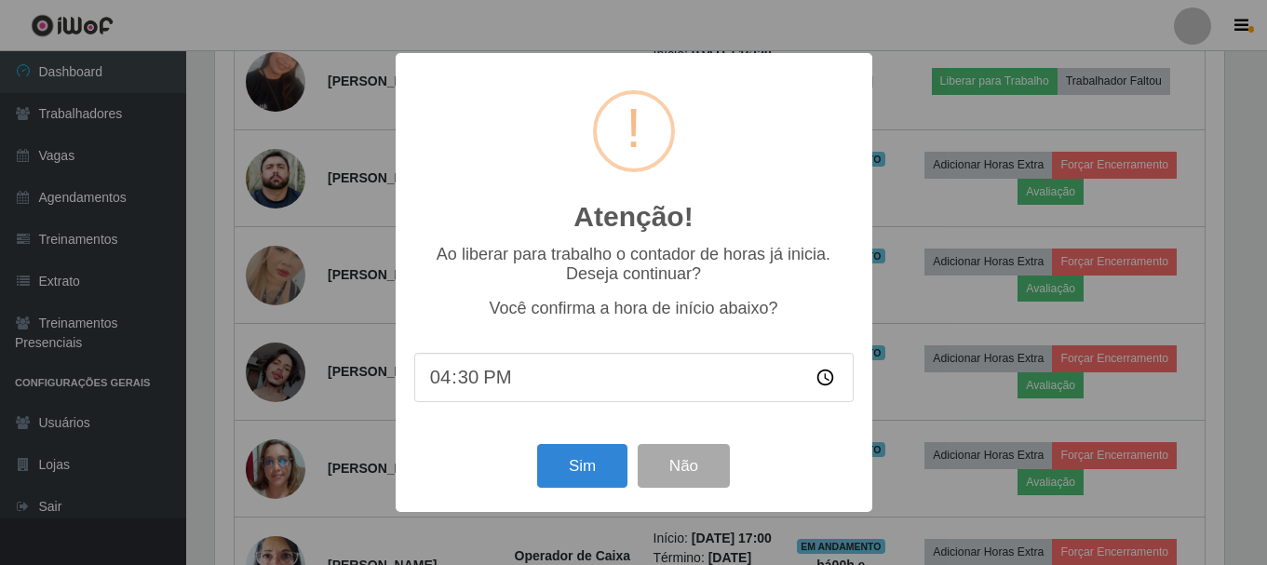
scroll to position [386, 1014]
click at [583, 480] on button "Sim" at bounding box center [584, 466] width 90 height 44
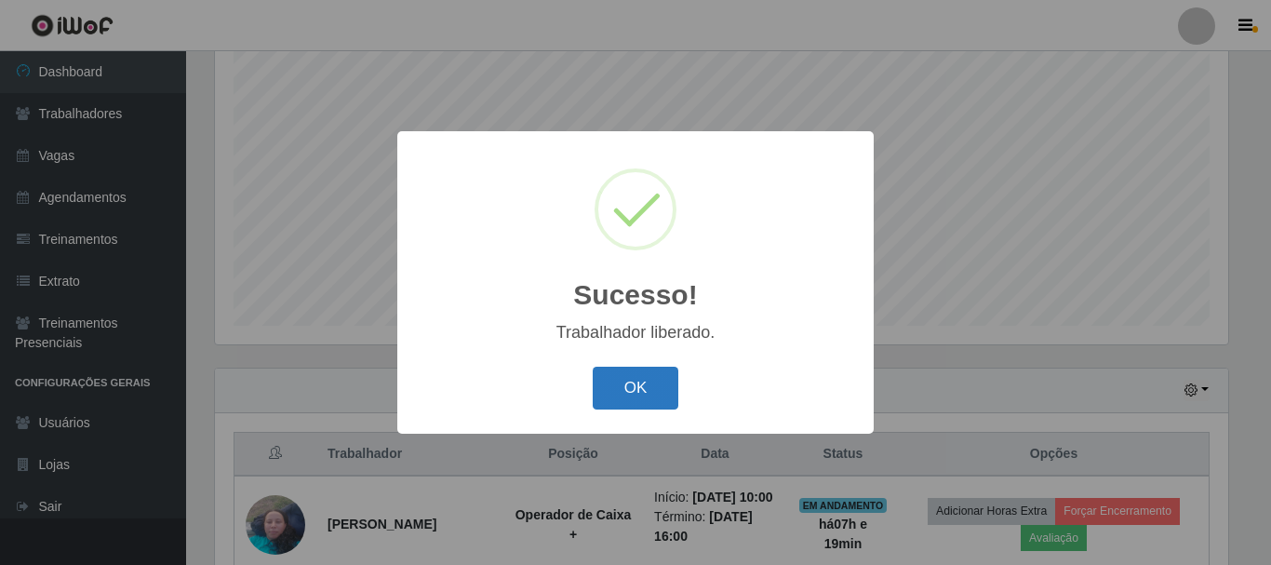
click at [598, 392] on button "OK" at bounding box center [636, 389] width 87 height 44
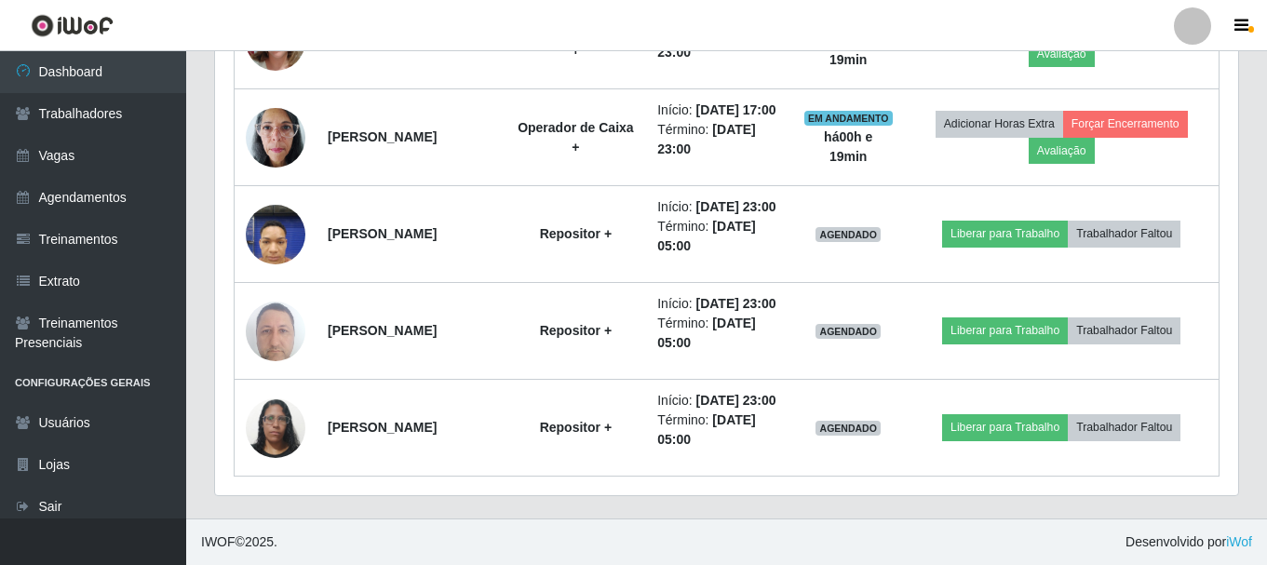
scroll to position [1806, 0]
